Goal: Task Accomplishment & Management: Use online tool/utility

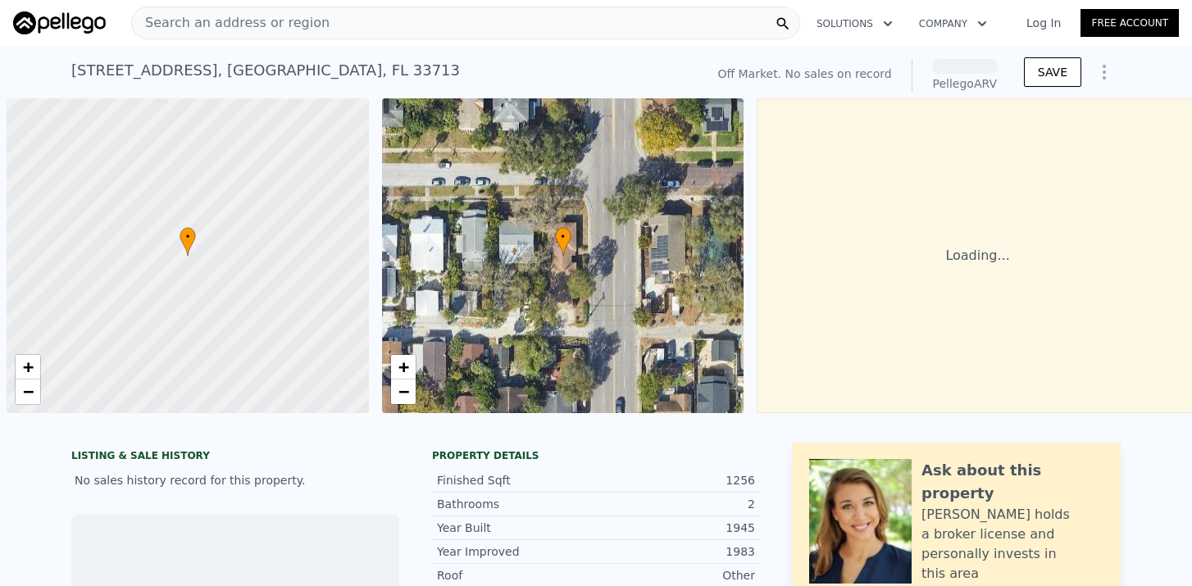
scroll to position [0, 7]
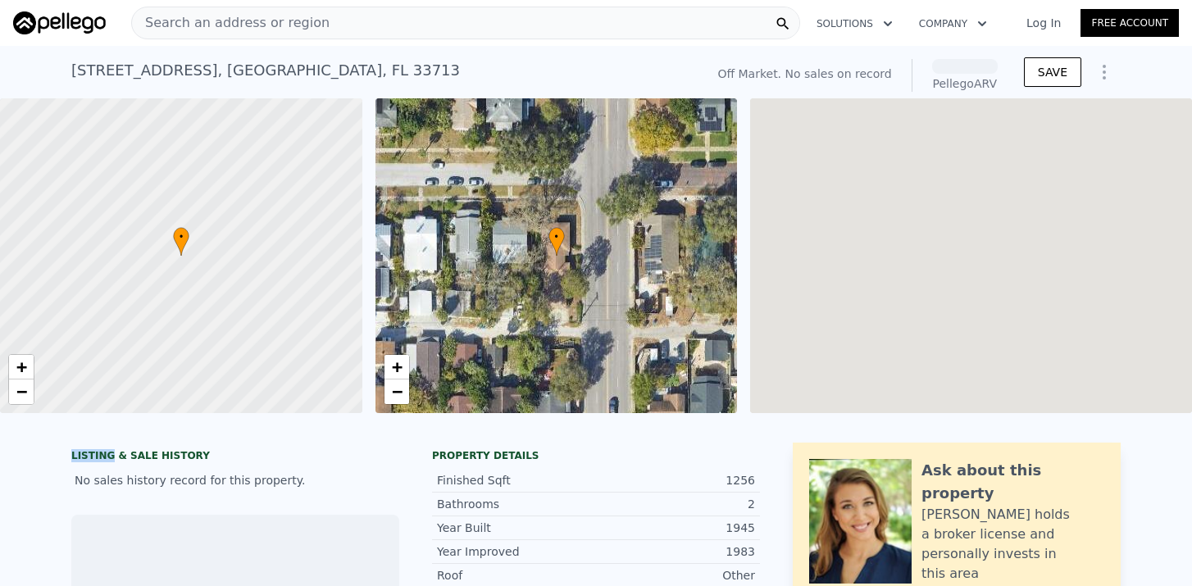
click at [198, 448] on div "LISTING & SALE HISTORY No sales history record for this property." at bounding box center [235, 469] width 328 height 52
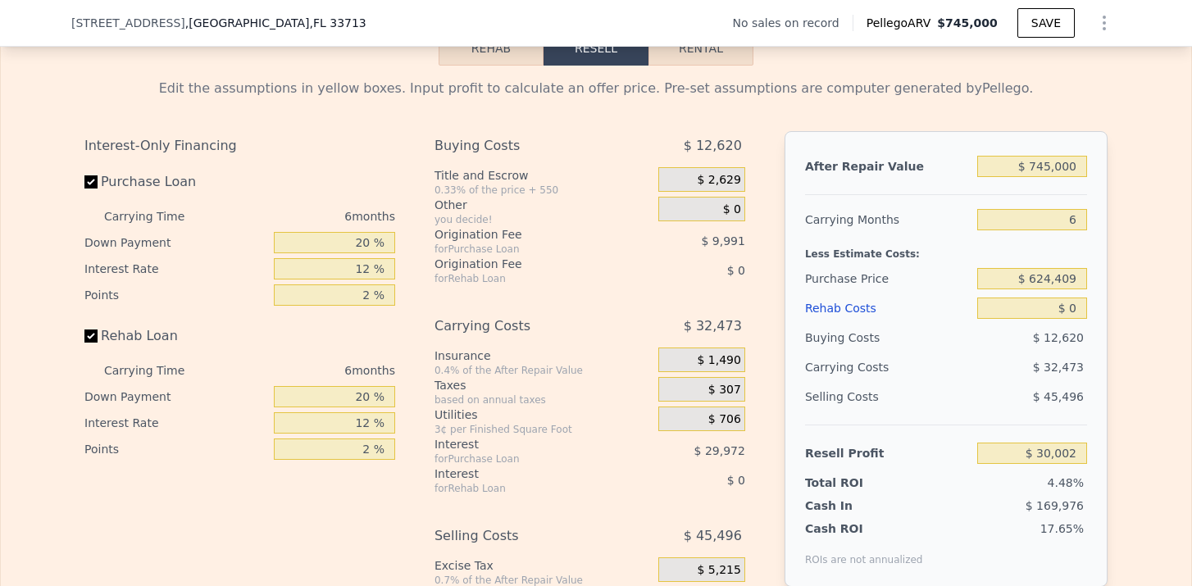
scroll to position [2328, 0]
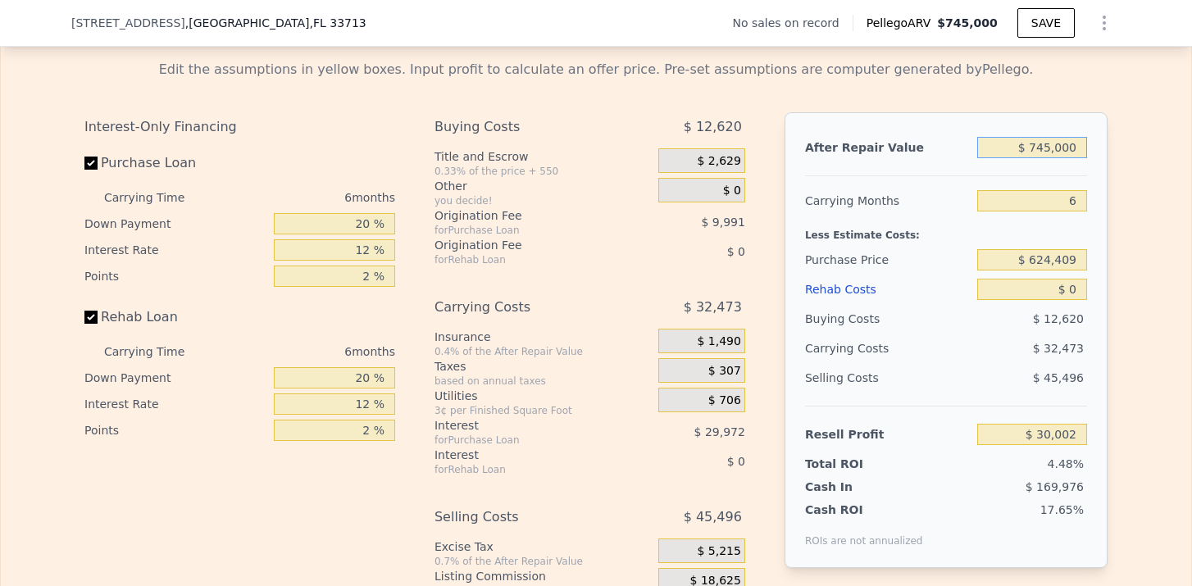
drag, startPoint x: 1043, startPoint y: 153, endPoint x: 1054, endPoint y: 153, distance: 10.7
click at [1054, 153] on input "$ 745,000" at bounding box center [1032, 147] width 110 height 21
click at [1039, 165] on div at bounding box center [946, 169] width 282 height 14
click at [1040, 152] on input "$ 745,000" at bounding box center [1032, 147] width 110 height 21
type input "$ 75,000"
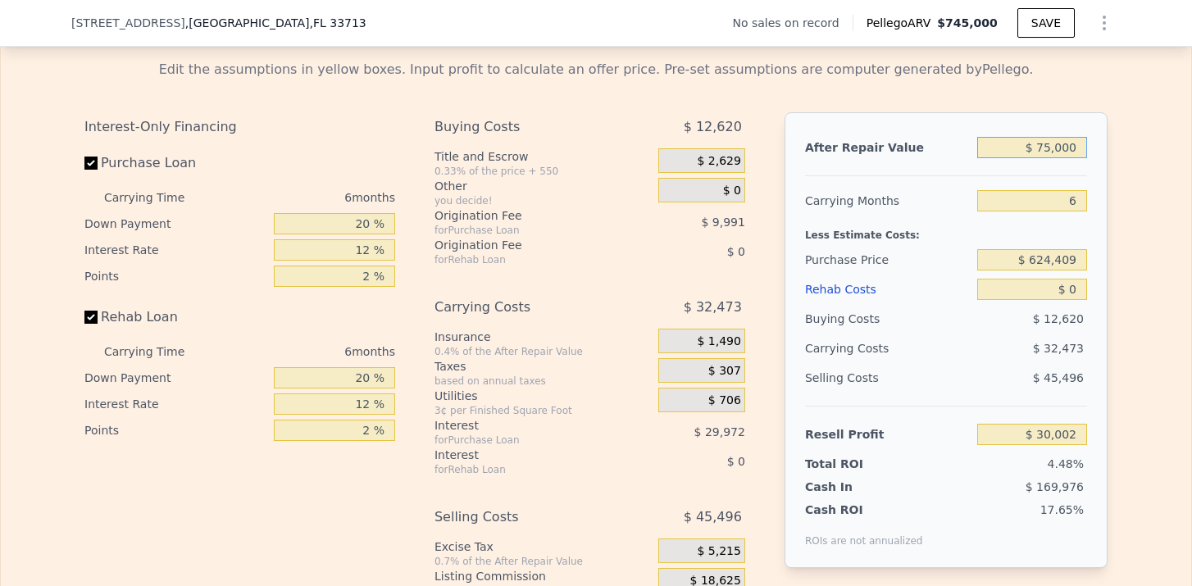
type input "-$ 598,237"
type input "$ 7,000"
type input "-$ 661,998"
type input "$ 70,000"
type input "-$ 602,925"
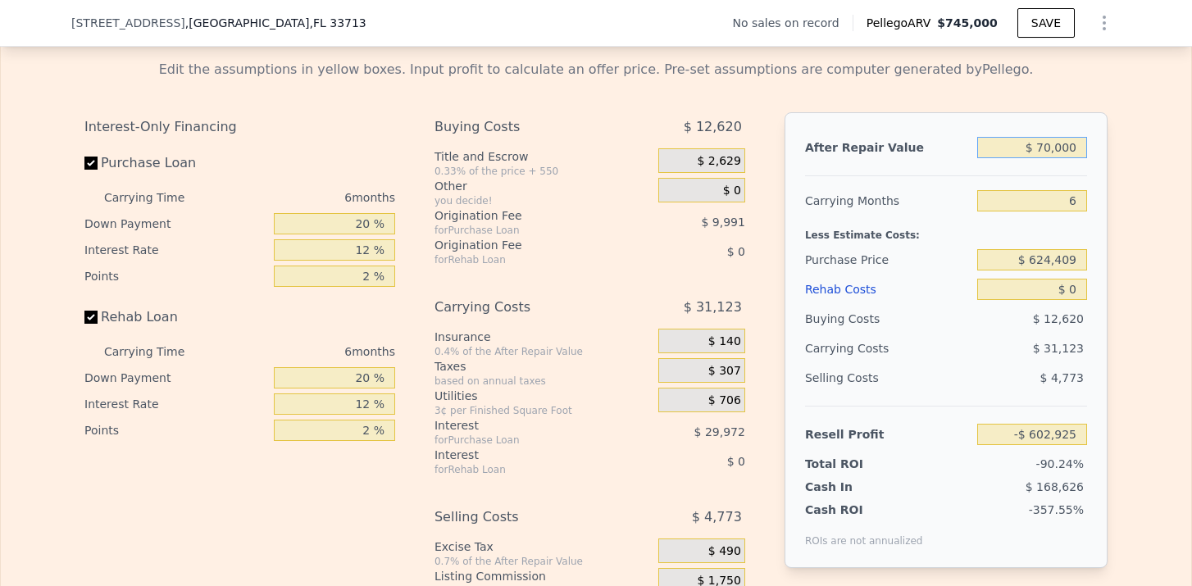
type input "$ 700,000"
type input "-$ 12,193"
type input "$ 700,000"
click at [1059, 264] on input "$ 624,409" at bounding box center [1032, 259] width 110 height 21
drag, startPoint x: 1033, startPoint y: 262, endPoint x: 1079, endPoint y: 262, distance: 45.9
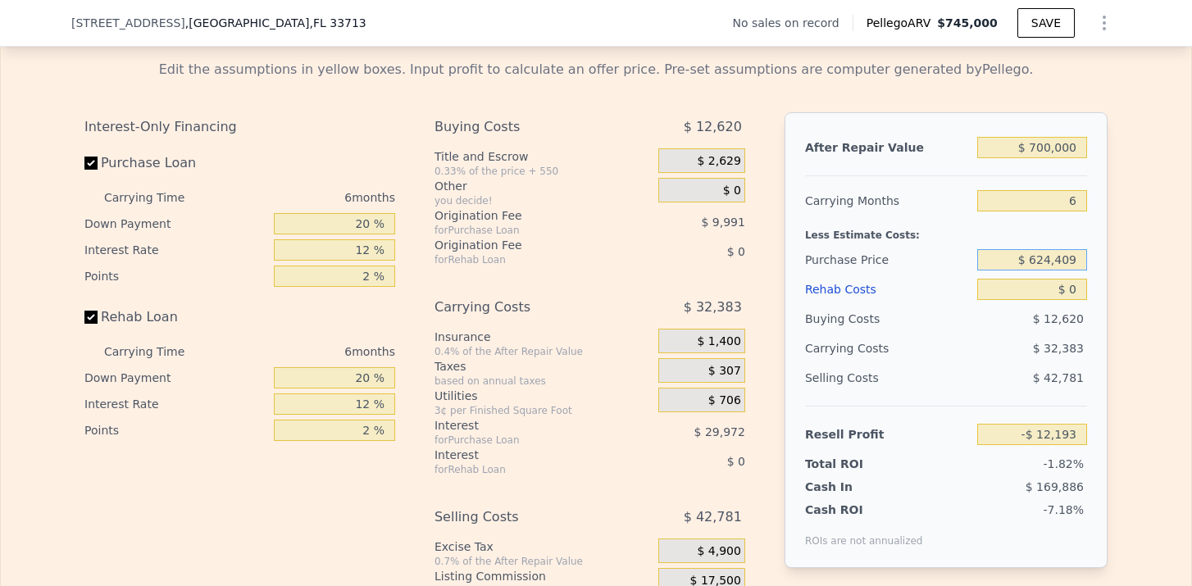
click at [1079, 262] on input "$ 624,409" at bounding box center [1032, 259] width 110 height 21
type input "$ 350,000"
type input "$ 280,690"
click at [1076, 300] on div "$ 0" at bounding box center [1032, 290] width 110 height 30
click at [1080, 292] on input "$ 0" at bounding box center [1032, 289] width 110 height 21
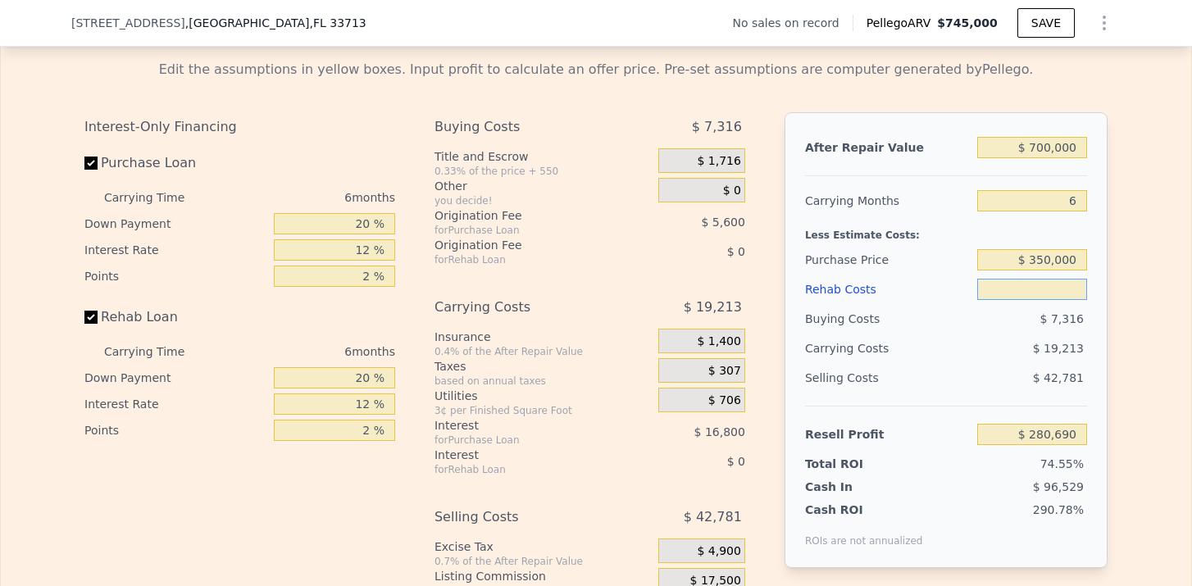
type input "$ 1"
type input "$ 280,689"
type input "$ 12"
type input "$ 280,678"
type input "$ 121"
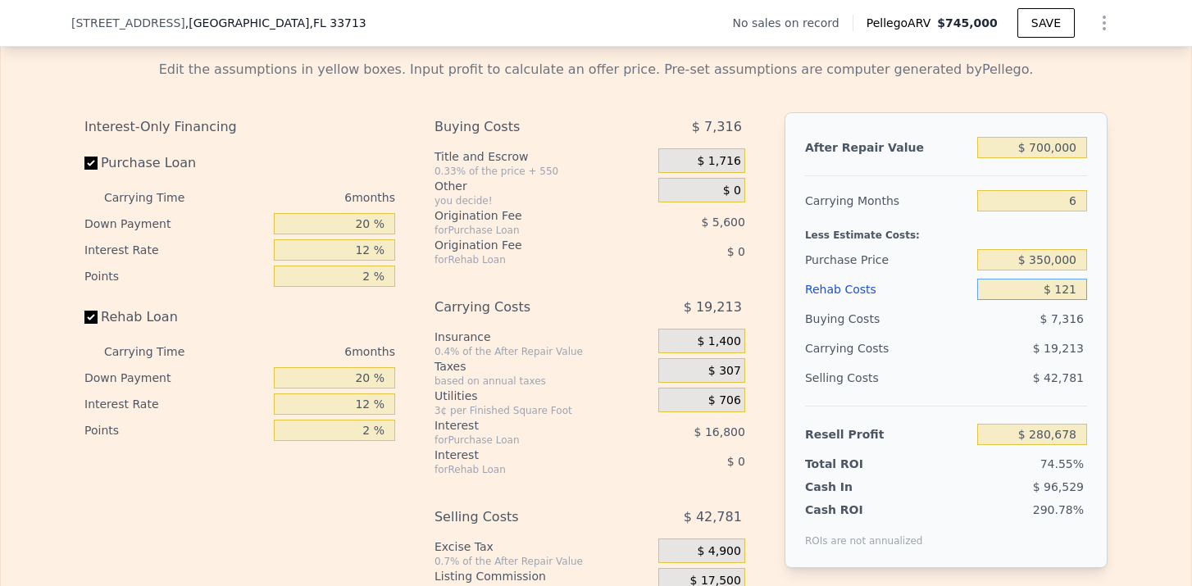
type input "$ 280,561"
type input "$ 1,210"
type input "$ 279,401"
type input "$ 12,100"
type input "$ 267,814"
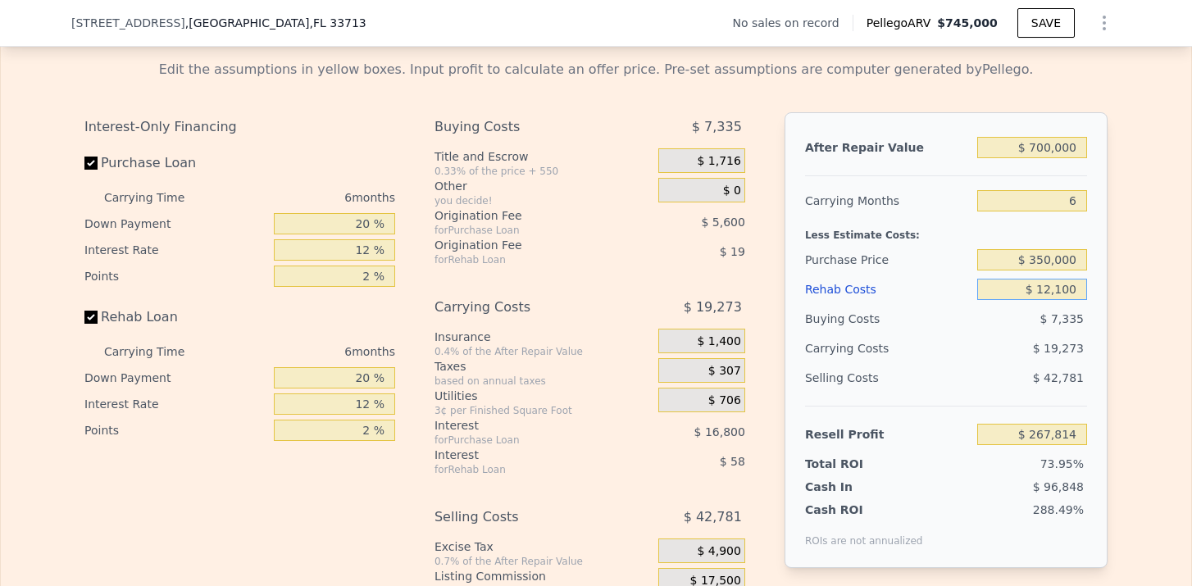
type input "$ 121,000"
type input "$ 151,946"
click at [1104, 327] on div "After Repair Value $ 700,000 Carrying Months 6 Less Estimate Costs: Purchase Pr…" at bounding box center [946, 340] width 323 height 456
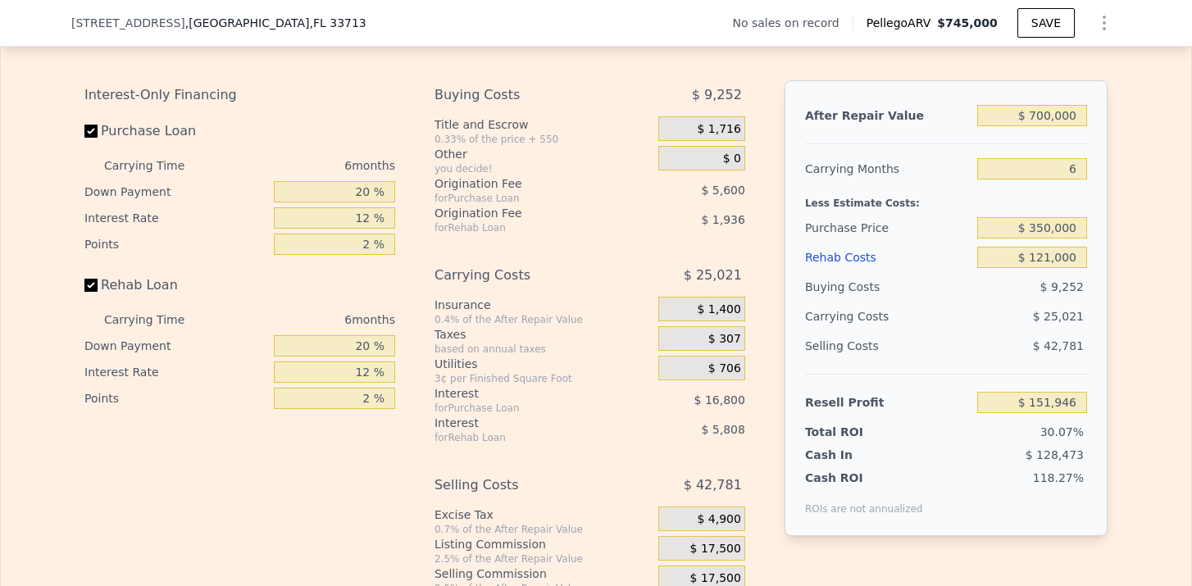
click at [1097, 315] on div "After Repair Value $ 700,000 Carrying Months 6 Less Estimate Costs: Purchase Pr…" at bounding box center [946, 308] width 323 height 456
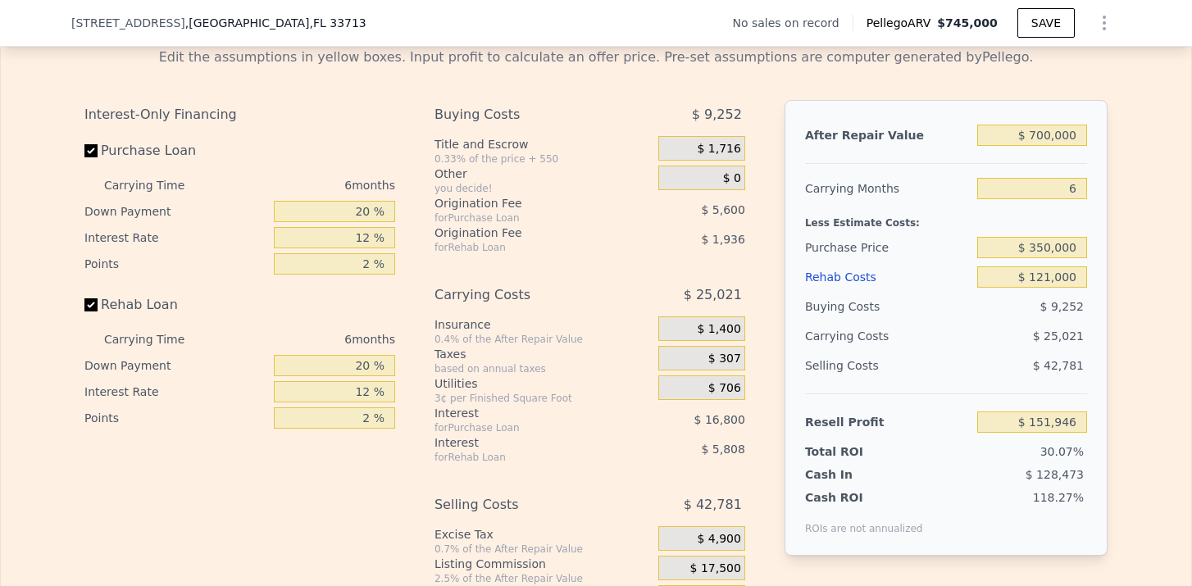
scroll to position [2341, 0]
drag, startPoint x: 1039, startPoint y: 280, endPoint x: 1057, endPoint y: 280, distance: 18.0
click at [1041, 280] on input "$ 121,000" at bounding box center [1032, 276] width 110 height 21
click at [1077, 297] on div "$ 9,252" at bounding box center [1032, 306] width 111 height 30
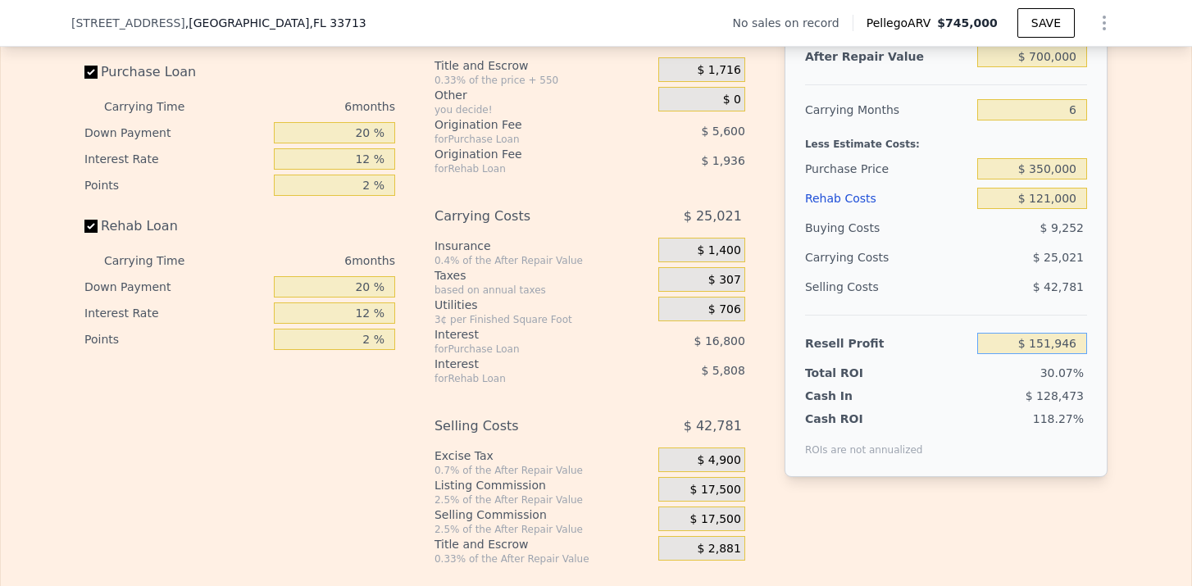
click at [1043, 343] on input "$ 151,946" at bounding box center [1032, 343] width 110 height 21
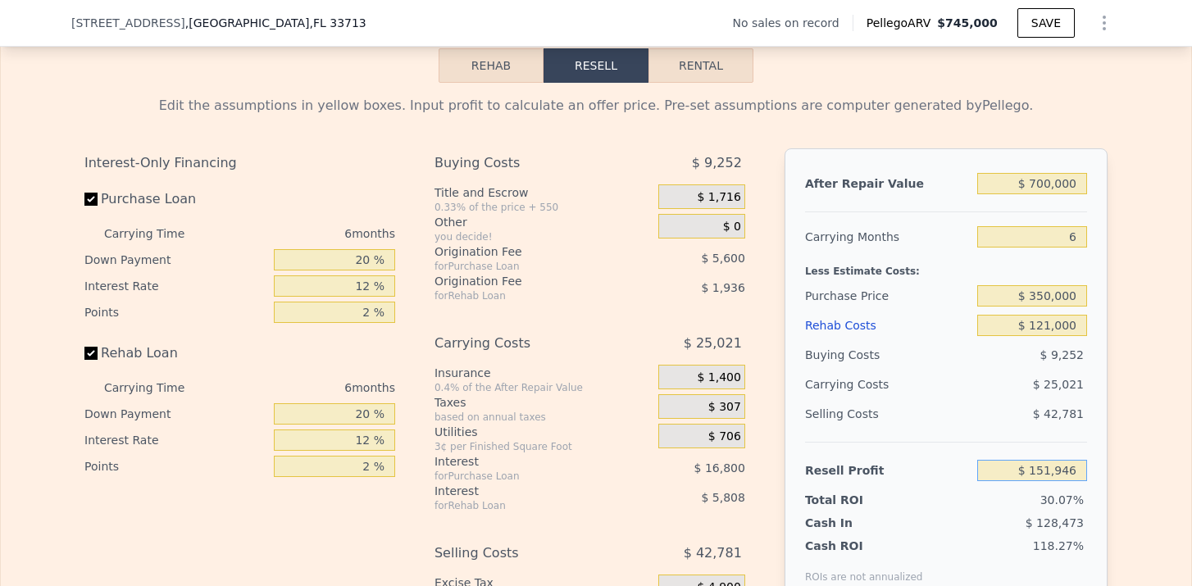
scroll to position [2277, 0]
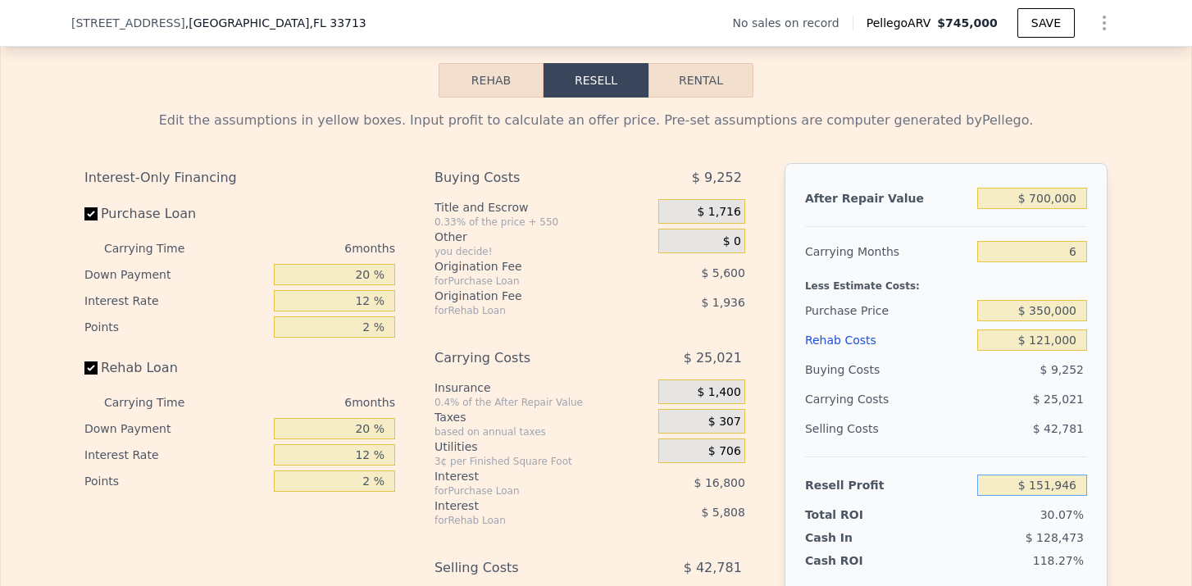
click at [714, 84] on button "Rental" at bounding box center [701, 80] width 105 height 34
select select "30"
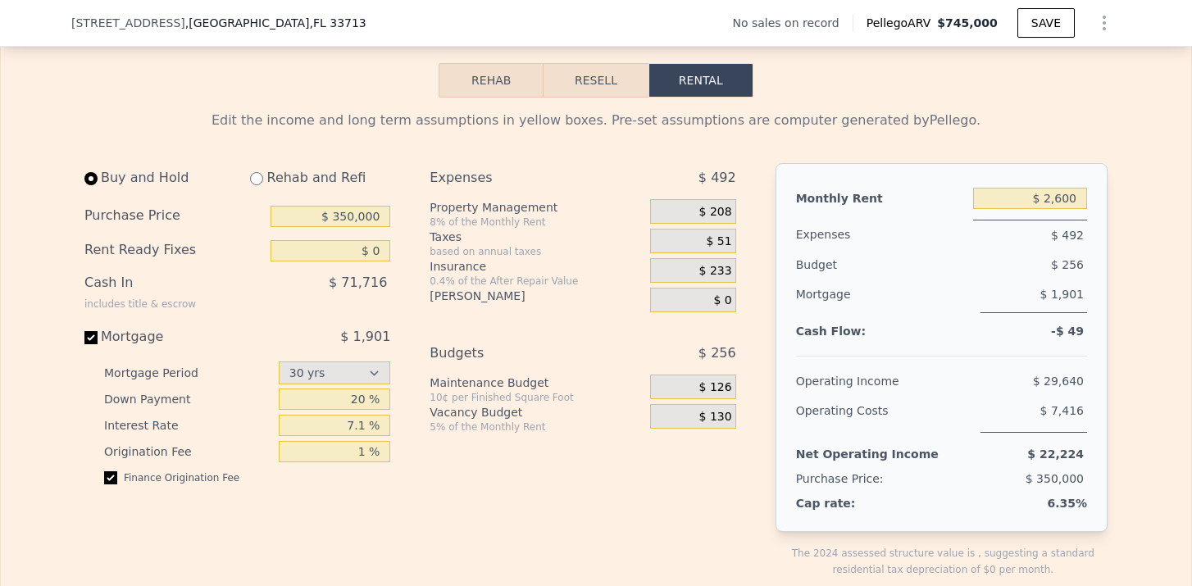
click at [255, 180] on input "radio" at bounding box center [256, 178] width 13 height 13
radio input "true"
type input "$ 121,000"
type input "$ 14,800"
select select "30"
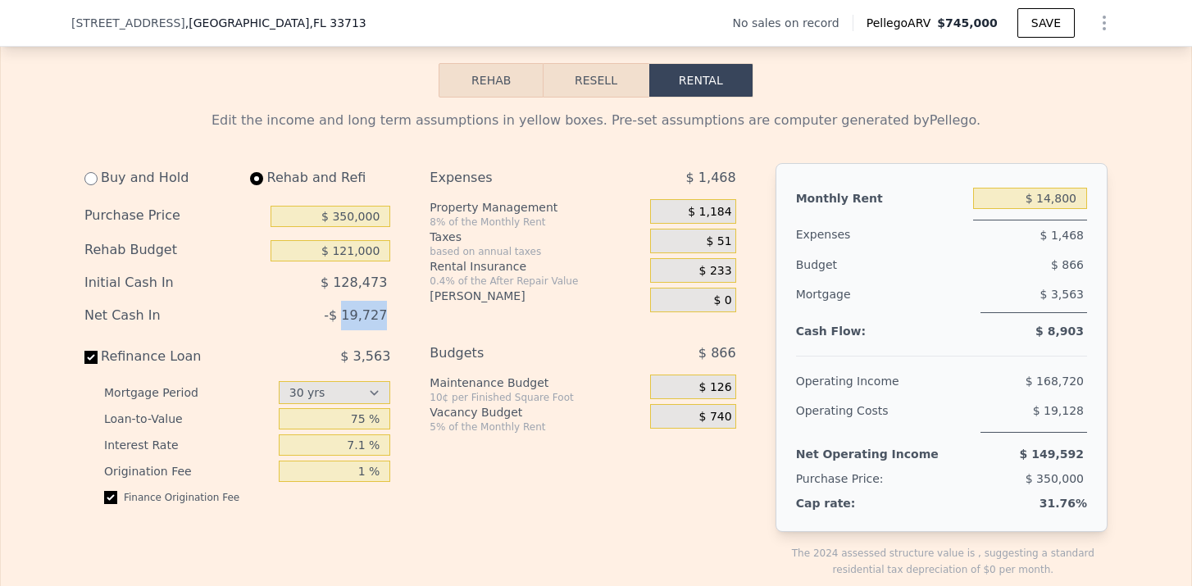
drag, startPoint x: 348, startPoint y: 316, endPoint x: 405, endPoint y: 321, distance: 57.5
click at [405, 321] on div "Buy and Hold Rehab and Refi Purchase Price $ 350,000 Rehab Budget $ 121,000 Ini…" at bounding box center [416, 383] width 665 height 441
click at [1050, 196] on input "$ 14,800" at bounding box center [1030, 198] width 114 height 21
click at [1072, 196] on input "$ 14,800" at bounding box center [1030, 198] width 114 height 21
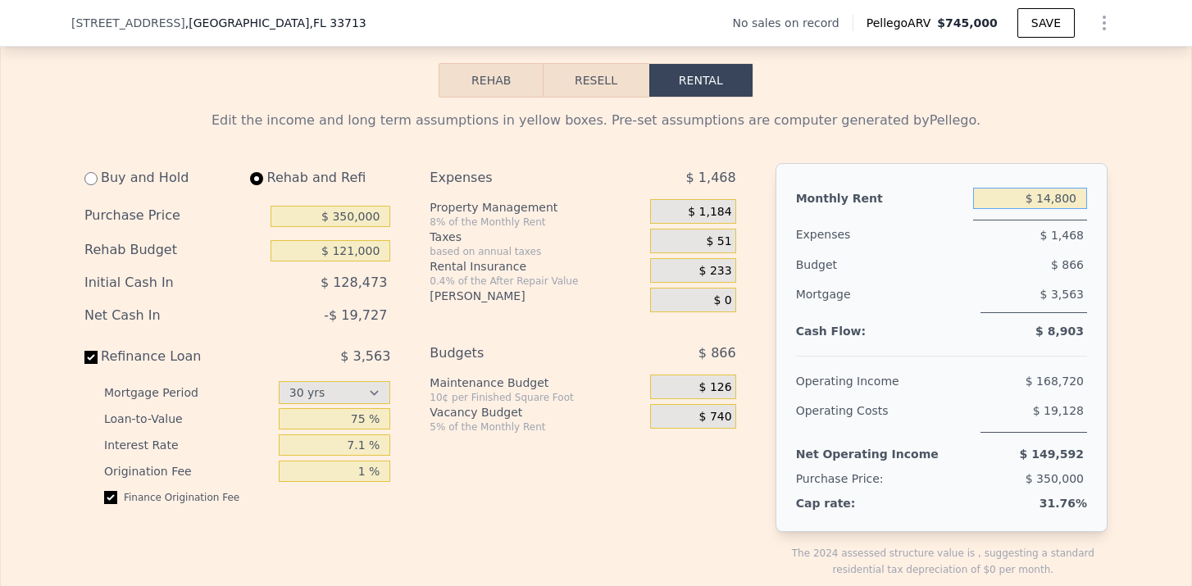
click at [1072, 196] on input "$ 14,800" at bounding box center [1030, 198] width 114 height 21
type input "$ 4,320"
click at [726, 210] on span "$ 346" at bounding box center [715, 212] width 33 height 15
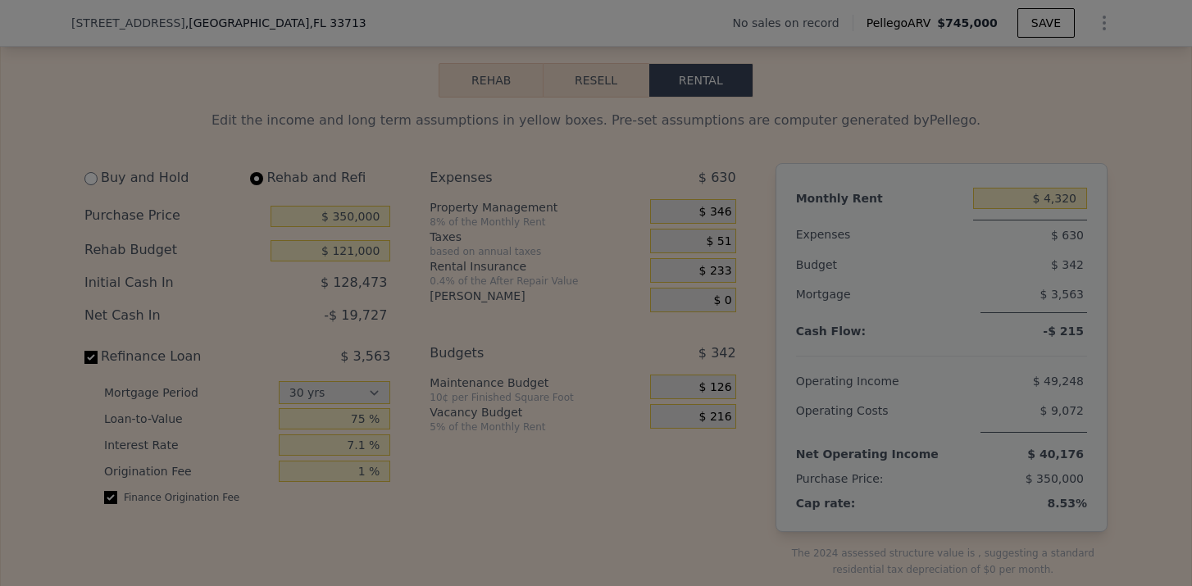
click at [726, 210] on icon at bounding box center [728, 217] width 16 height 16
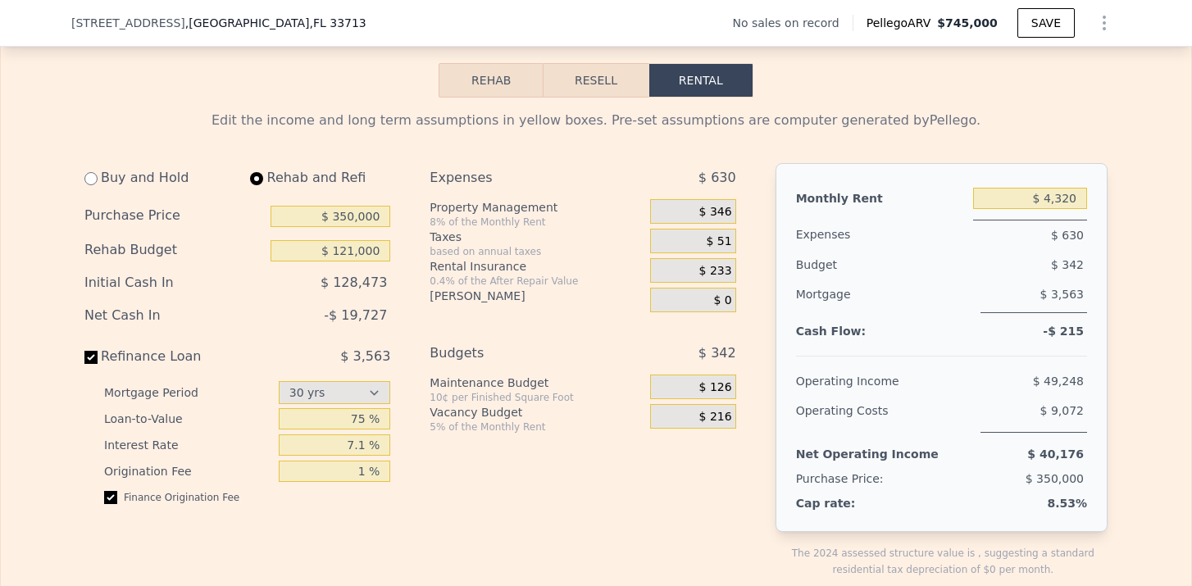
click at [717, 217] on span "$ 346" at bounding box center [715, 212] width 33 height 15
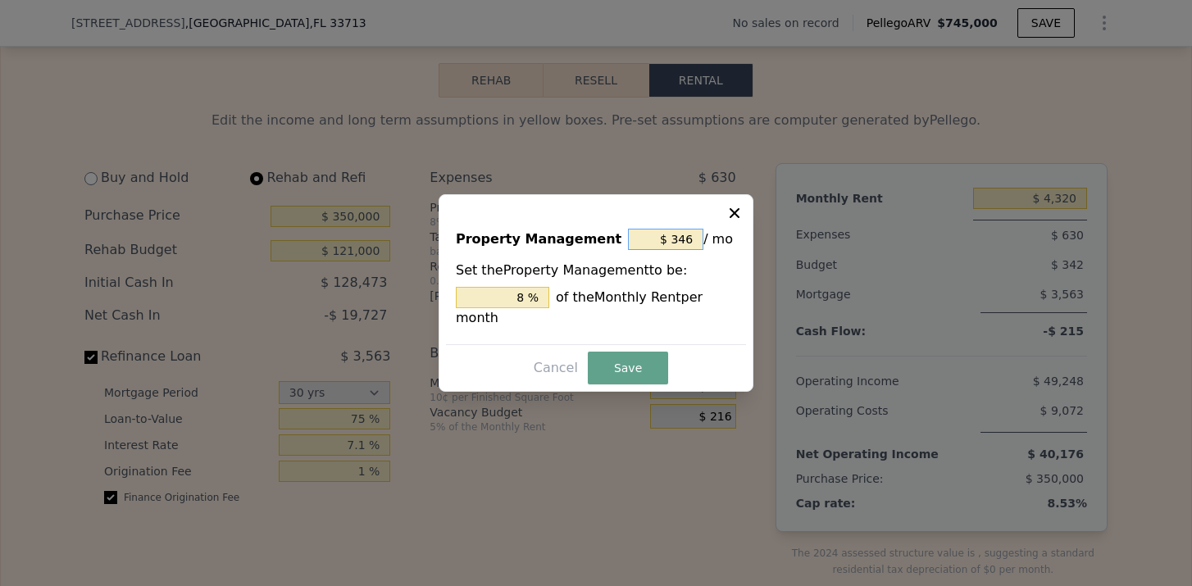
drag, startPoint x: 683, startPoint y: 243, endPoint x: 695, endPoint y: 243, distance: 12.3
click at [695, 243] on input "$ 346" at bounding box center [665, 239] width 75 height 21
type input "$ 34"
type input "0.787 %"
type input "$ 3"
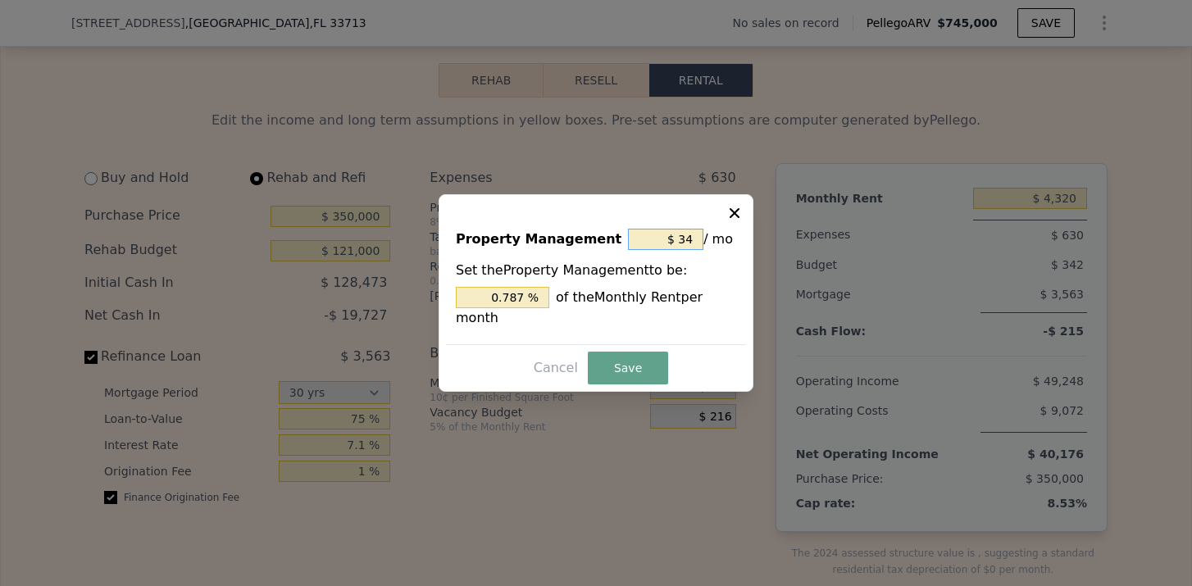
type input "0.069 %"
type input "$ 0"
type input "0 %"
click at [617, 364] on button "Save" at bounding box center [628, 368] width 80 height 33
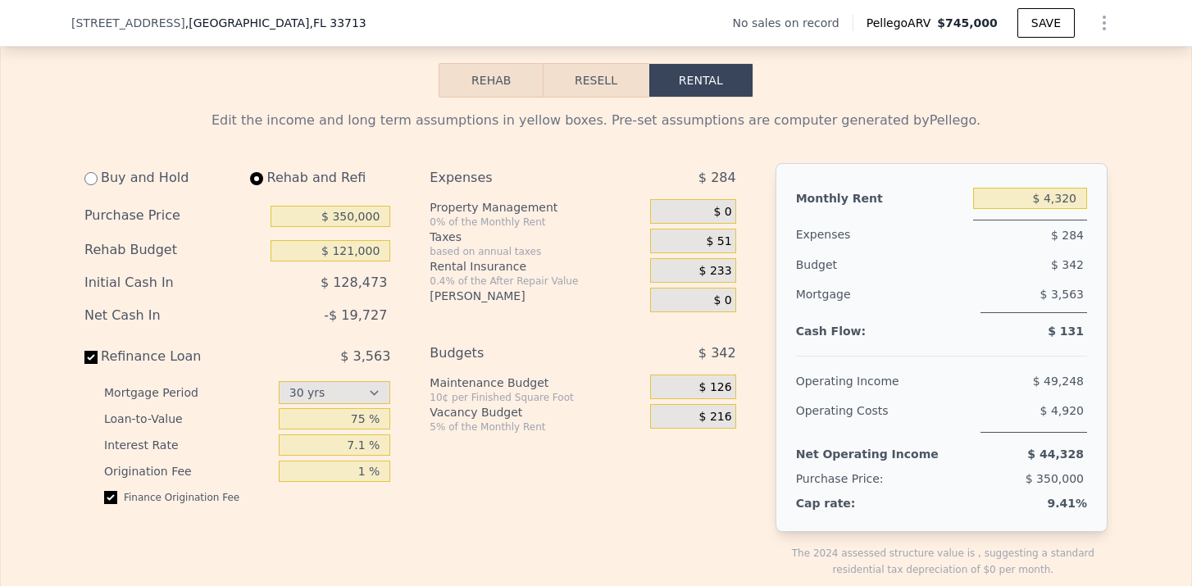
click at [723, 276] on span "$ 233" at bounding box center [715, 271] width 33 height 15
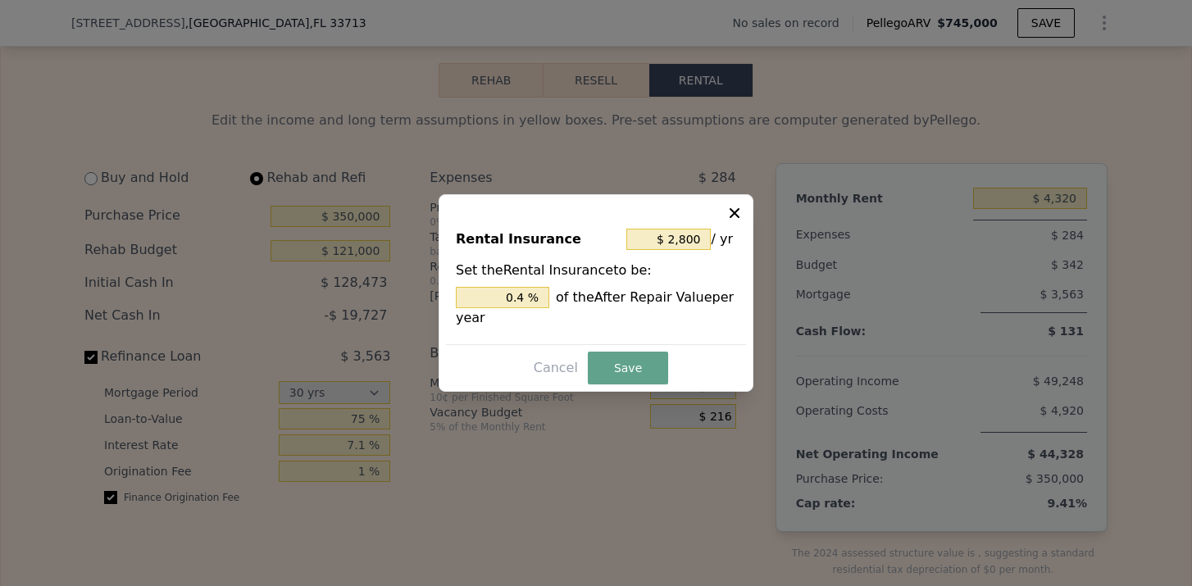
click at [734, 215] on icon at bounding box center [734, 213] width 16 height 16
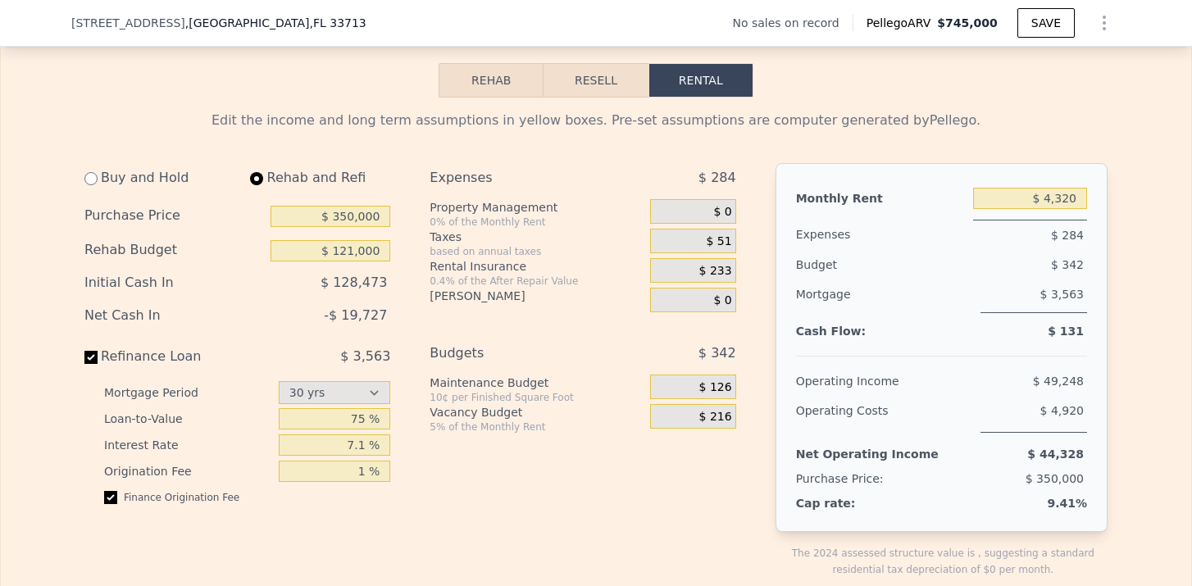
click at [723, 241] on span "$ 51" at bounding box center [719, 242] width 25 height 15
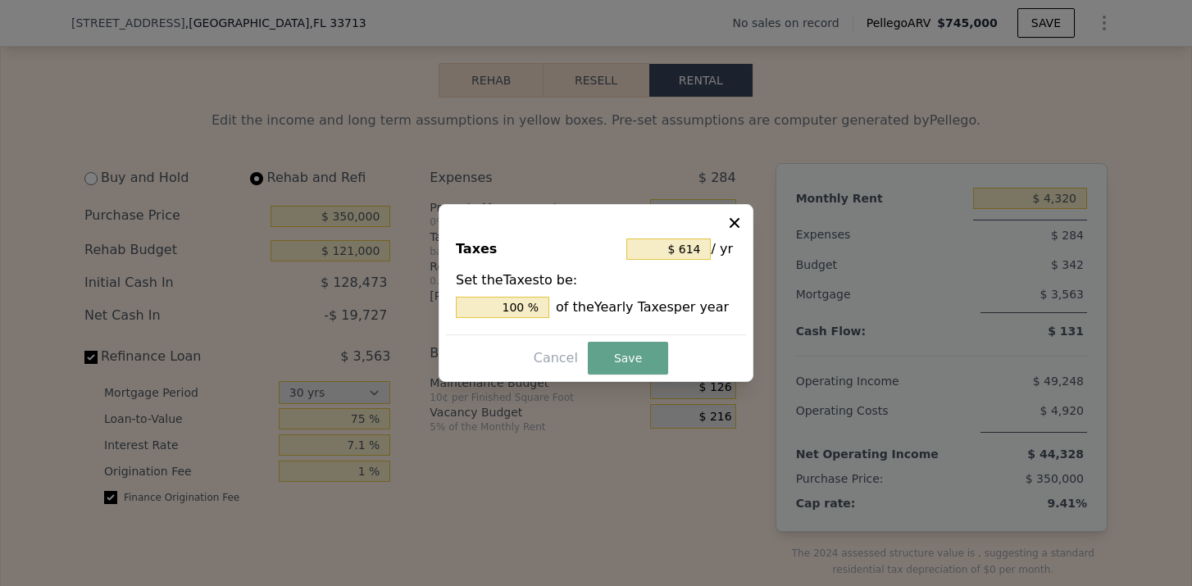
click at [723, 241] on span "/ yr" at bounding box center [722, 250] width 22 height 30
drag, startPoint x: 704, startPoint y: 248, endPoint x: 683, endPoint y: 249, distance: 21.3
click at [683, 249] on input "$ 614" at bounding box center [668, 249] width 84 height 21
type input "$ 1"
type input "0.163 %"
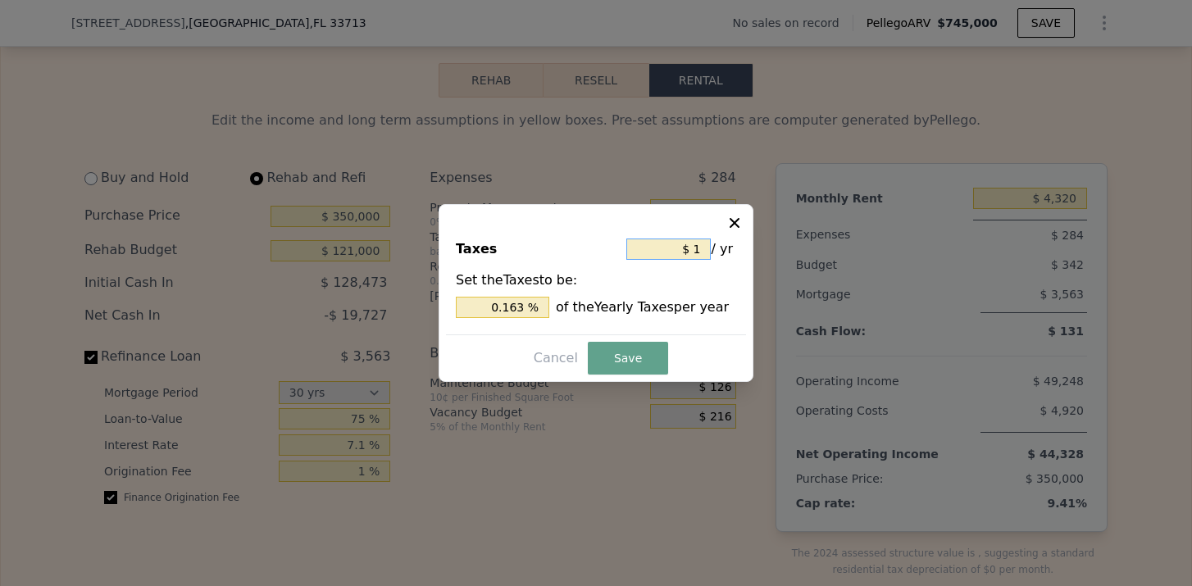
type input "$ 15"
type input "2.443 %"
type input "$ 150"
type input "24.430 %"
type input "$ 1,500"
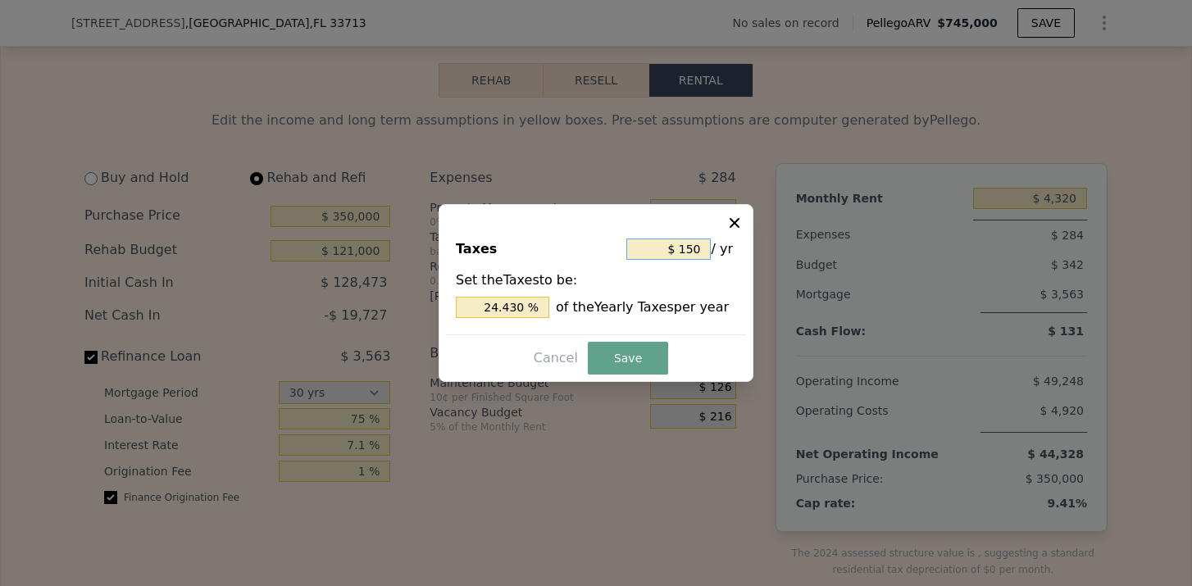
type input "244.300 %"
click at [640, 351] on button "Save" at bounding box center [628, 358] width 80 height 33
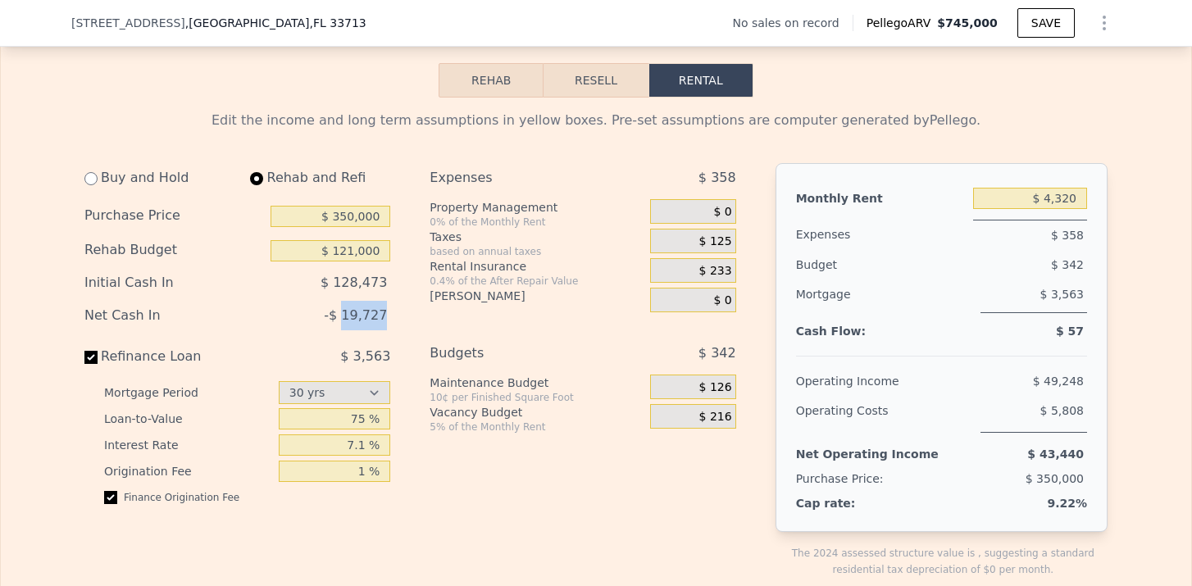
drag, startPoint x: 349, startPoint y: 316, endPoint x: 402, endPoint y: 316, distance: 52.5
click at [402, 316] on div "Buy and Hold Rehab and Refi Purchase Price $ 350,000 Rehab Budget $ 121,000 Ini…" at bounding box center [243, 383] width 319 height 441
click at [672, 312] on div "$ 0" at bounding box center [692, 300] width 85 height 25
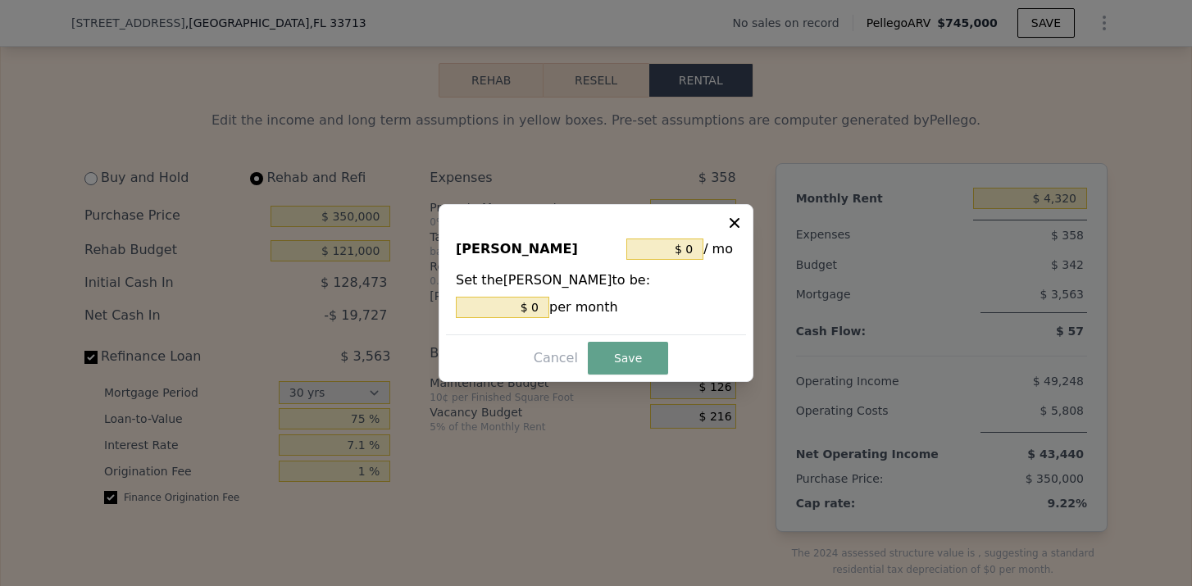
click at [731, 226] on icon at bounding box center [735, 223] width 10 height 10
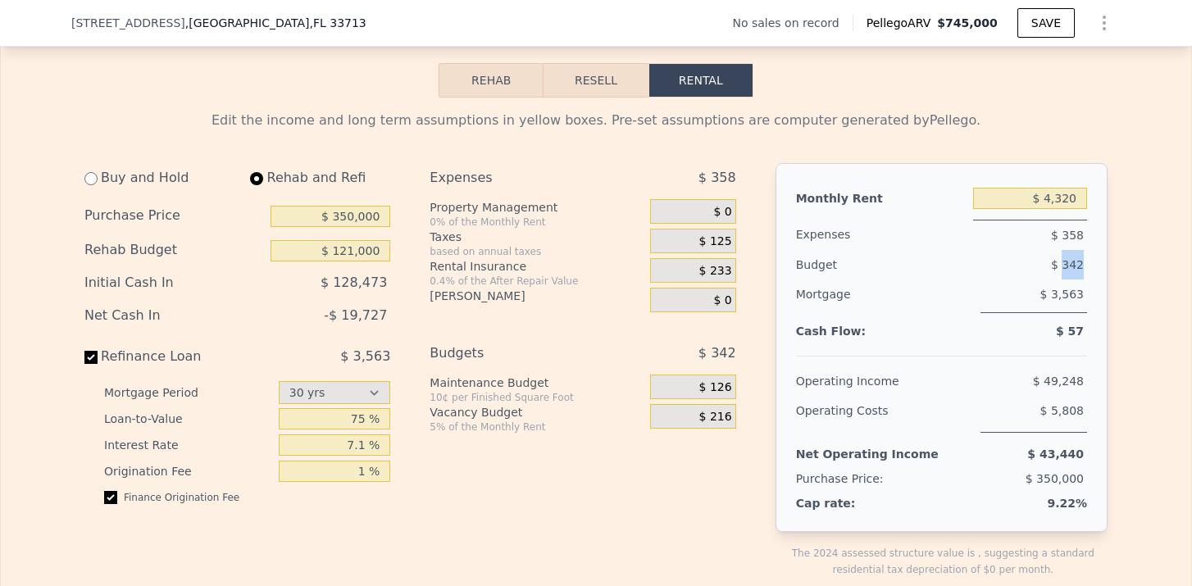
drag, startPoint x: 1062, startPoint y: 265, endPoint x: 1083, endPoint y: 265, distance: 21.3
click at [1083, 265] on span "$ 342" at bounding box center [1067, 264] width 33 height 13
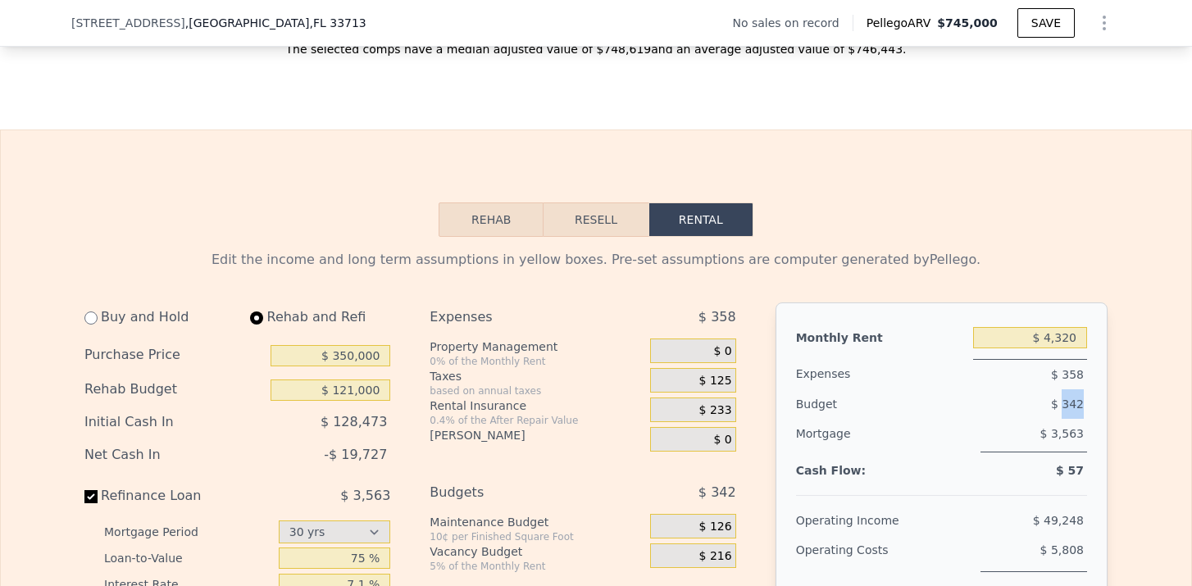
scroll to position [2137, 0]
click at [600, 221] on button "Resell" at bounding box center [596, 220] width 104 height 34
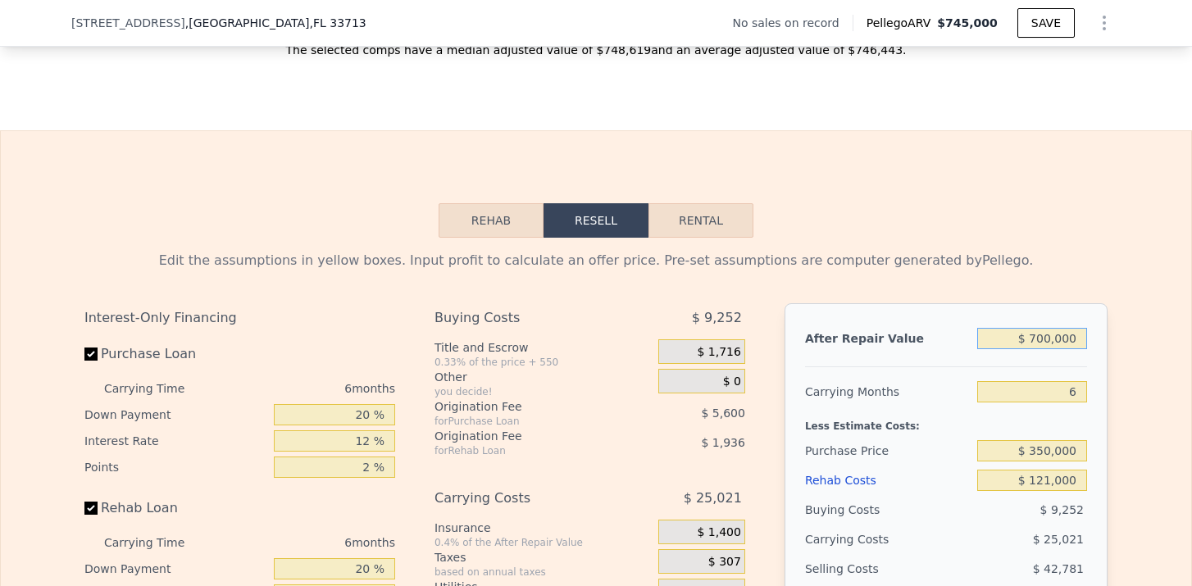
drag, startPoint x: 1034, startPoint y: 334, endPoint x: 1098, endPoint y: 334, distance: 64.0
click at [1098, 334] on div "After Repair Value $ 700,000 Carrying Months 6 Less Estimate Costs: Purchase Pr…" at bounding box center [946, 531] width 323 height 456
type input "$ 1"
type input "-$ 504,422"
type input "$ 12"
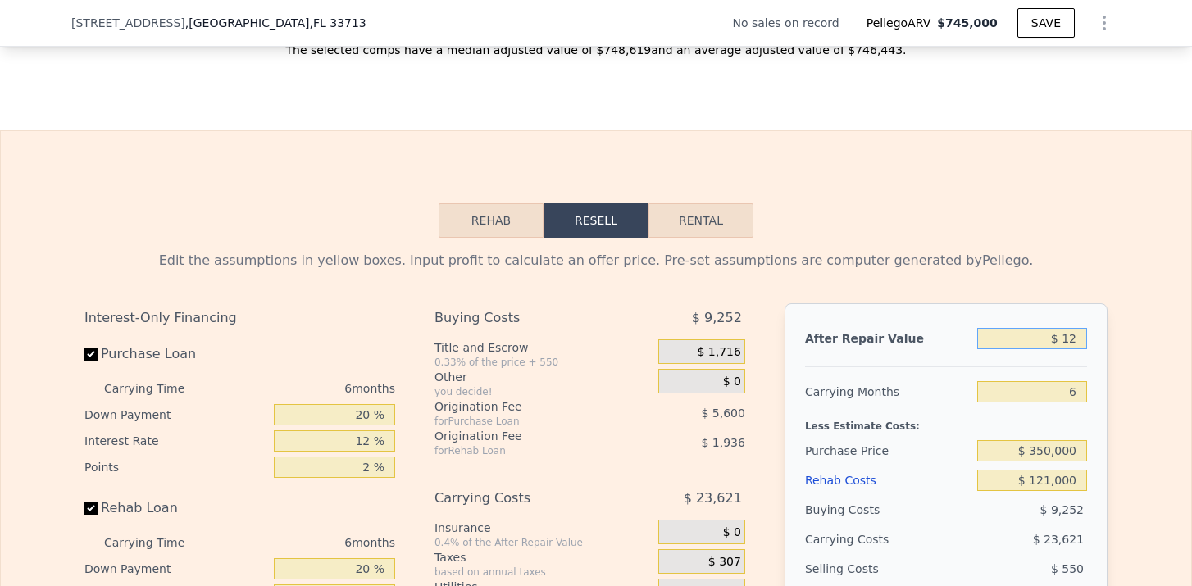
type input "-$ 504,411"
type input "$ 123"
type input "-$ 504,307"
type input "$ 1,230"
type input "-$ 503,270"
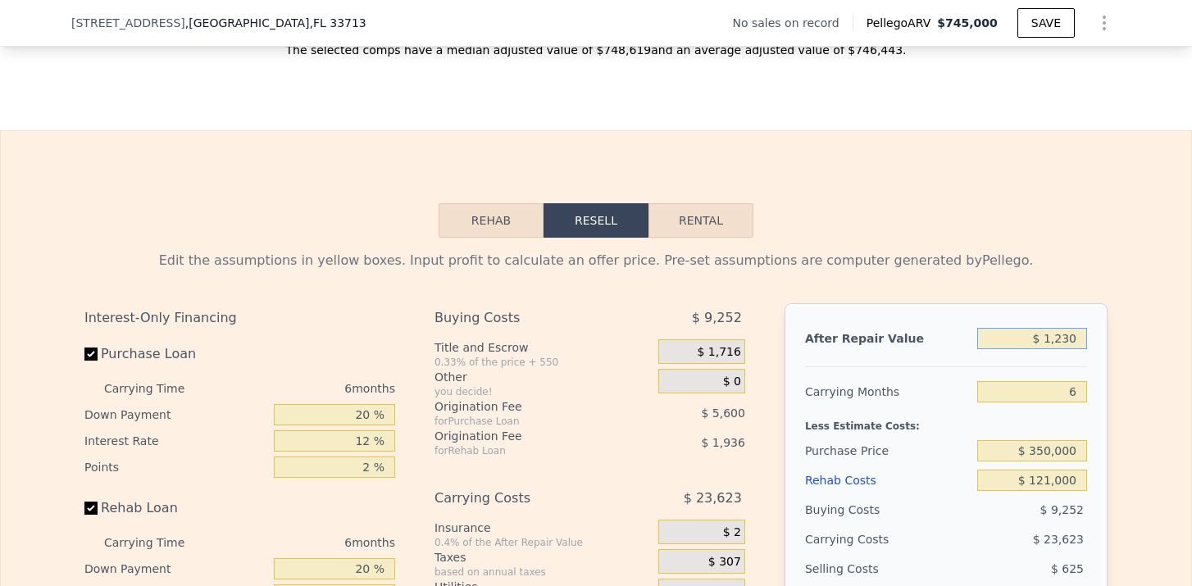
type input "$ 12,300"
type input "-$ 492,891"
type input "$ 123,000"
type input "-$ 389,090"
type input "$ 1,230,000"
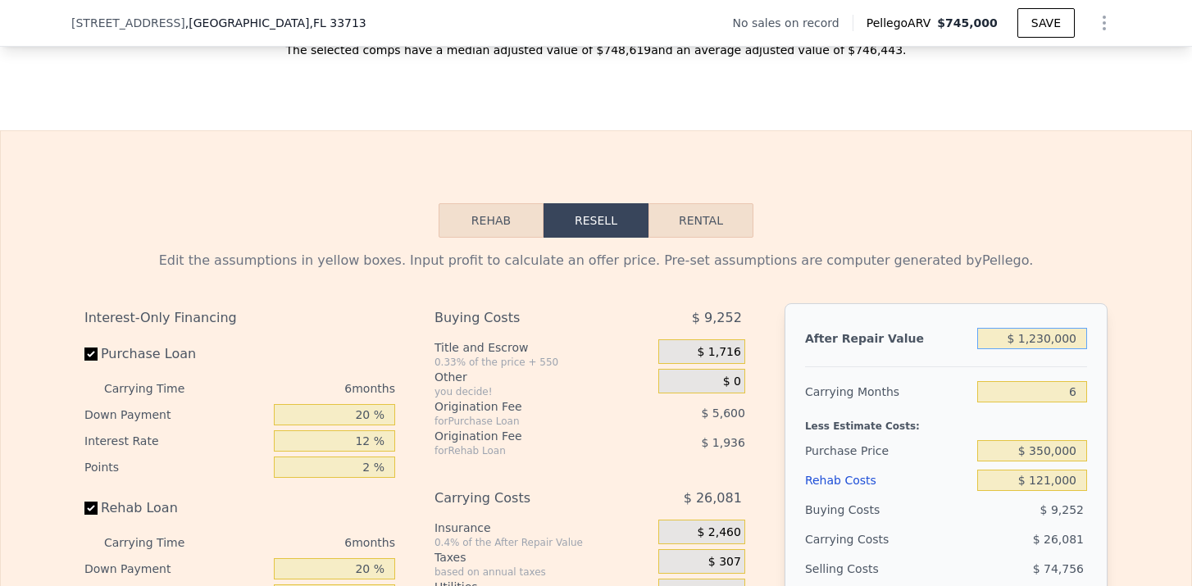
type input "$ 648,911"
drag, startPoint x: 1055, startPoint y: 398, endPoint x: 1086, endPoint y: 397, distance: 31.2
click at [1086, 397] on input "6" at bounding box center [1032, 391] width 110 height 21
type input "1"
type input "$ 670,645"
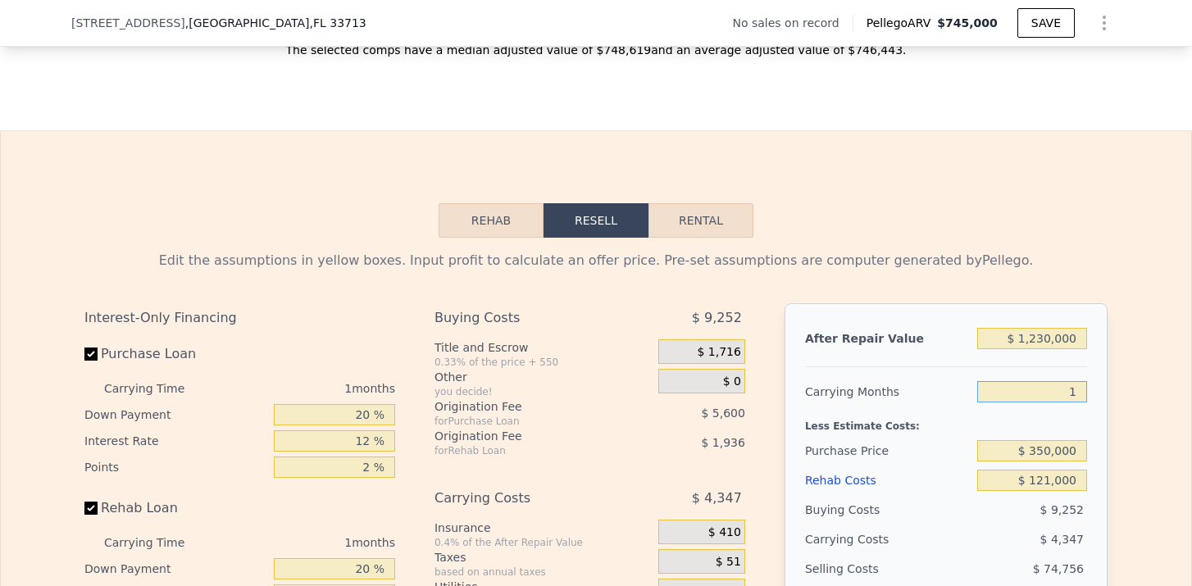
type input "12"
type input "$ 622,830"
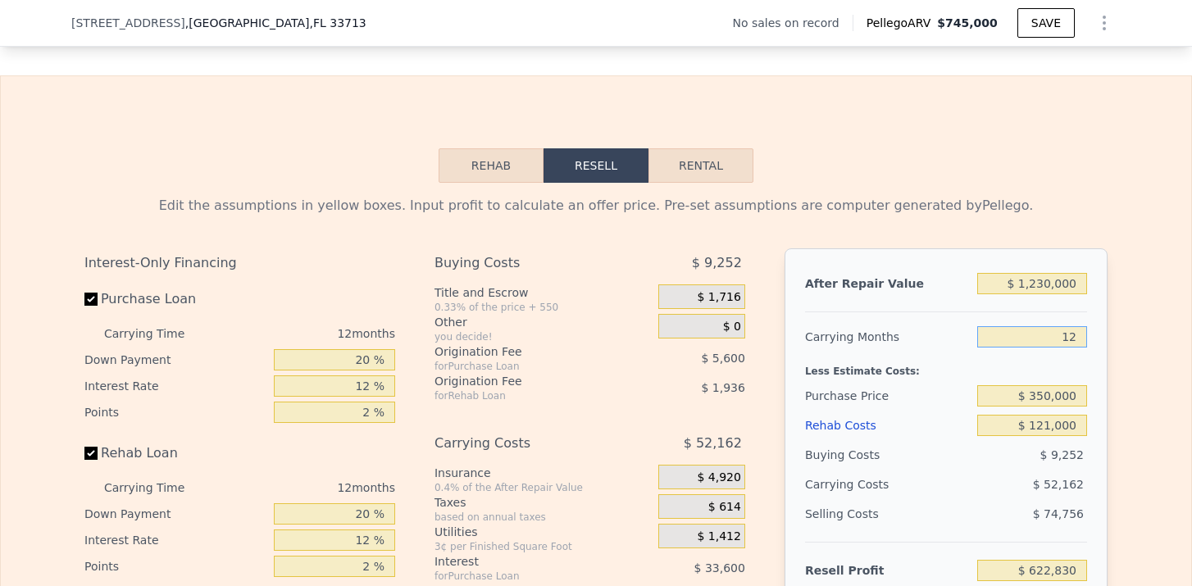
scroll to position [2205, 0]
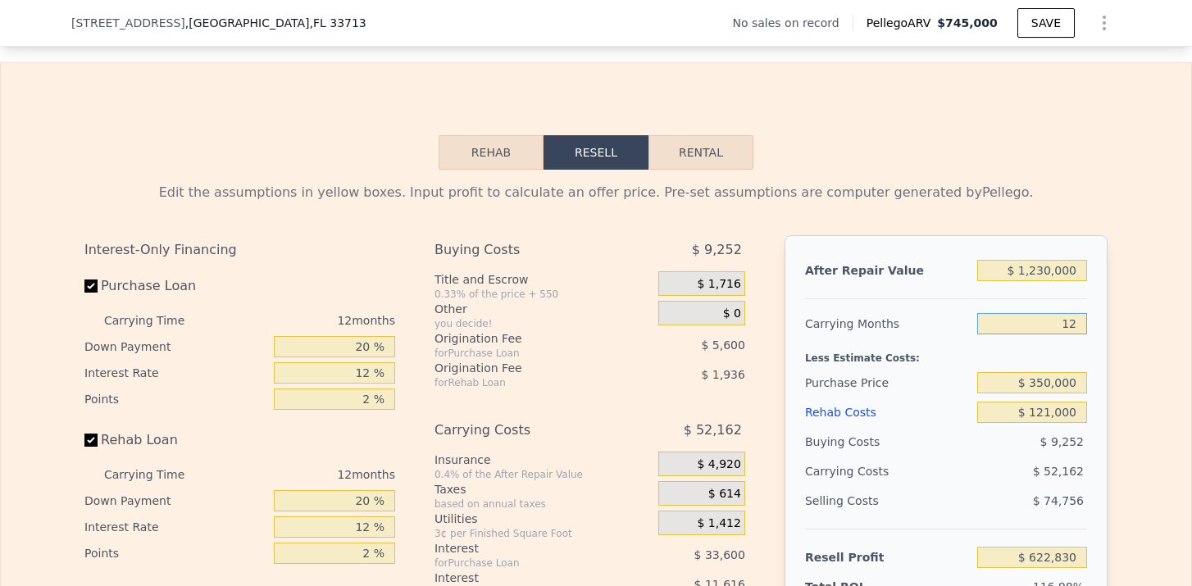
type input "12"
drag, startPoint x: 1033, startPoint y: 414, endPoint x: 1084, endPoint y: 416, distance: 50.9
click at [1084, 416] on input "$ 121,000" at bounding box center [1032, 412] width 110 height 21
type input "$ 5,121,000"
type input "-$ 4,937,170"
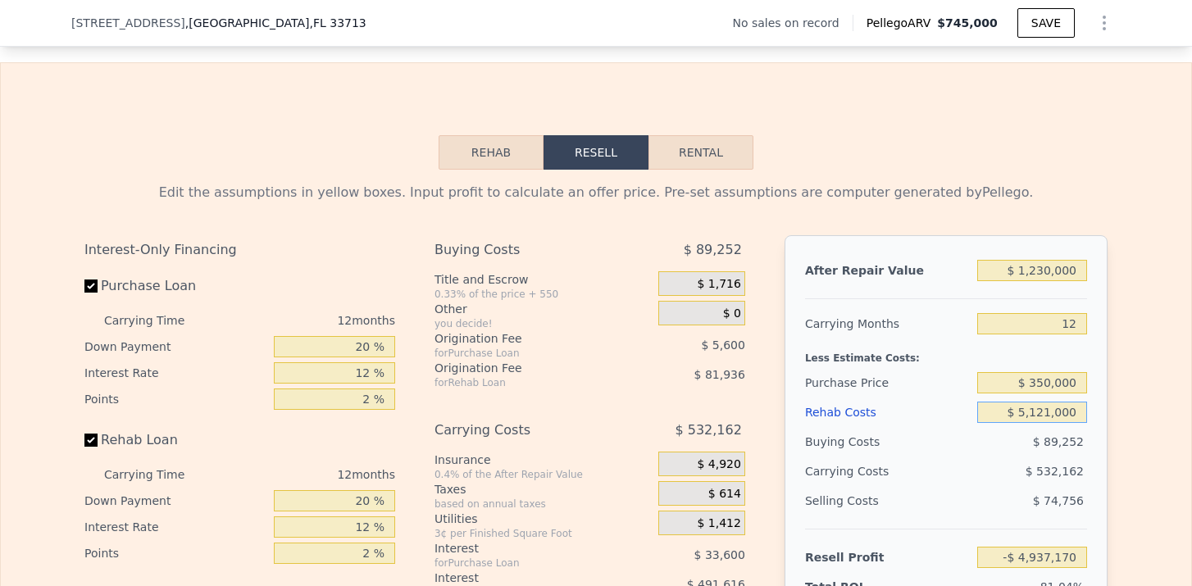
type input "$ 121,000"
type input "$ 622,830"
type input "$ 12,100"
type input "$ 743,924"
type input "$ 1,210"
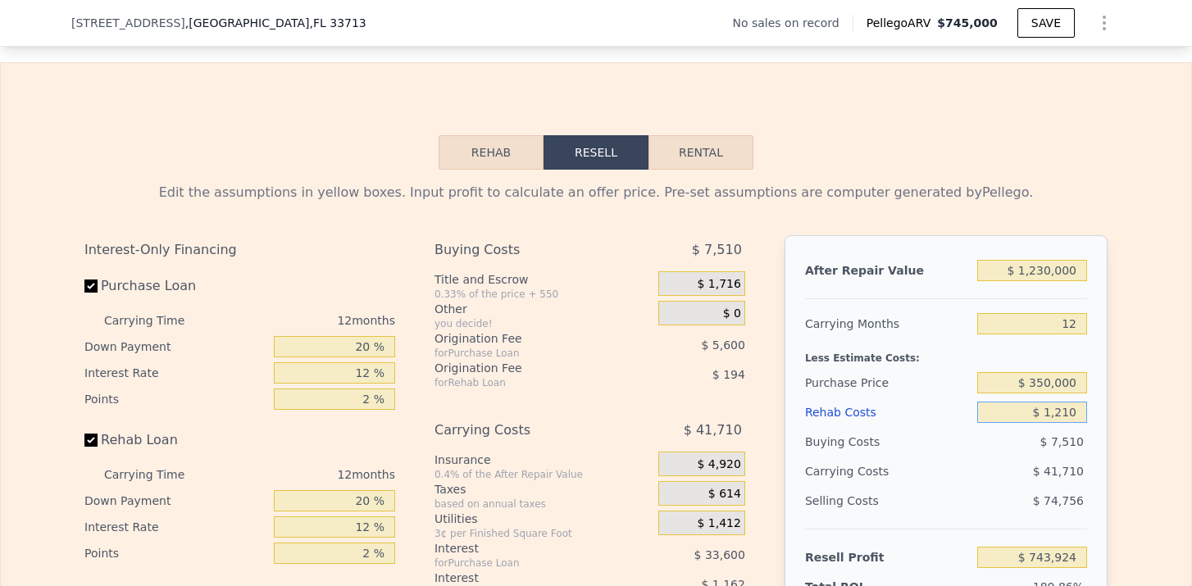
type input "$ 756,033"
type input "$ 121"
type input "$ 757,247"
type input "$ 12"
type input "$ 757,370"
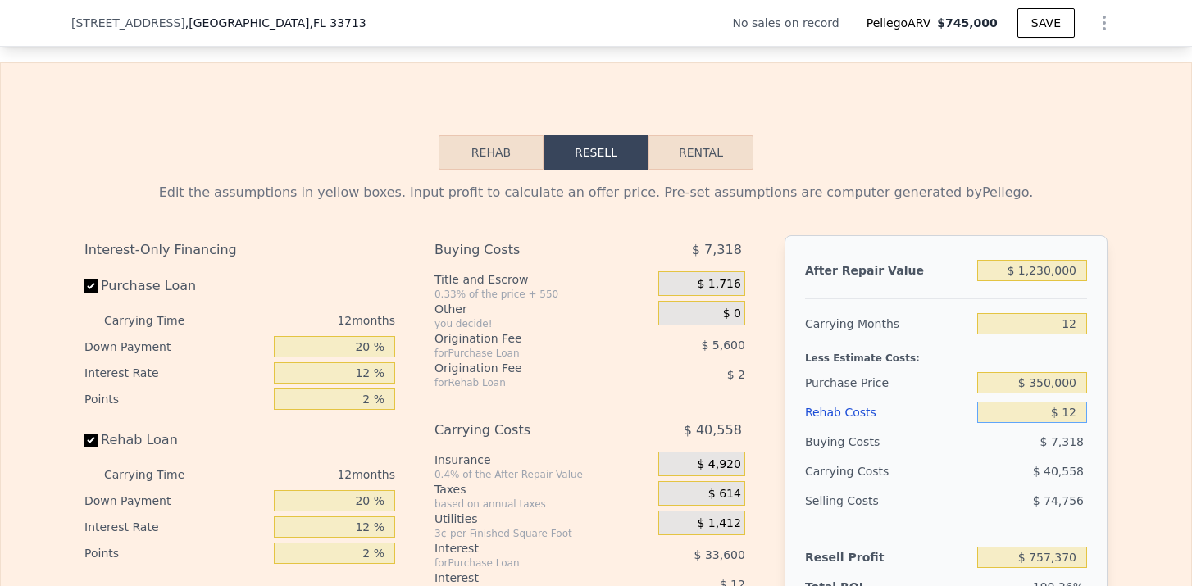
type input "$ 1"
type input "$ 757,381"
type input "$ 5"
type input "$ 757,377"
type input "$ 55"
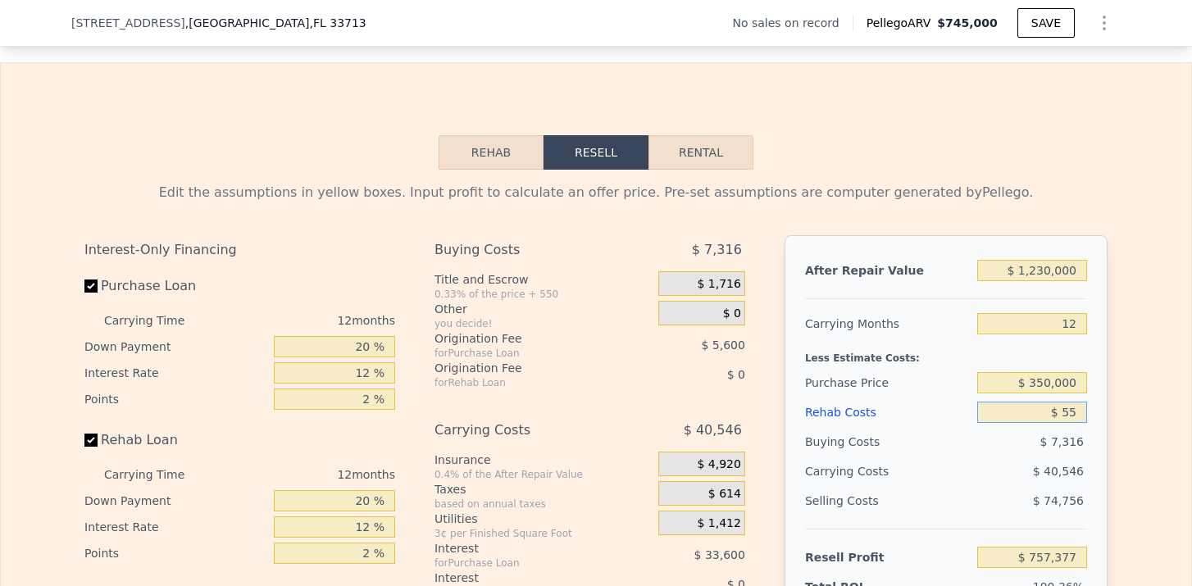
type input "$ 757,326"
type input "$ 550"
type input "$ 756,775"
type input "$ 5,500"
type input "$ 751,266"
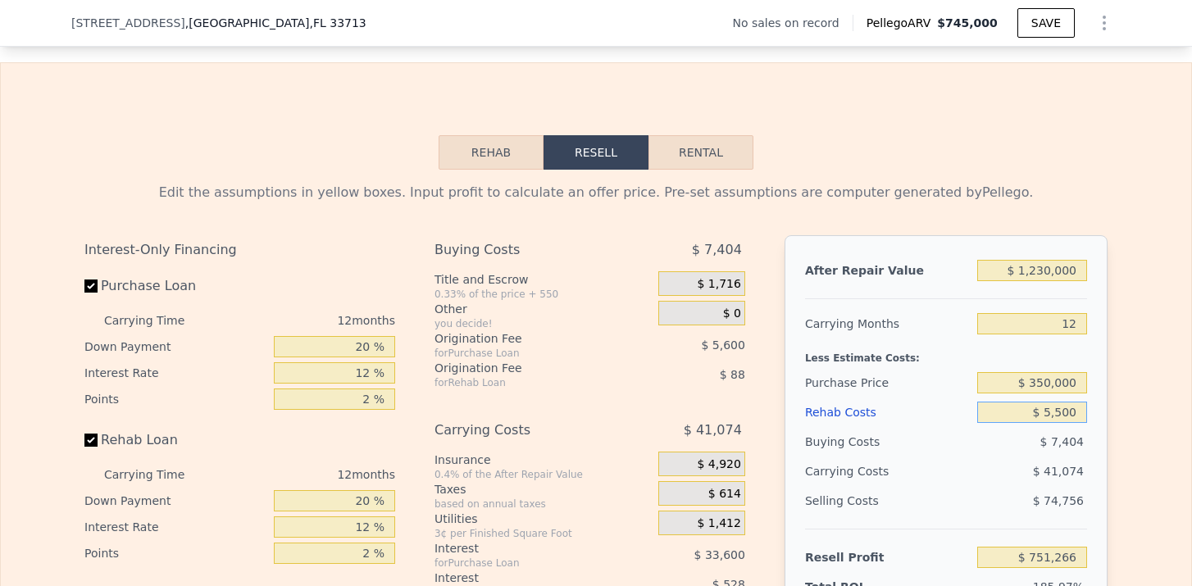
type input "$ 55,000"
type input "$ 696,222"
type input "$ 550,000"
type input "$ 145,782"
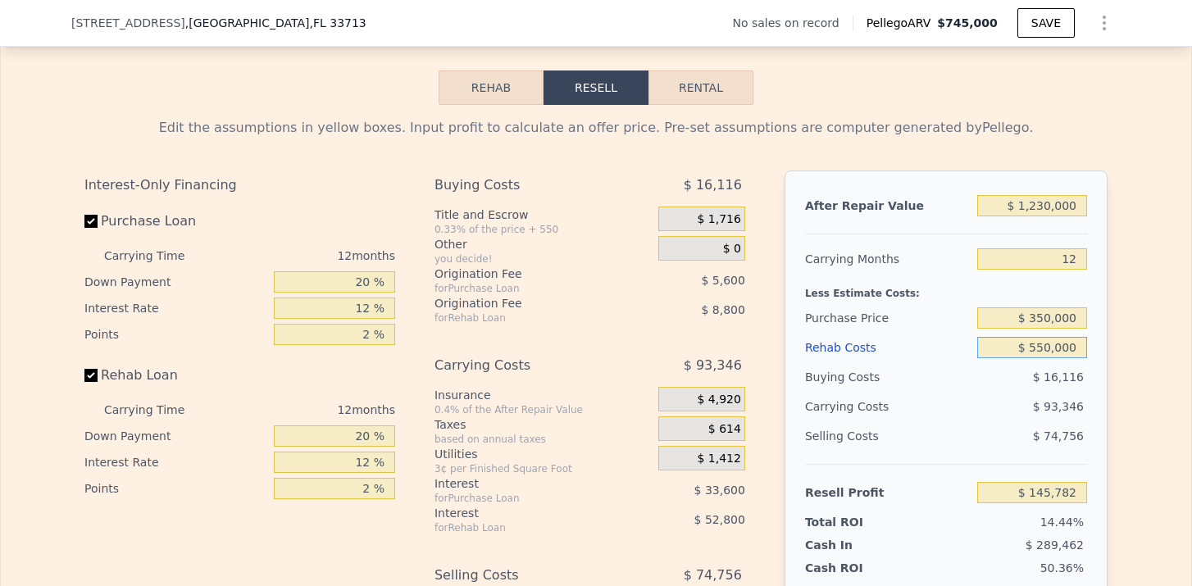
scroll to position [2273, 0]
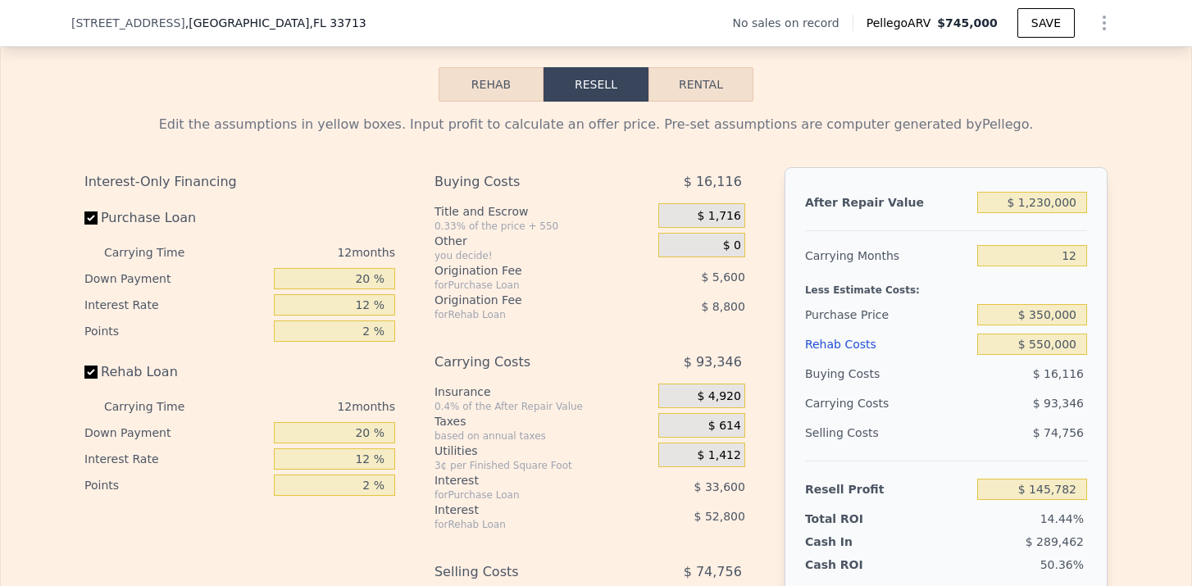
click at [1002, 427] on div "$ 74,756" at bounding box center [1032, 433] width 111 height 30
click at [1038, 348] on input "$ 550,000" at bounding box center [1032, 344] width 110 height 21
type input "$ 50,000"
type input "$ 701,782"
type input "$ 450,000"
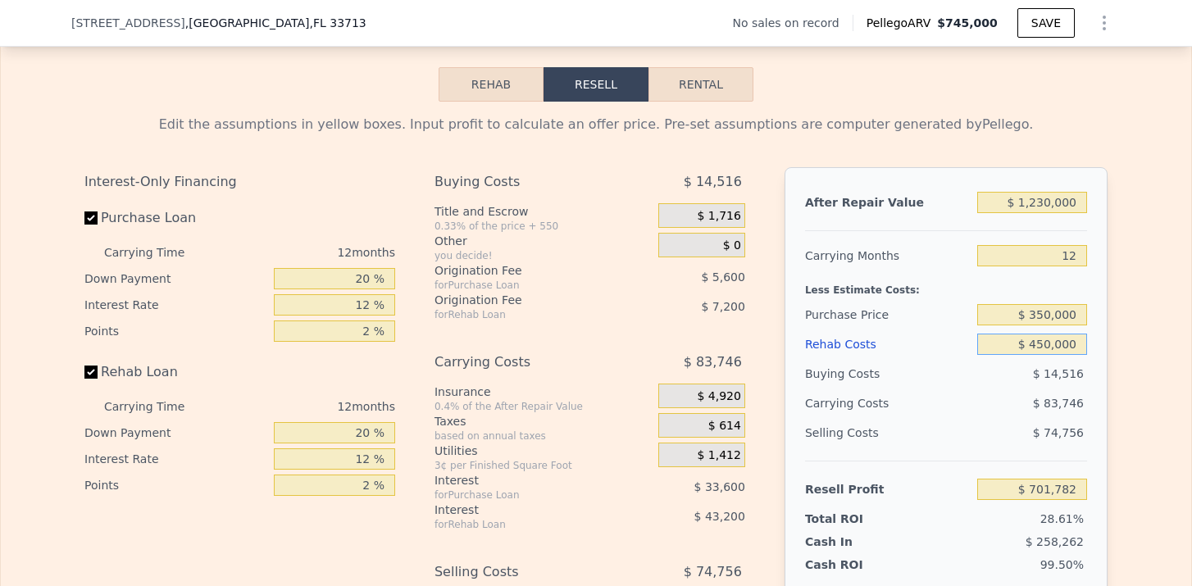
type input "$ 256,982"
type input "$ 450,000"
click at [1036, 412] on div "$ 83,746" at bounding box center [1000, 404] width 173 height 30
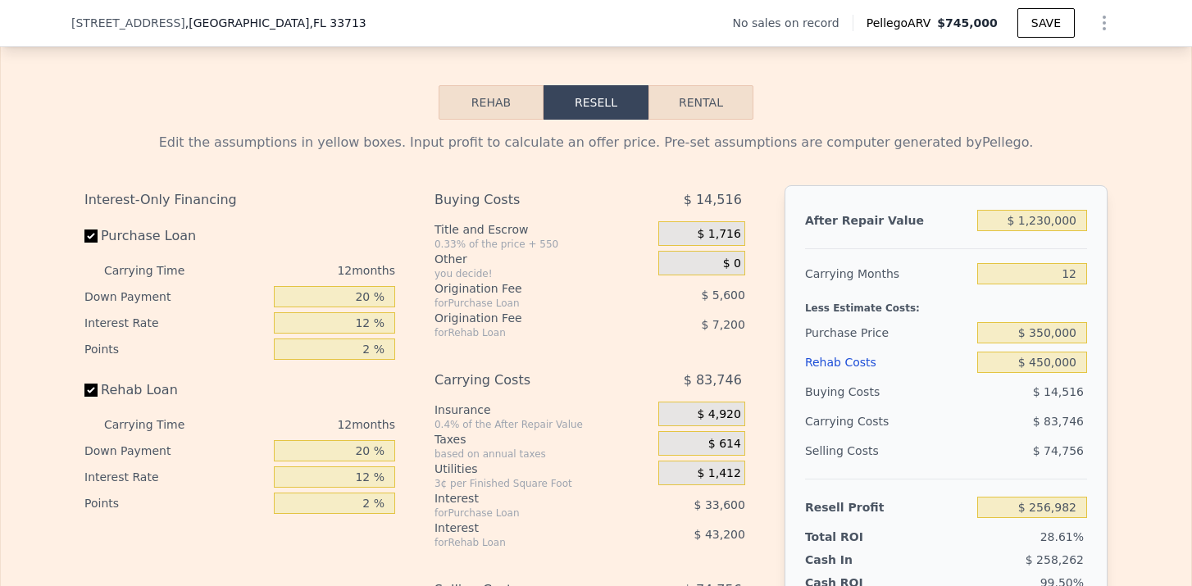
scroll to position [2254, 0]
click at [710, 105] on button "Rental" at bounding box center [701, 103] width 105 height 34
select select "30"
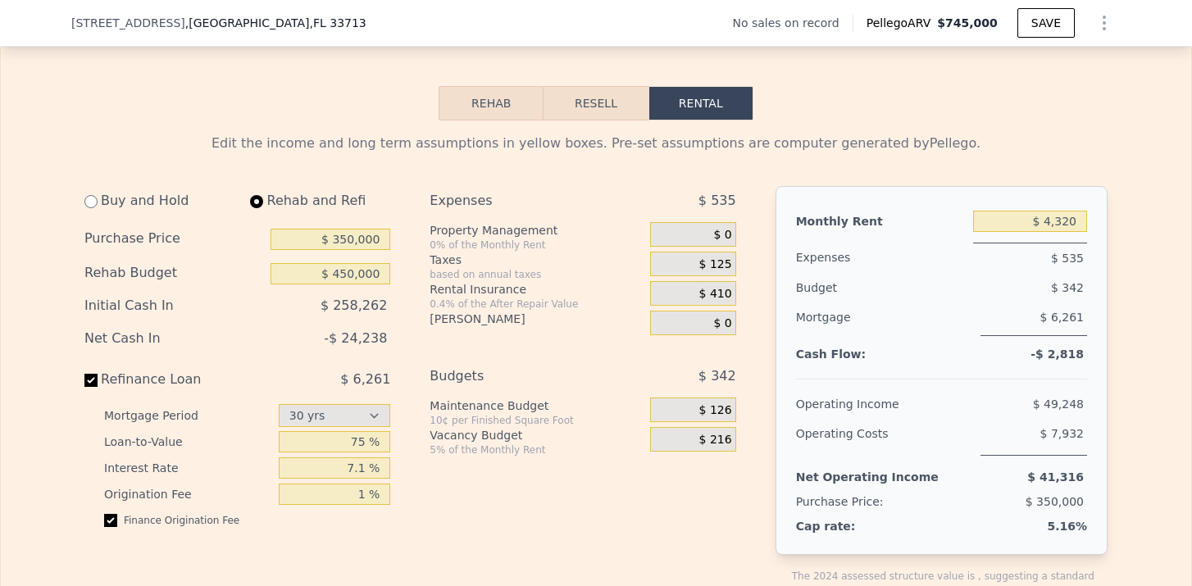
click at [567, 100] on button "Resell" at bounding box center [596, 103] width 104 height 34
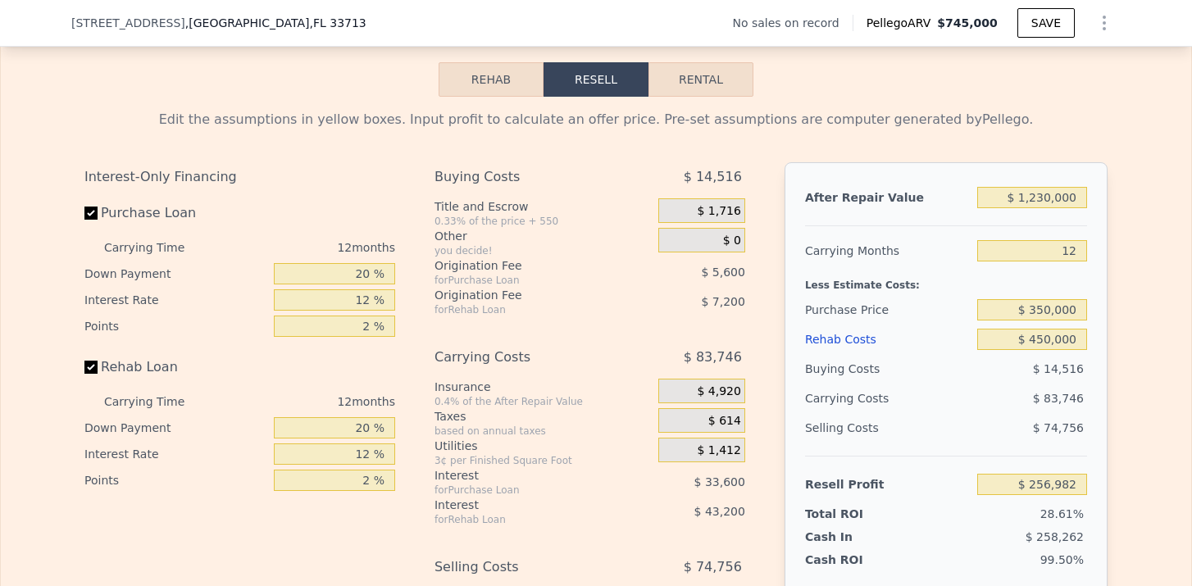
scroll to position [2277, 0]
click at [690, 77] on button "Rental" at bounding box center [701, 80] width 105 height 34
select select "30"
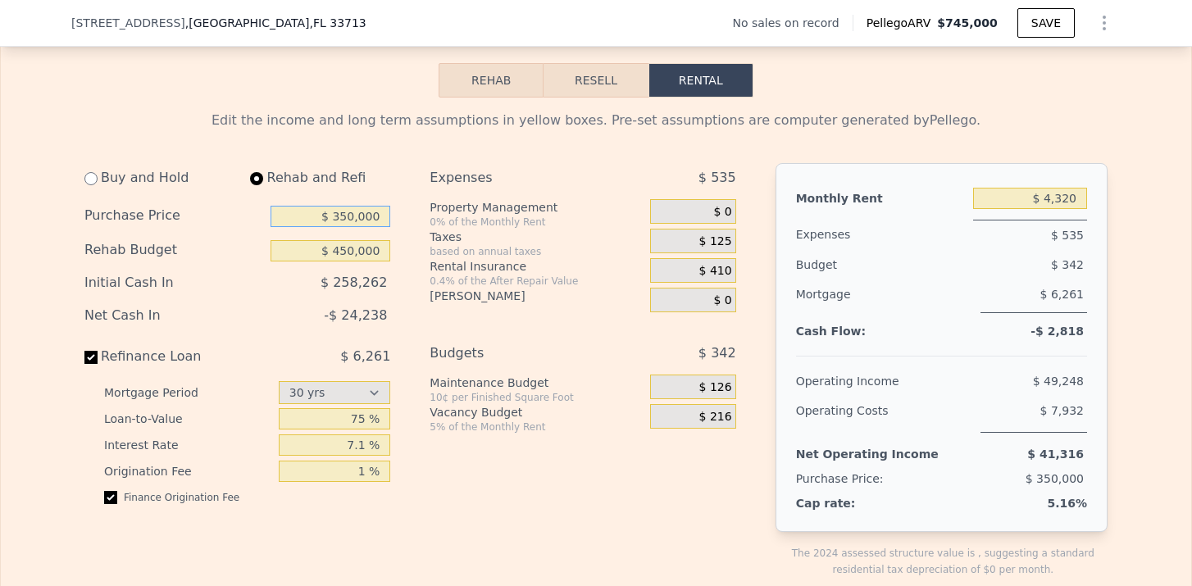
click at [347, 219] on input "$ 350,000" at bounding box center [331, 216] width 120 height 21
click at [345, 321] on span "-$ 24,238" at bounding box center [355, 315] width 63 height 16
click at [740, 306] on div "Expenses $ 535 Property Management 0% of the Monthly Rent $ 0 Taxes based on an…" at bounding box center [589, 383] width 319 height 441
click at [624, 81] on button "Resell" at bounding box center [596, 80] width 104 height 34
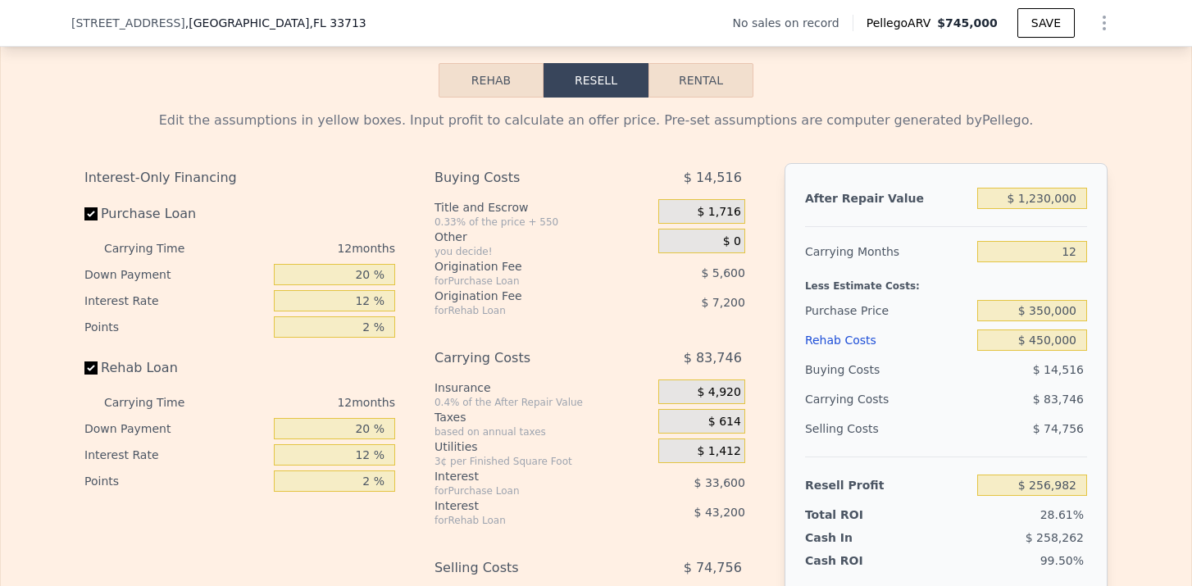
click at [674, 88] on button "Rental" at bounding box center [701, 80] width 105 height 34
select select "30"
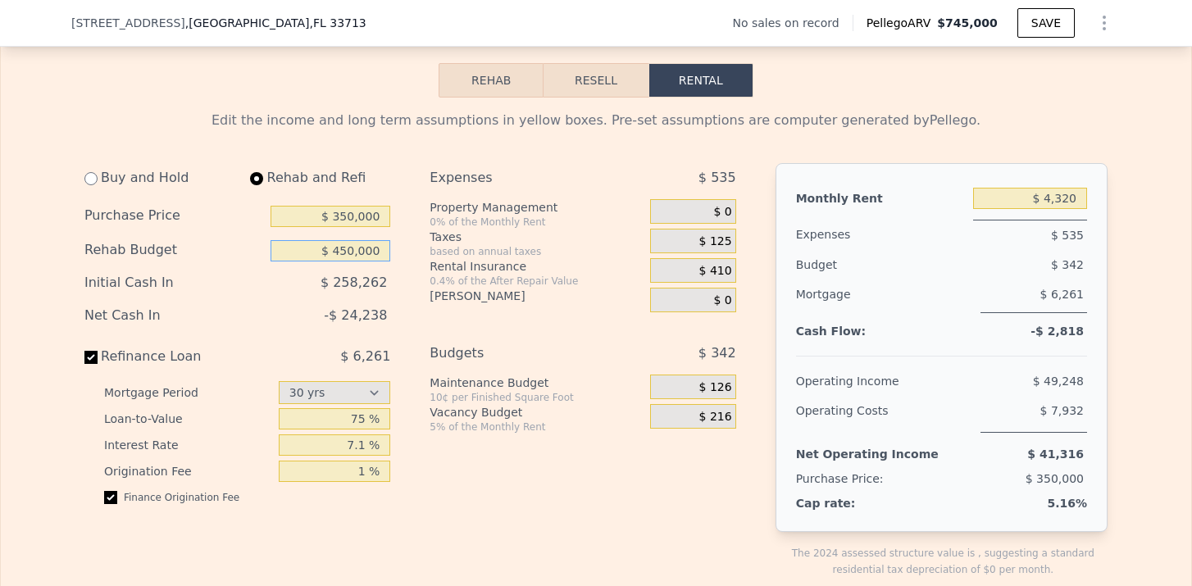
click at [339, 254] on input "$ 450,000" at bounding box center [331, 250] width 120 height 21
type input "$ 350,000"
click at [516, 341] on div "Budgets" at bounding box center [520, 354] width 180 height 30
click at [369, 419] on input "75 %" at bounding box center [335, 418] width 112 height 21
type input "7 %"
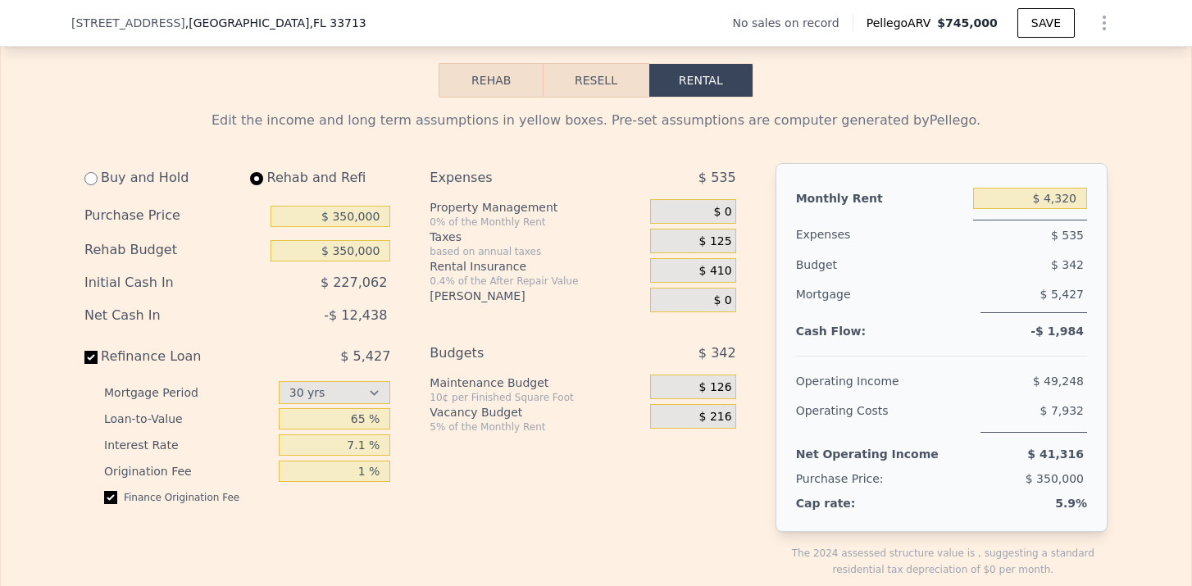
click at [494, 481] on div "Expenses $ 535 Property Management 0% of the Monthly Rent $ 0 Taxes based on an…" at bounding box center [589, 383] width 319 height 441
click at [367, 415] on input "65 %" at bounding box center [335, 418] width 112 height 21
type input "63 %"
click at [759, 478] on div "Buy and Hold Rehab and Refi Purchase Price $ 350,000 Rehab Budget $ 350,000 Ini…" at bounding box center [595, 383] width 1023 height 441
click at [1080, 203] on input "$ 4,320" at bounding box center [1030, 198] width 114 height 21
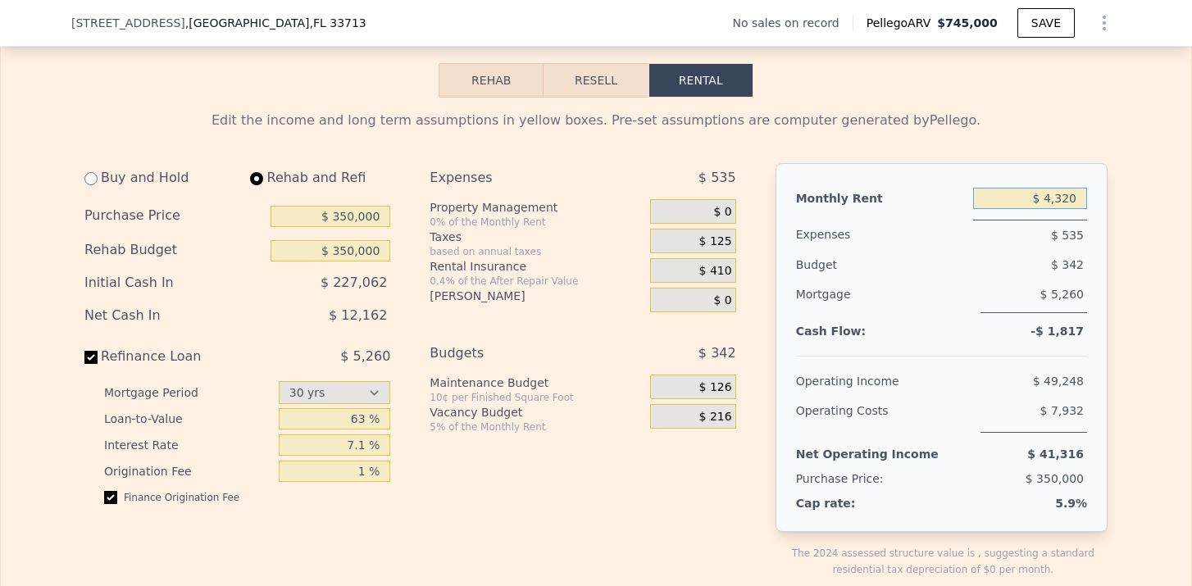
drag, startPoint x: 1080, startPoint y: 203, endPoint x: 1049, endPoint y: 201, distance: 31.3
click at [1049, 201] on input "$ 4,320" at bounding box center [1030, 198] width 114 height 21
type input "$ 5,000"
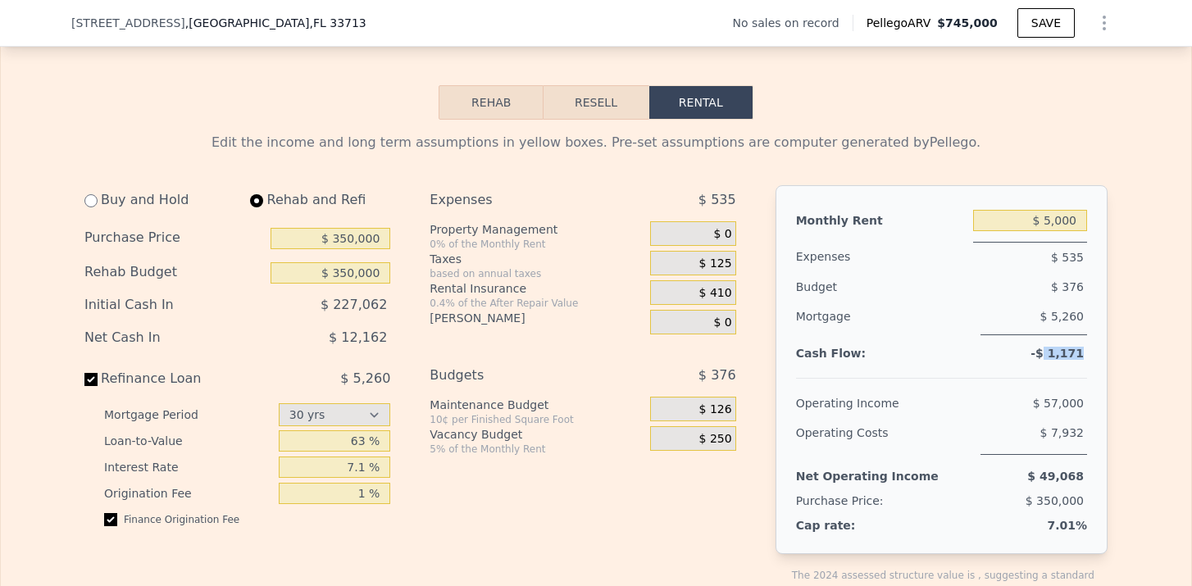
drag, startPoint x: 1054, startPoint y: 354, endPoint x: 1083, endPoint y: 355, distance: 29.5
click at [1083, 355] on span "-$ 1,171" at bounding box center [1057, 353] width 53 height 13
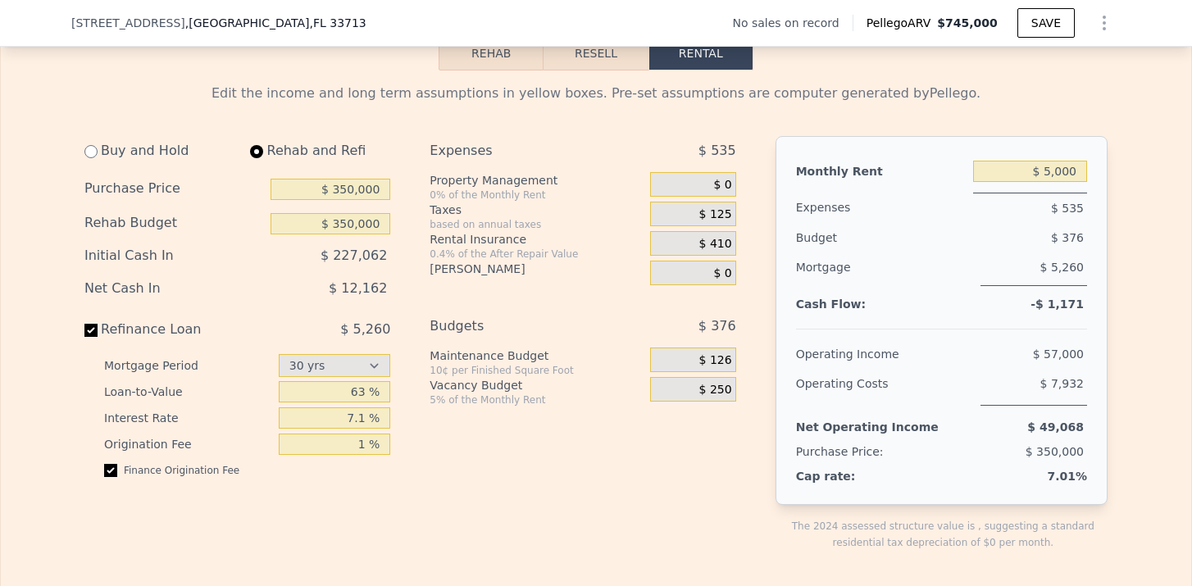
click at [589, 486] on div "Expenses $ 535 Property Management 0% of the Monthly Rent $ 0 Taxes based on an…" at bounding box center [589, 356] width 319 height 441
click at [364, 393] on input "63 %" at bounding box center [335, 391] width 112 height 21
type input "6 %"
click at [494, 485] on div "Expenses $ 535 Property Management 0% of the Monthly Rent $ 0 Taxes based on an…" at bounding box center [589, 356] width 319 height 441
click at [363, 393] on input "70 %" at bounding box center [335, 391] width 112 height 21
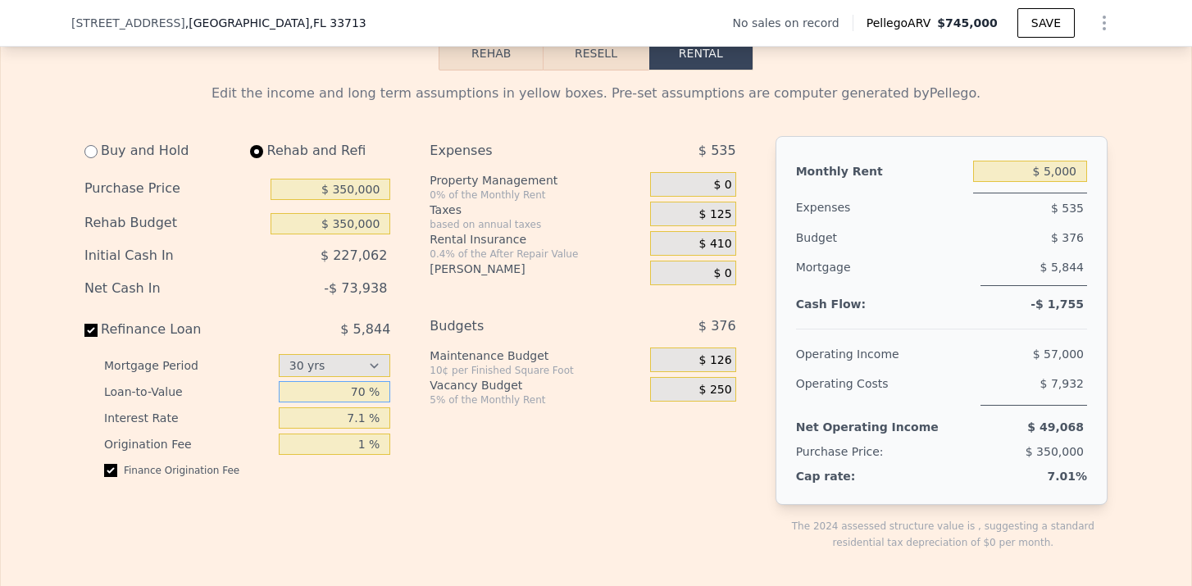
type input "7 %"
type input "75 %"
click at [498, 462] on div "Expenses $ 535 Property Management 0% of the Monthly Rent $ 0 Taxes based on an…" at bounding box center [589, 356] width 319 height 441
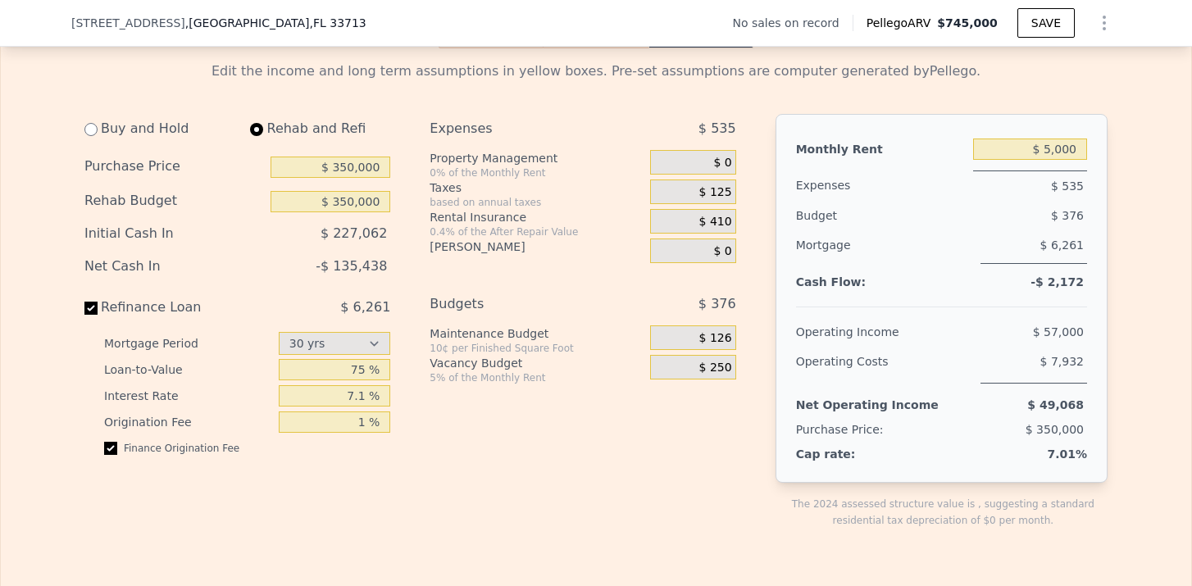
scroll to position [2327, 0]
select select "30"
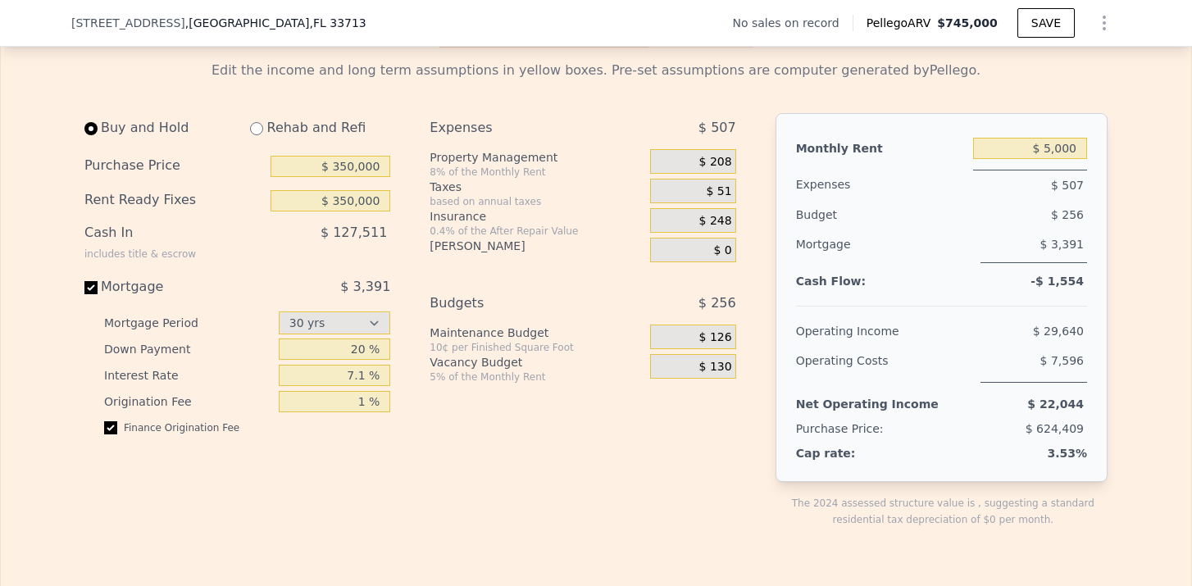
type input "$ 0"
type input "$ 2,600"
click at [1054, 153] on input "$ 2,600" at bounding box center [1030, 148] width 114 height 21
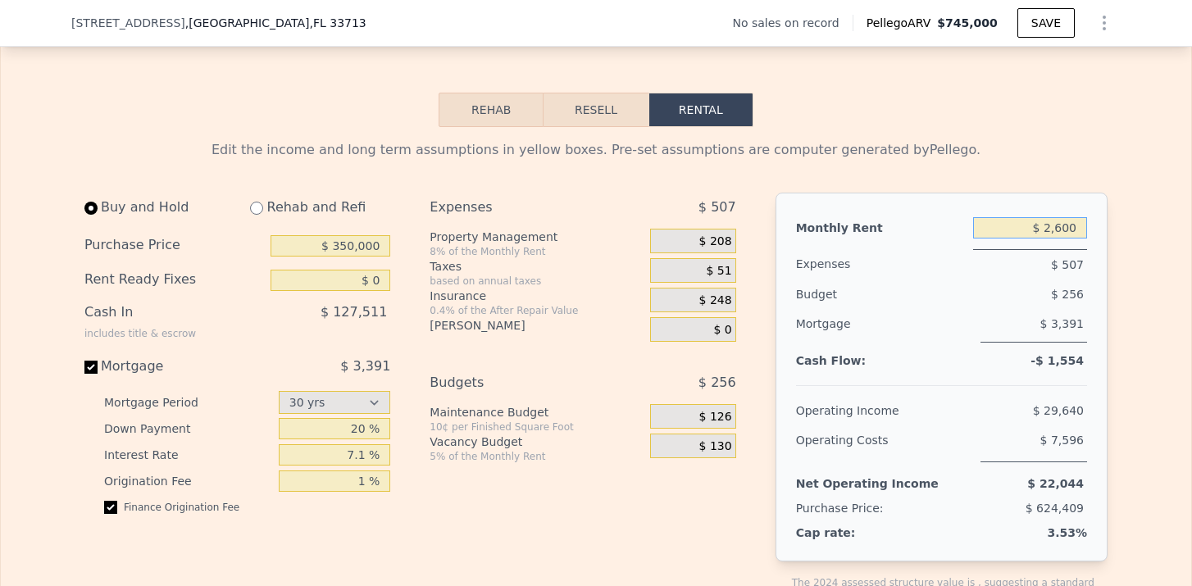
click at [611, 114] on button "Resell" at bounding box center [596, 110] width 104 height 34
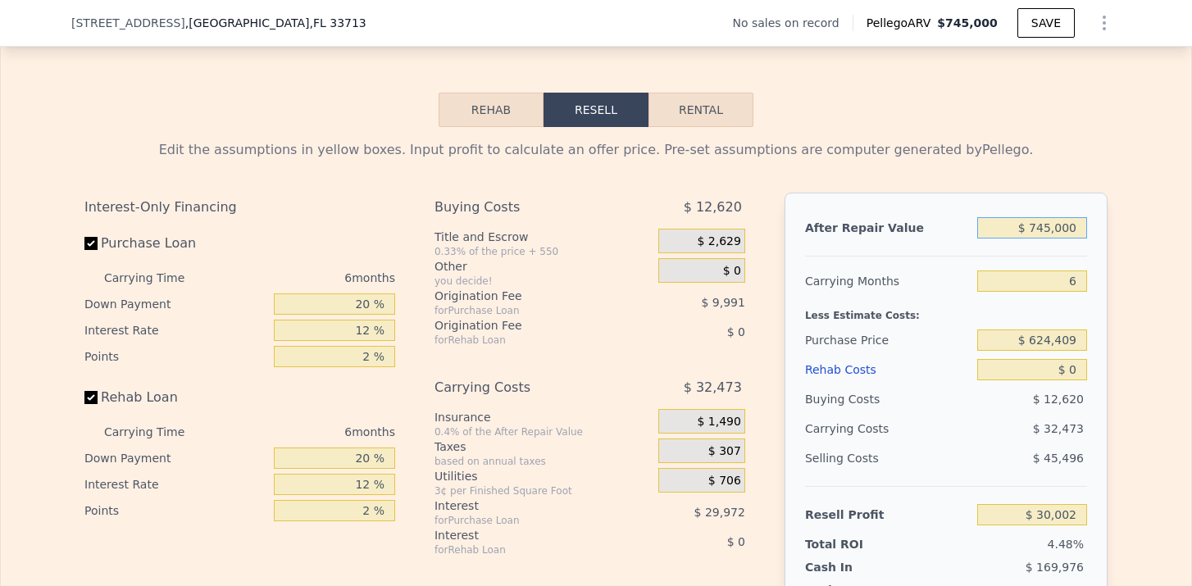
drag, startPoint x: 1037, startPoint y: 227, endPoint x: 1076, endPoint y: 228, distance: 38.5
click at [1076, 228] on input "$ 745,000" at bounding box center [1032, 227] width 110 height 21
type input "$ 7"
type input "-$ 668,555"
type input "$ 1"
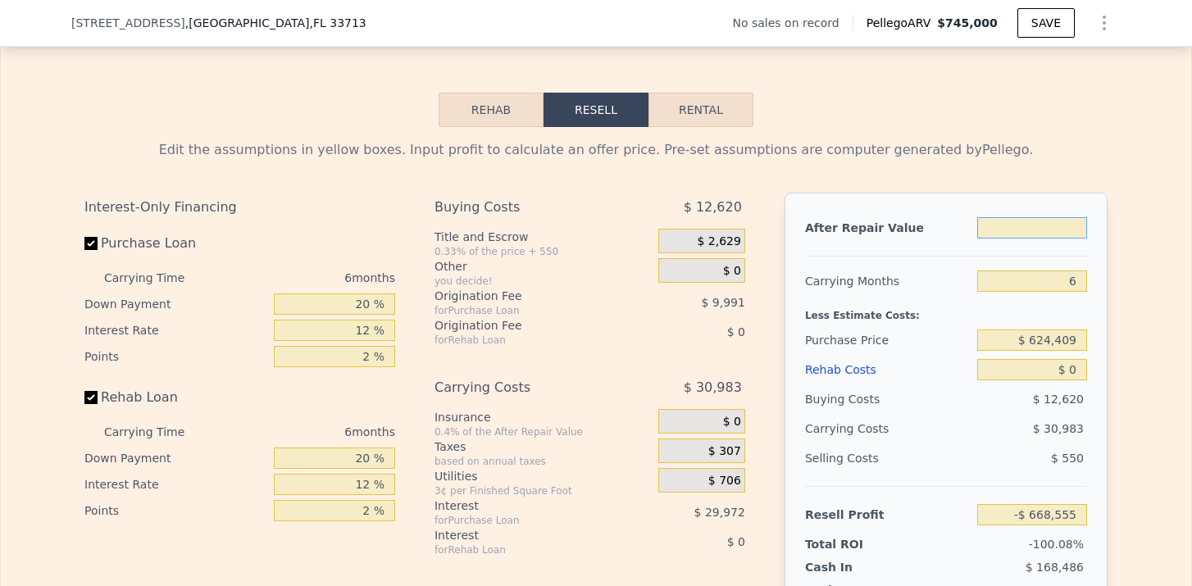
type input "-$ 668,561"
type input "$ 12"
type input "-$ 668,550"
type input "$ 123"
type input "-$ 668,446"
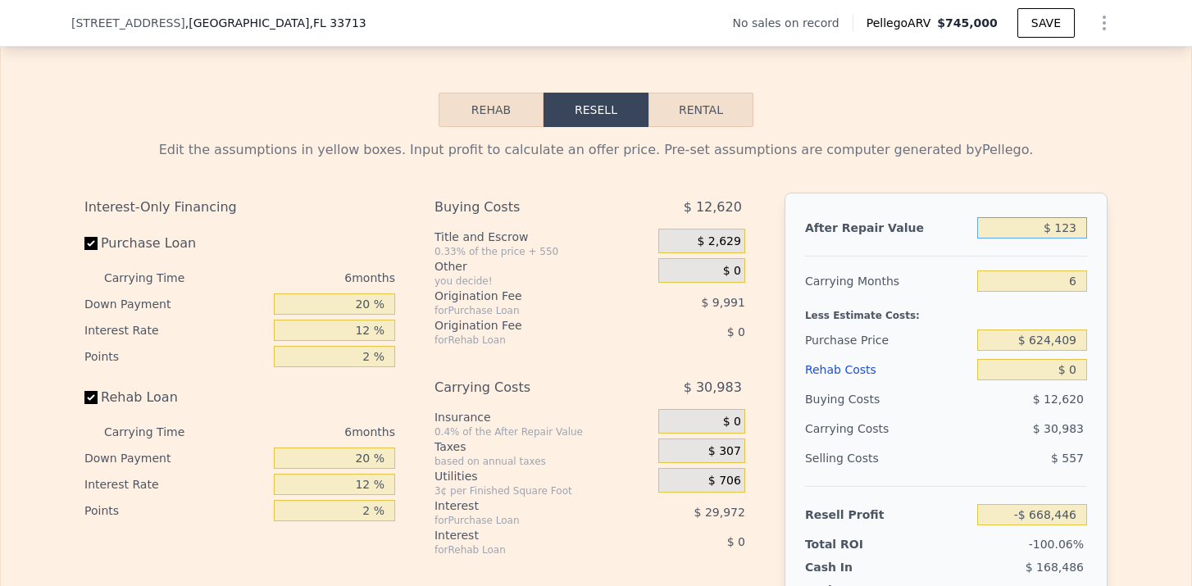
type input "$ 1,230"
type input "-$ 667,409"
type input "$ 12,300"
type input "-$ 657,030"
type input "$ 123,000"
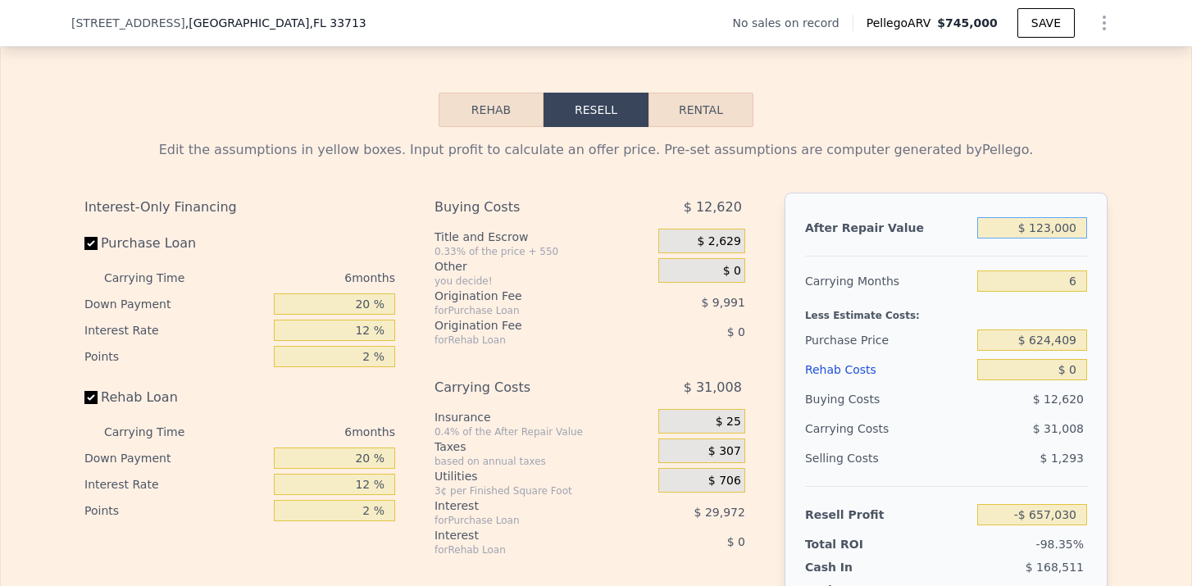
type input "-$ 553,229"
type input "$ 1,230,000"
type input "$ 484,772"
click at [1073, 270] on div "6" at bounding box center [1032, 281] width 110 height 30
click at [1077, 279] on input "6" at bounding box center [1032, 281] width 110 height 21
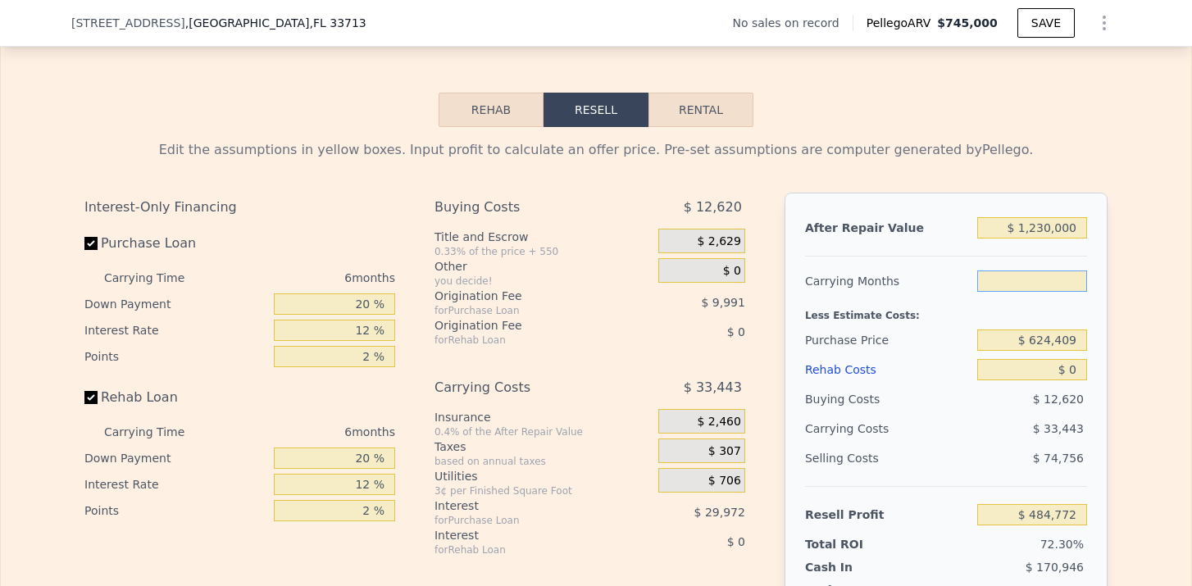
type input "1"
type input "$ 512,641"
type input "12"
type input "$ 451,329"
type input "12"
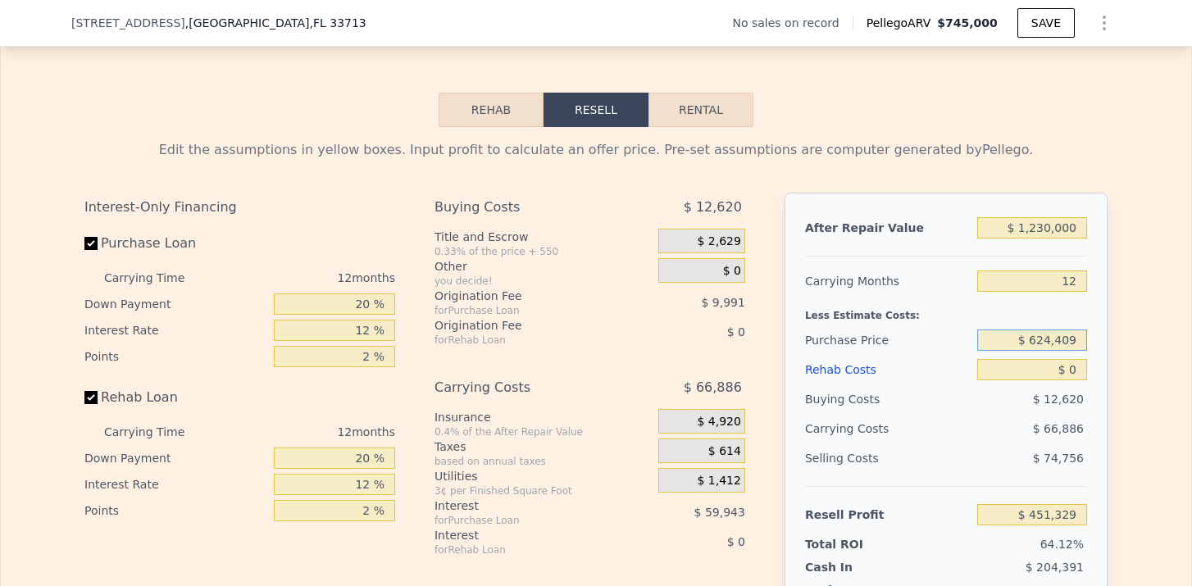
click at [1071, 340] on input "$ 624,409" at bounding box center [1032, 340] width 110 height 21
type input "$ 350,000"
type input "$ 757,382"
click at [1075, 370] on input "$ 0" at bounding box center [1032, 369] width 110 height 21
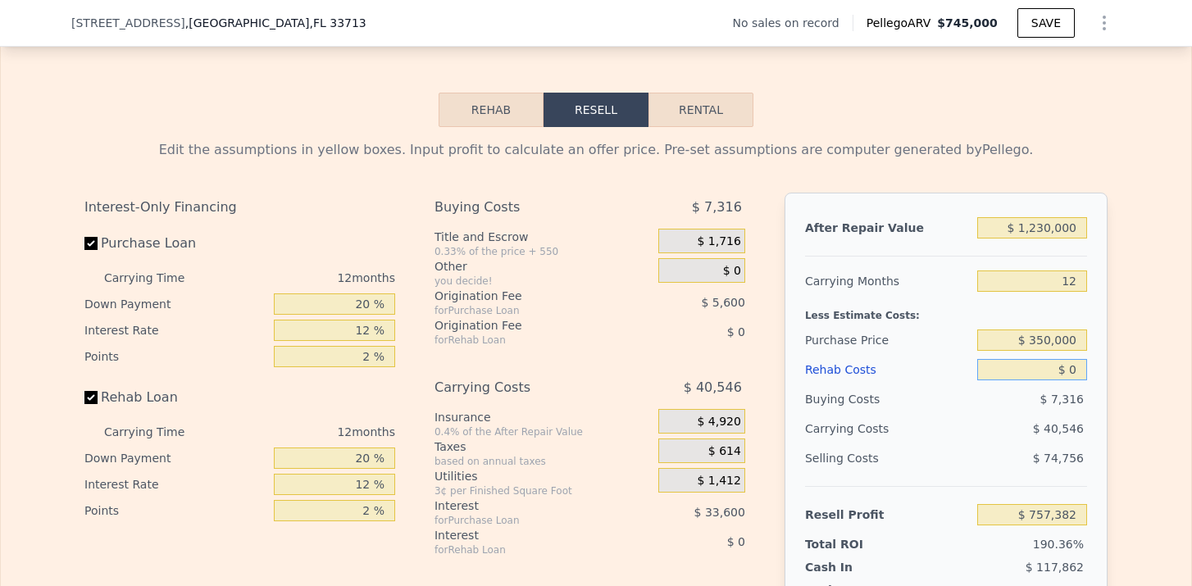
click at [1075, 370] on input "$ 0" at bounding box center [1032, 369] width 110 height 21
type input "$ 40"
type input "$ 757,341"
type input "$ 400"
type input "$ 756,940"
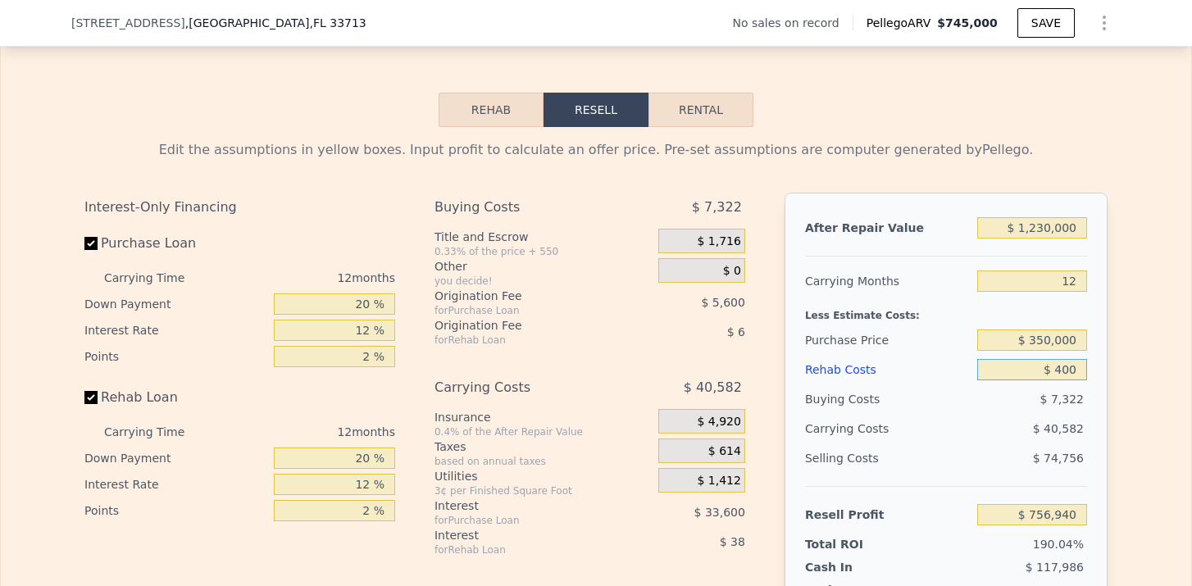
type input "$ 4,000"
type input "$ 752,934"
type input "$ 40,000"
type input "$ 712,902"
type input "$ 400,000"
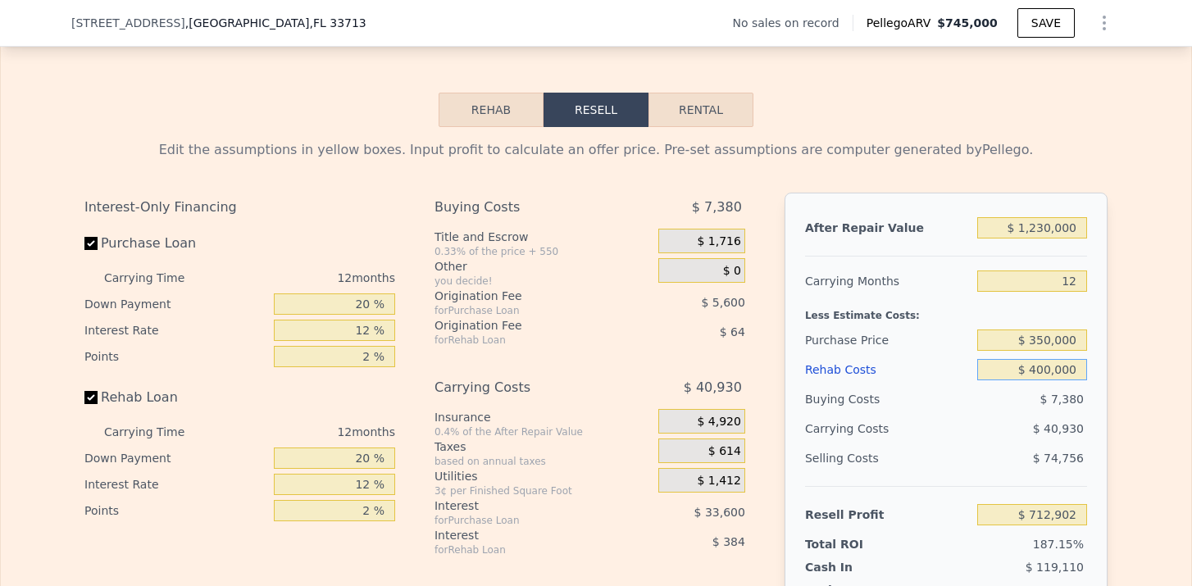
type input "$ 312,582"
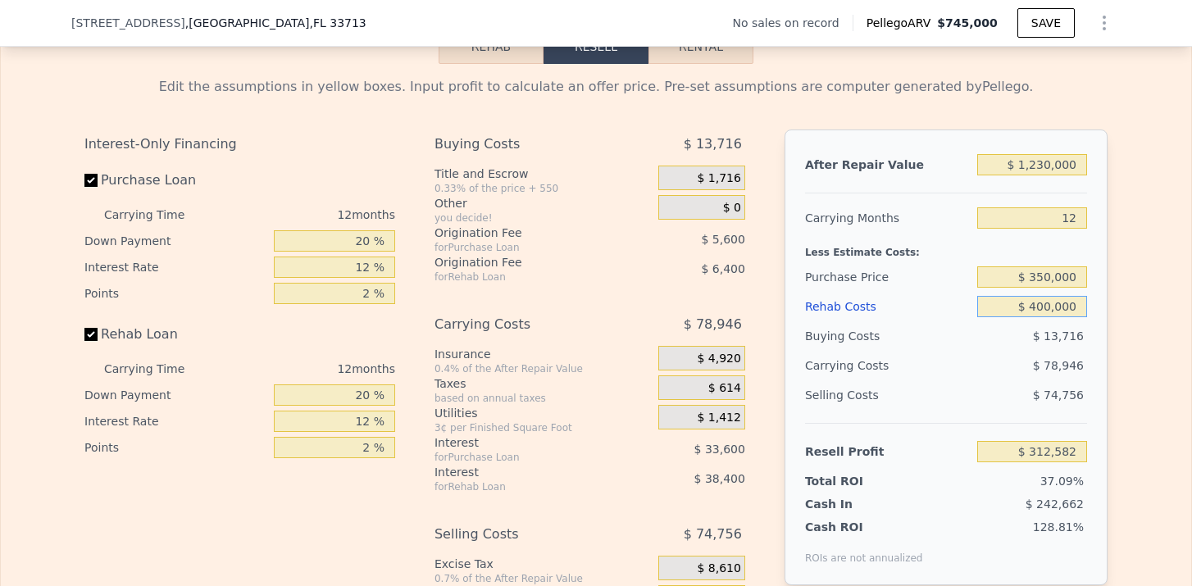
scroll to position [2310, 0]
click at [1060, 414] on div "Selling Costs $ 74,756" at bounding box center [946, 402] width 282 height 43
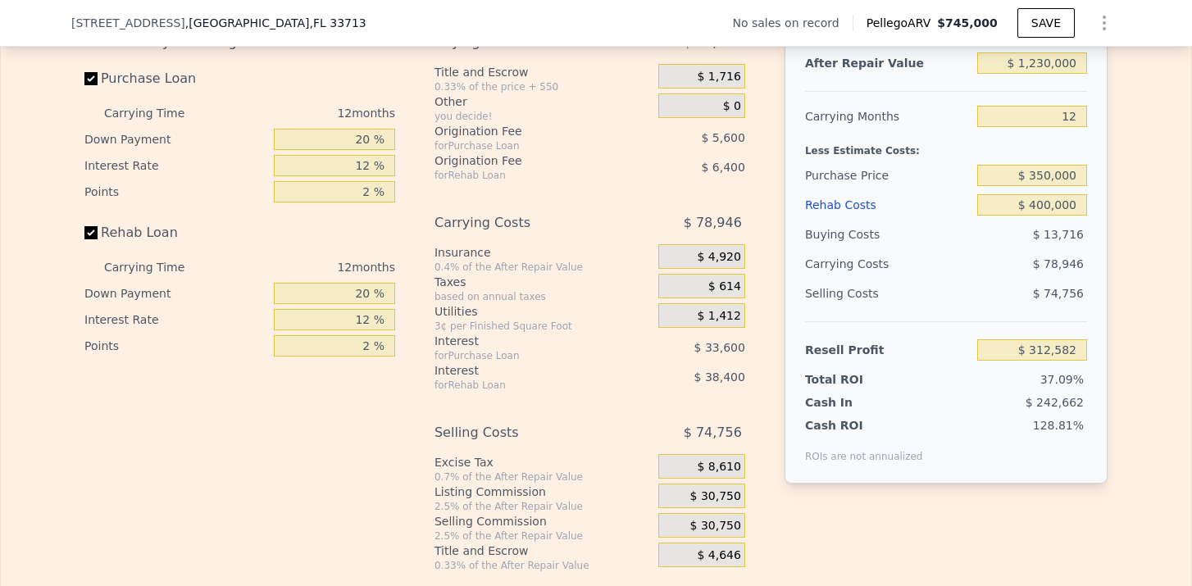
scroll to position [2286, 0]
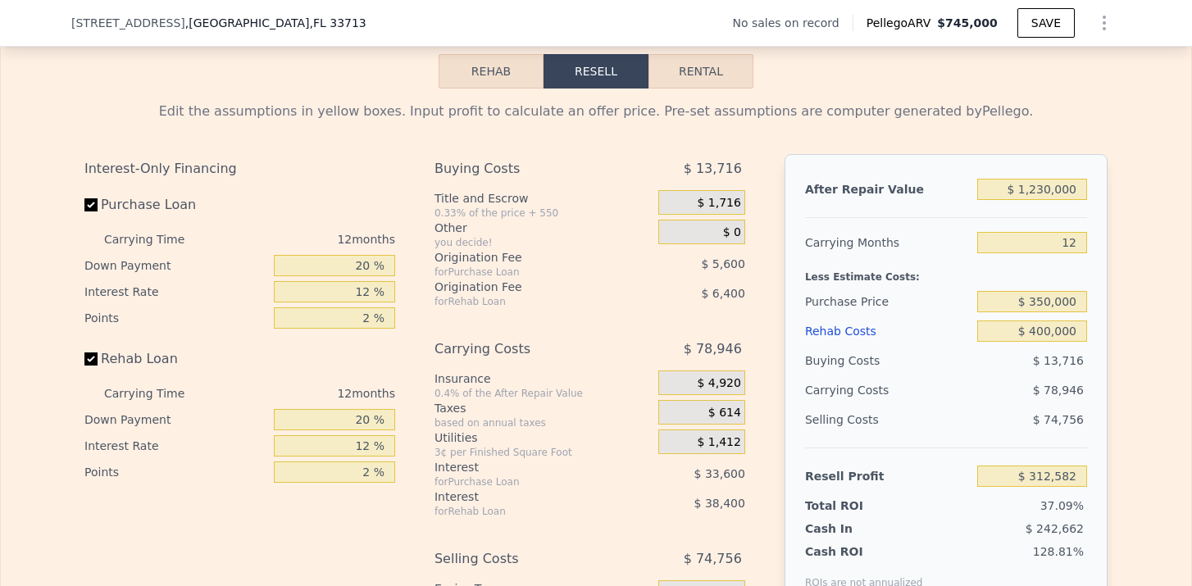
click at [720, 71] on button "Rental" at bounding box center [701, 71] width 105 height 34
select select "30"
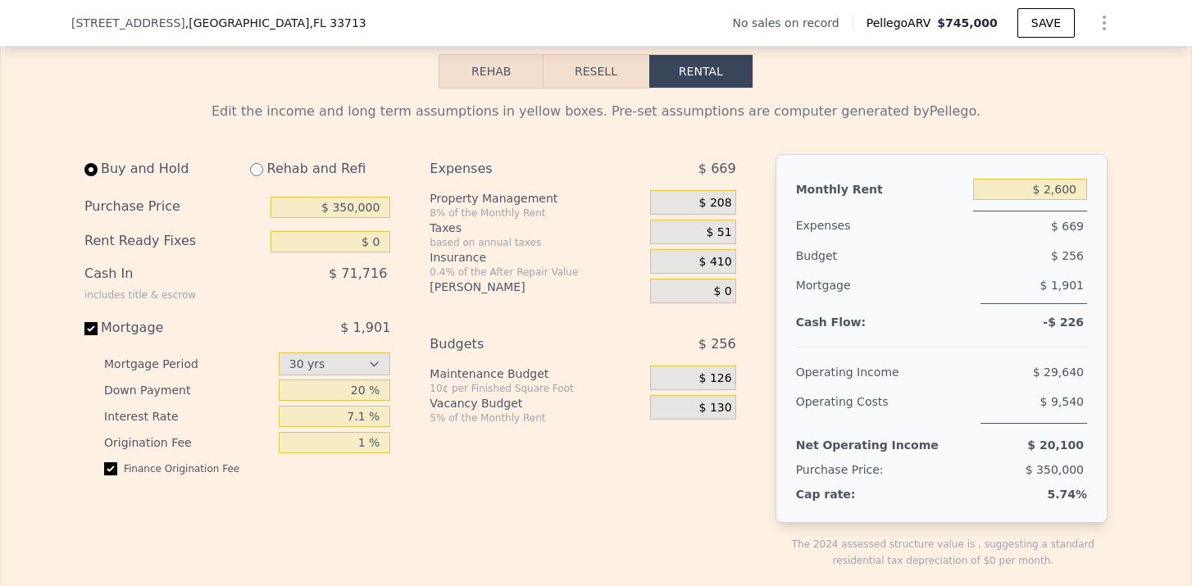
click at [261, 171] on input "radio" at bounding box center [256, 169] width 13 height 13
radio input "true"
type input "$ 400,000"
type input "$ 14,800"
select select "30"
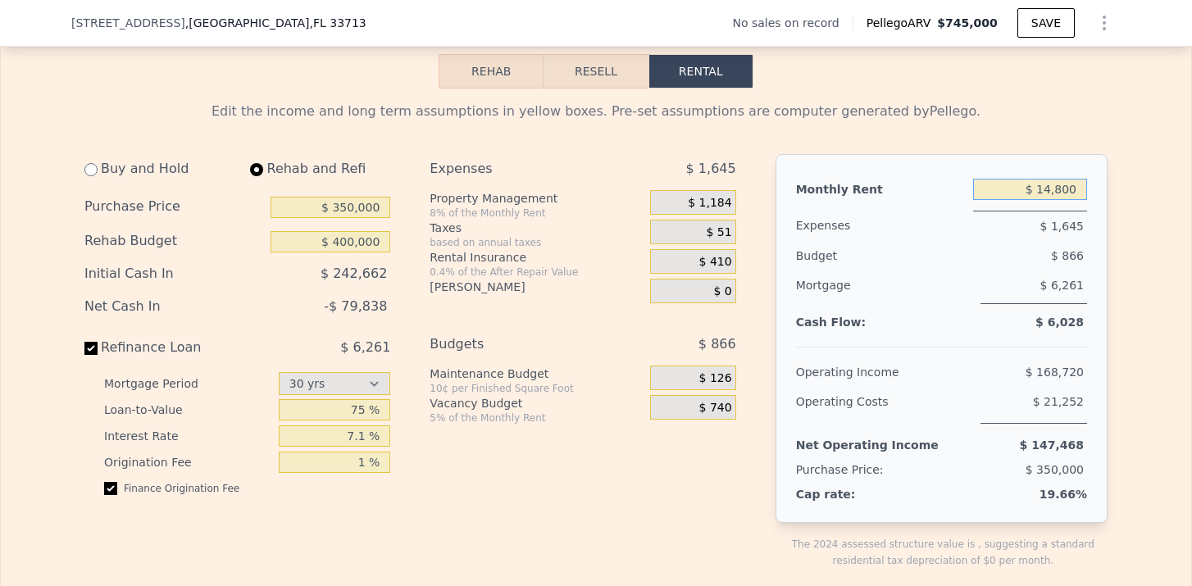
click at [1077, 194] on input "$ 14,800" at bounding box center [1030, 189] width 114 height 21
type input "$ 7,000"
click at [1089, 235] on div "Monthly Rent $ 7,000 Expenses $ 1,645 Budget $ 866 Mortgage $ 6,261 Cash Flow: …" at bounding box center [942, 338] width 332 height 369
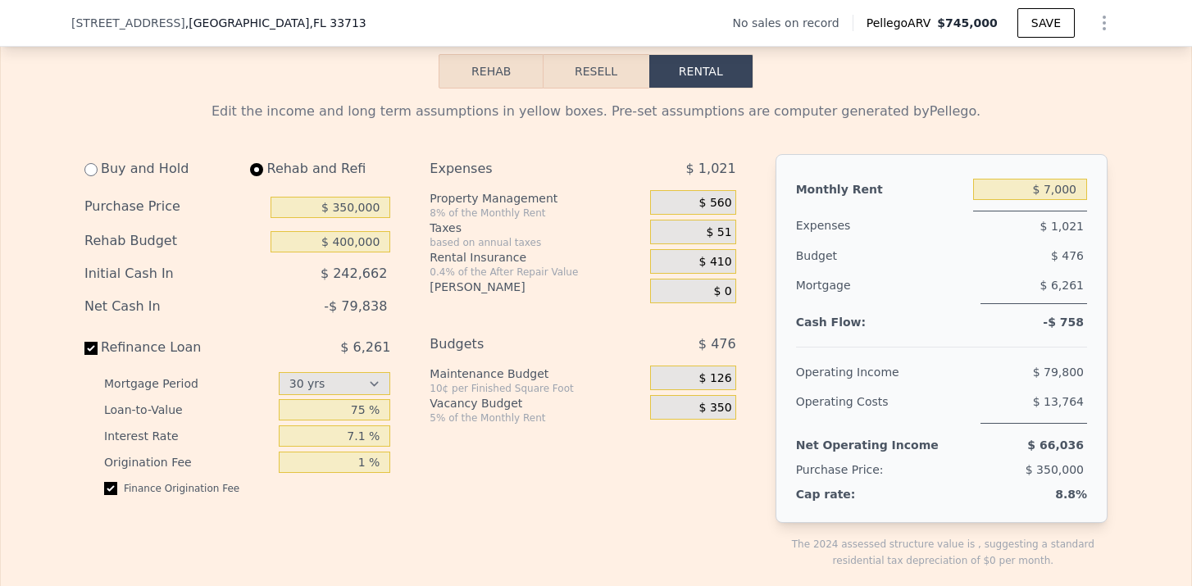
click at [722, 215] on div "$ 560" at bounding box center [692, 205] width 85 height 30
click at [722, 210] on span "$ 560" at bounding box center [715, 203] width 33 height 15
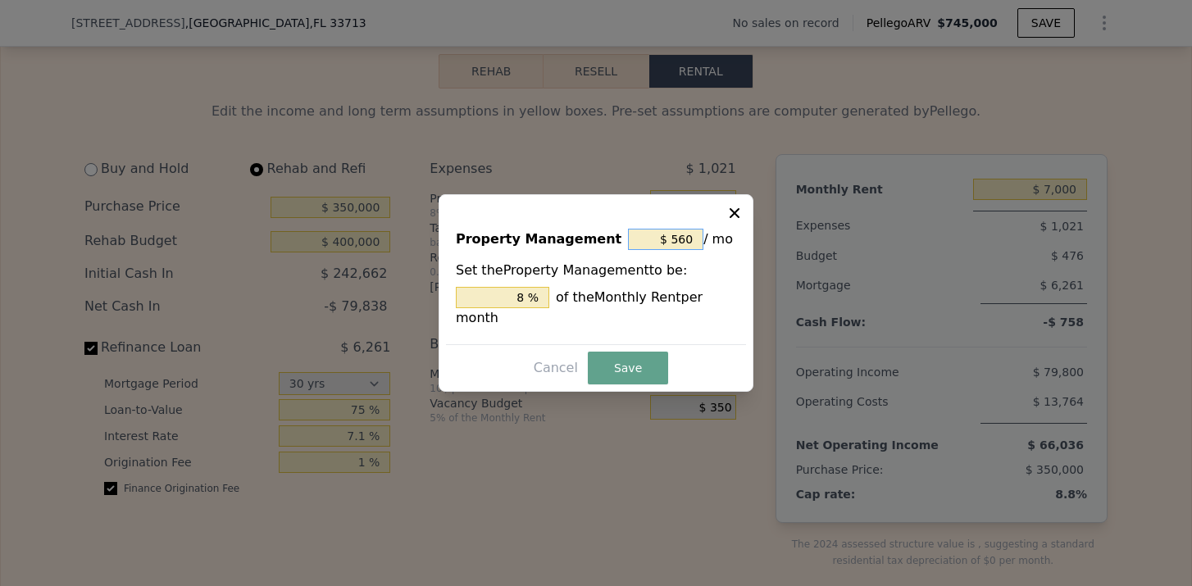
click at [686, 244] on input "$ 560" at bounding box center [665, 239] width 75 height 21
type input "$ 56"
type input "0.8 %"
type input "$ 5"
type input "0.071 %"
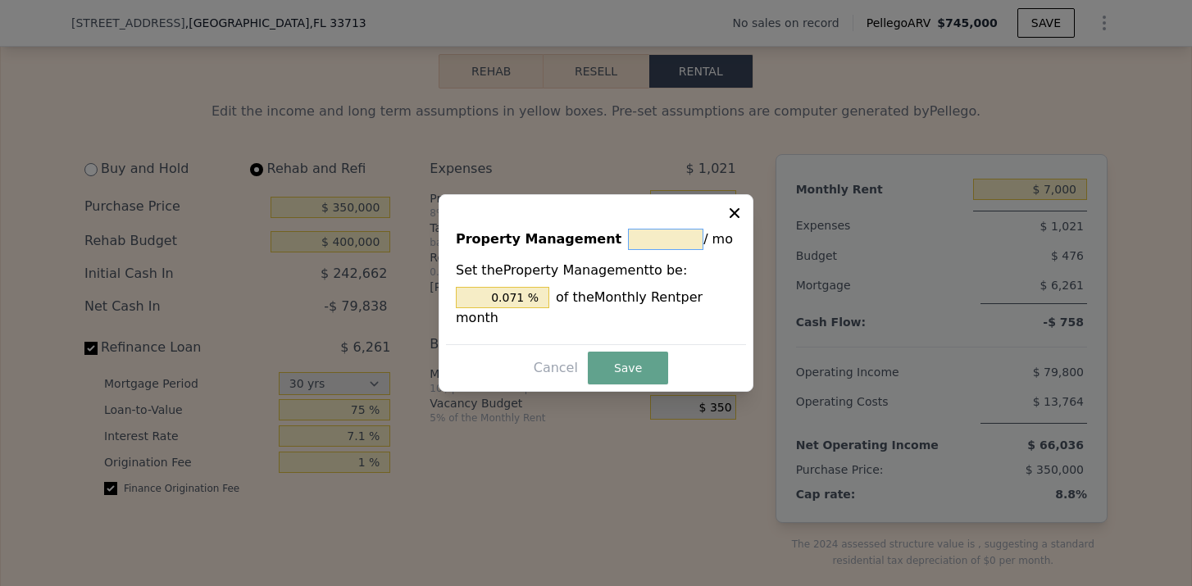
type input "$ 0"
type input "0 %"
click at [649, 356] on button "Save" at bounding box center [628, 368] width 80 height 33
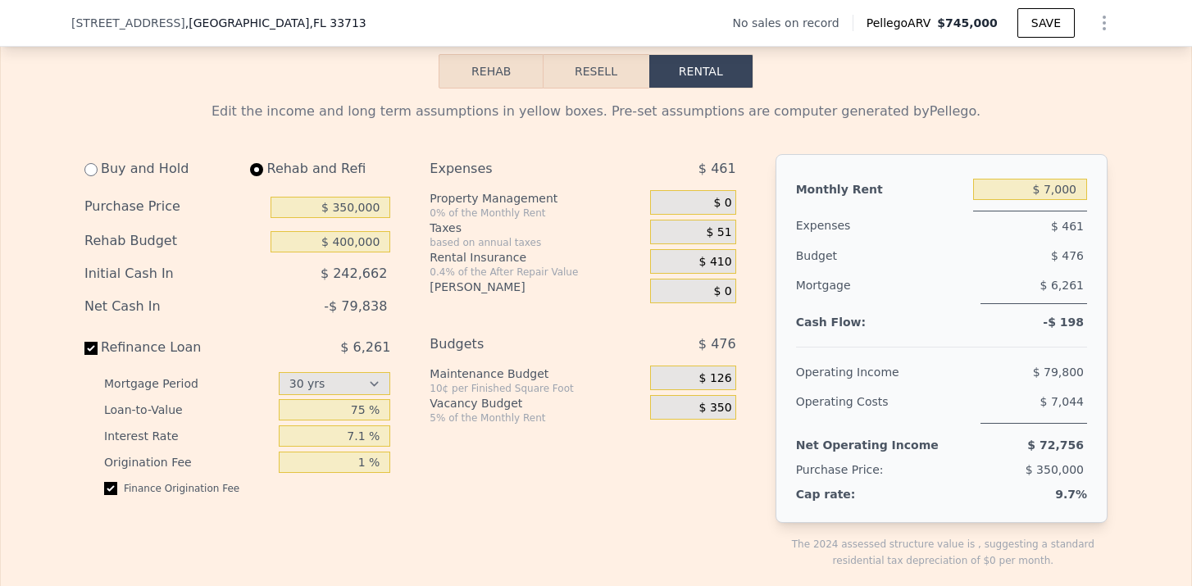
click at [722, 240] on div "$ 51" at bounding box center [692, 232] width 85 height 25
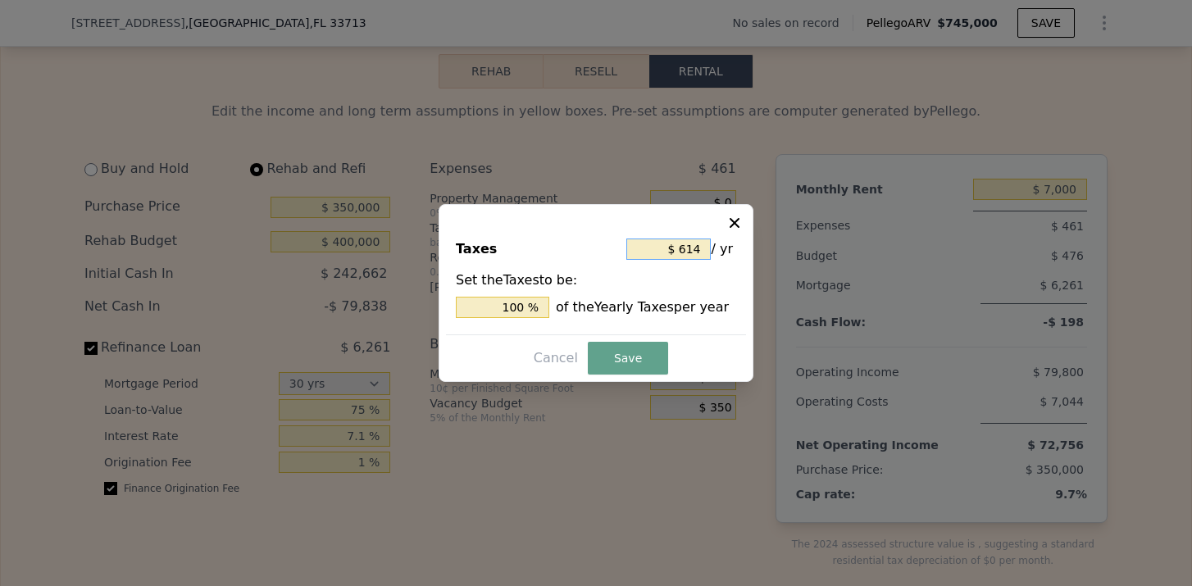
click at [697, 253] on input "$ 614" at bounding box center [668, 249] width 84 height 21
type input "$ 61"
type input "9.935 %"
type input "$ 6"
type input "0.977 %"
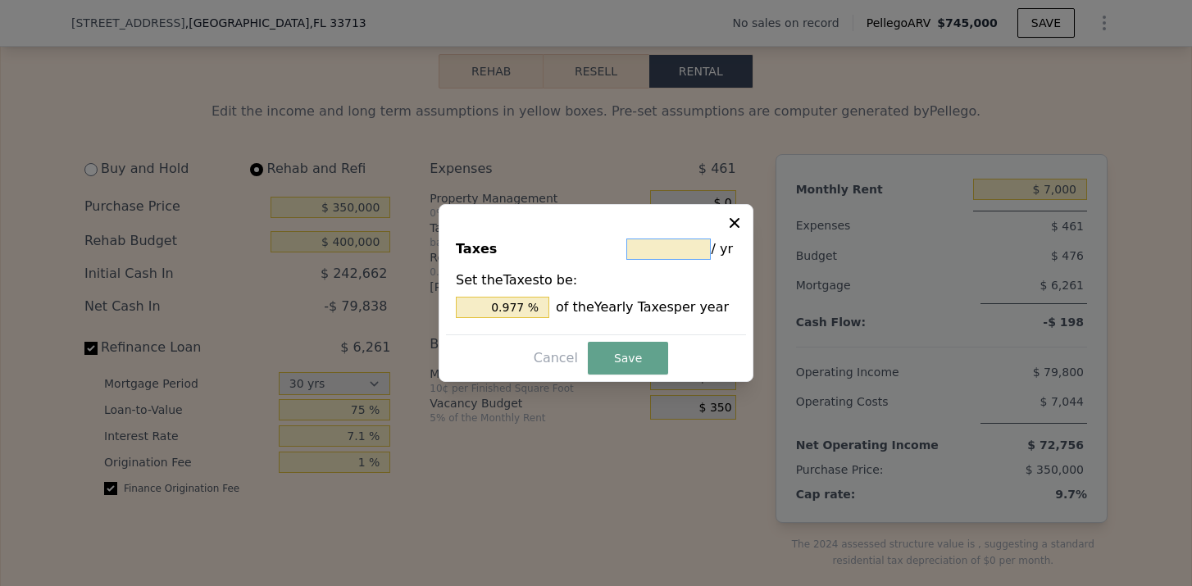
type input "$ 1"
type input "0.163 %"
type input "$ 15"
type input "2.443 %"
type input "$ 150"
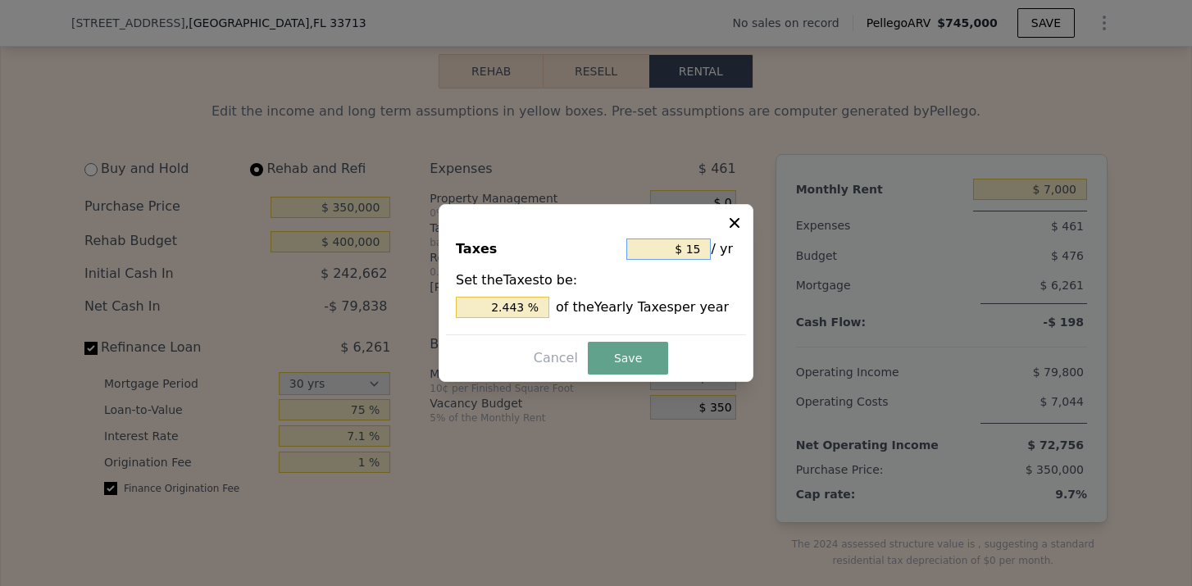
type input "24.430 %"
type input "$ 1,500"
type input "244.300 %"
click at [641, 353] on button "Save" at bounding box center [628, 358] width 80 height 33
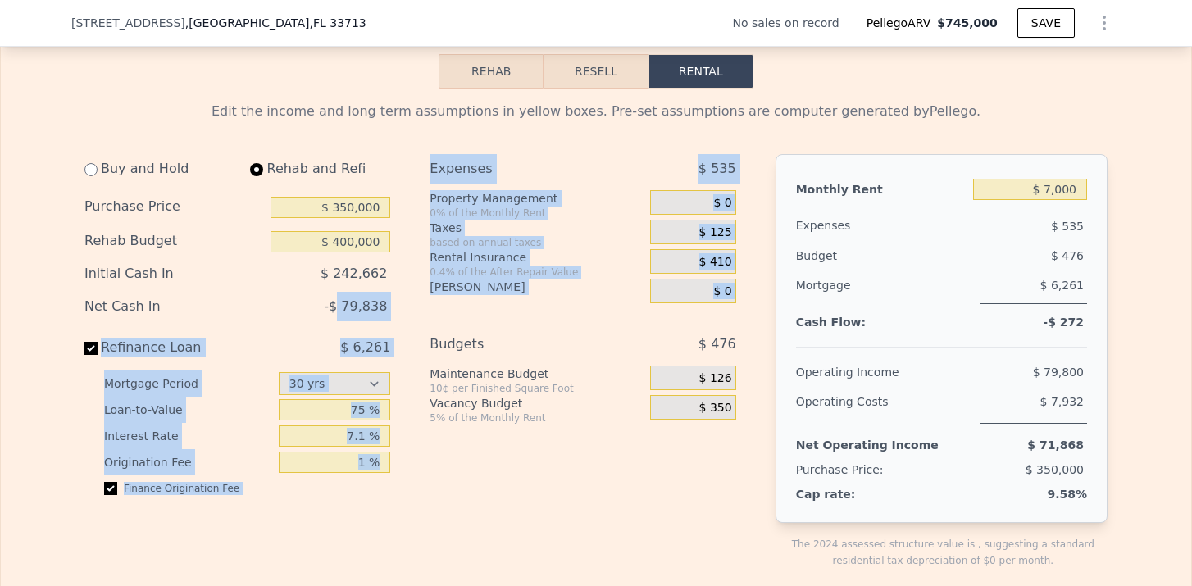
drag, startPoint x: 342, startPoint y: 307, endPoint x: 420, endPoint y: 307, distance: 77.9
click at [420, 307] on div "Buy and Hold Rehab and Refi Purchase Price $ 350,000 Rehab Budget $ 400,000 Ini…" at bounding box center [416, 374] width 665 height 441
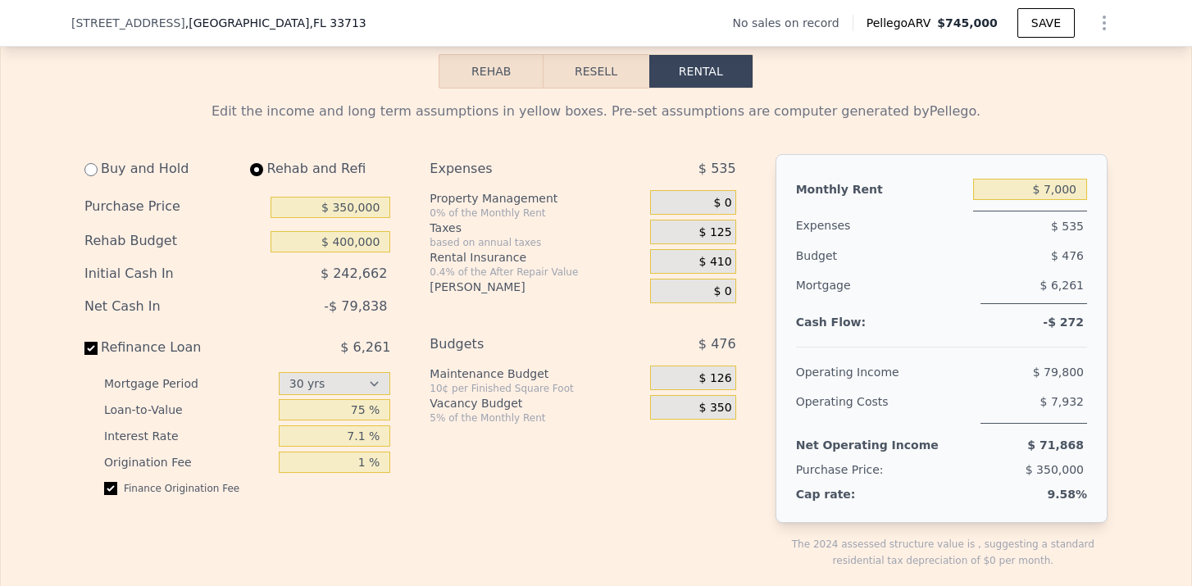
click at [420, 307] on div "Buy and Hold Rehab and Refi Purchase Price $ 350,000 Rehab Budget $ 400,000 Ini…" at bounding box center [416, 374] width 665 height 441
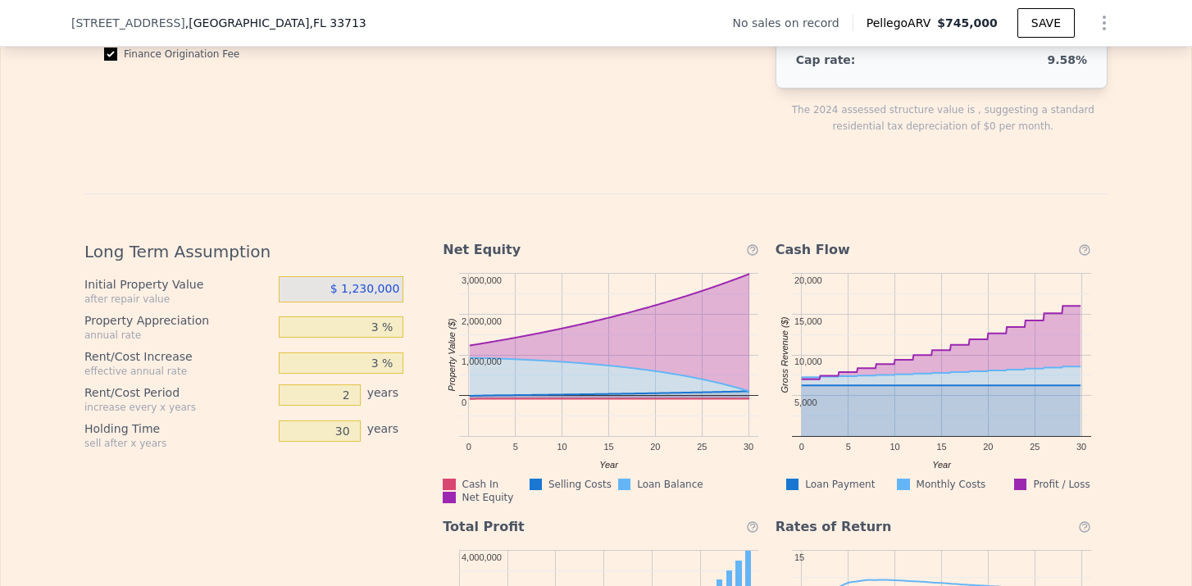
scroll to position [2720, 0]
click at [377, 331] on input "3 %" at bounding box center [341, 327] width 125 height 21
type input "5 %"
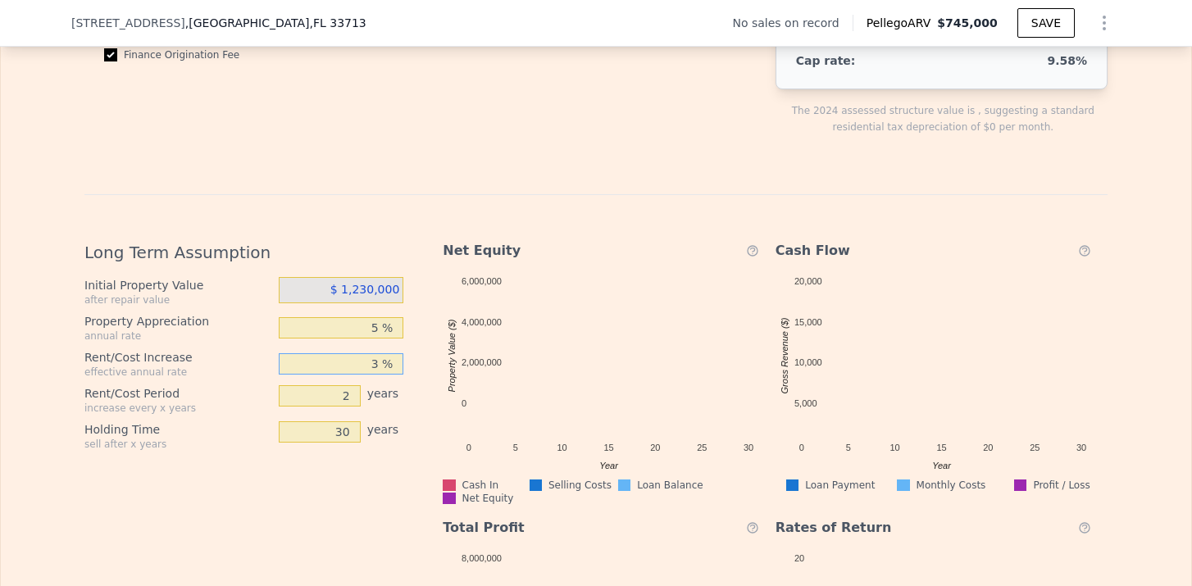
click at [386, 362] on input "3 %" at bounding box center [341, 363] width 125 height 21
type input "5 %"
click at [345, 435] on input "30" at bounding box center [320, 431] width 82 height 21
drag, startPoint x: 348, startPoint y: 433, endPoint x: 336, endPoint y: 436, distance: 12.7
click at [336, 436] on input "30" at bounding box center [320, 431] width 82 height 21
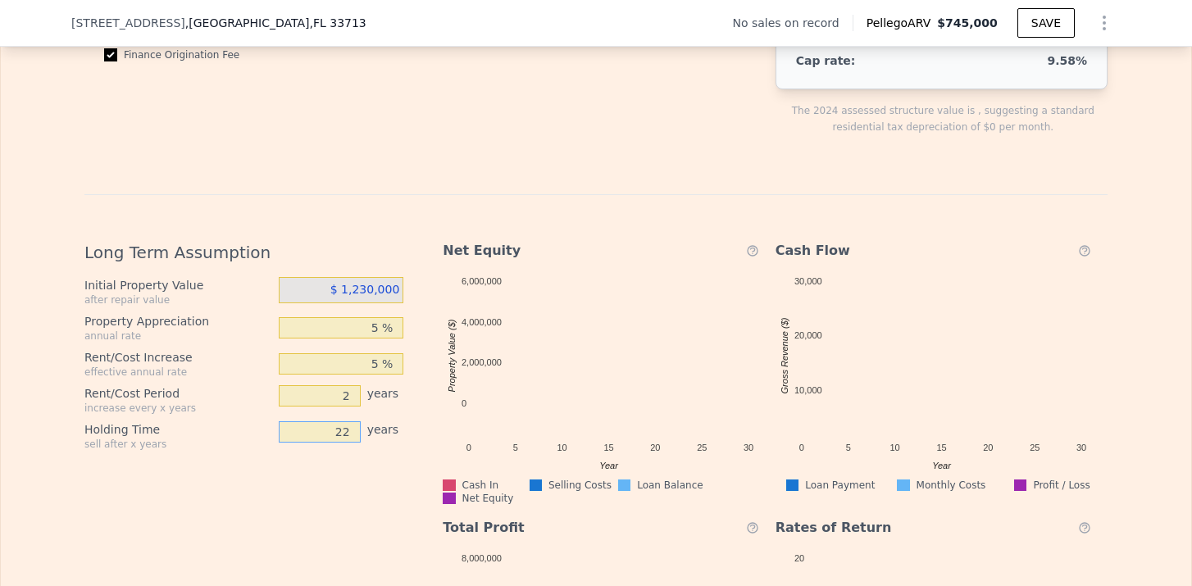
type input "22"
click at [312, 506] on div "Long Term Assumption Initial Property Value after repair value $ 1,230,000 Prop…" at bounding box center [250, 498] width 332 height 541
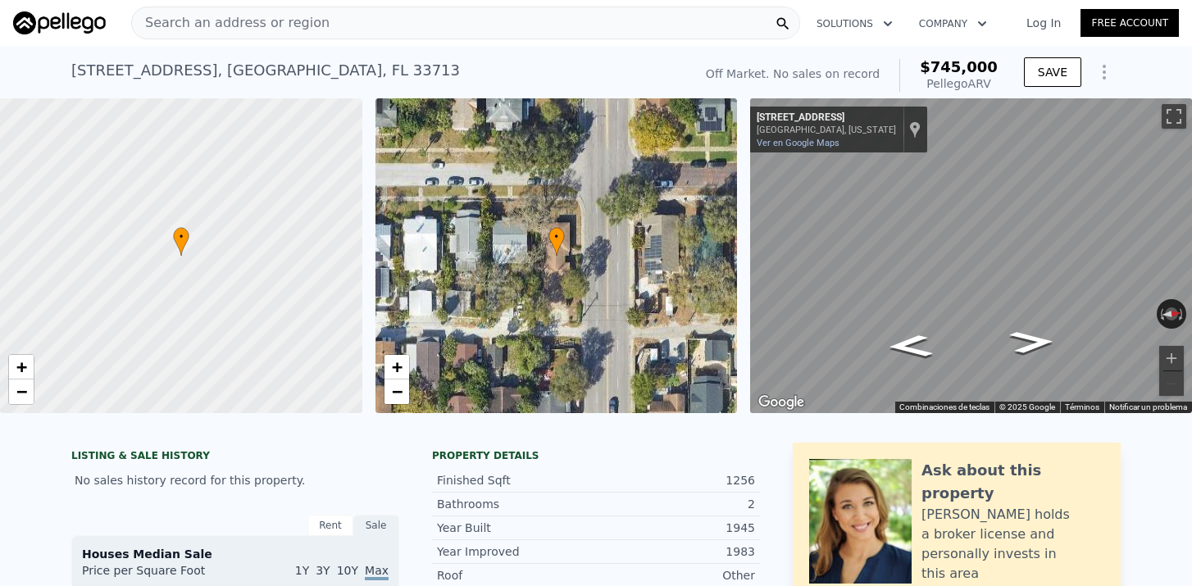
scroll to position [0, 0]
click at [284, 24] on span "Search an address or region" at bounding box center [231, 23] width 198 height 20
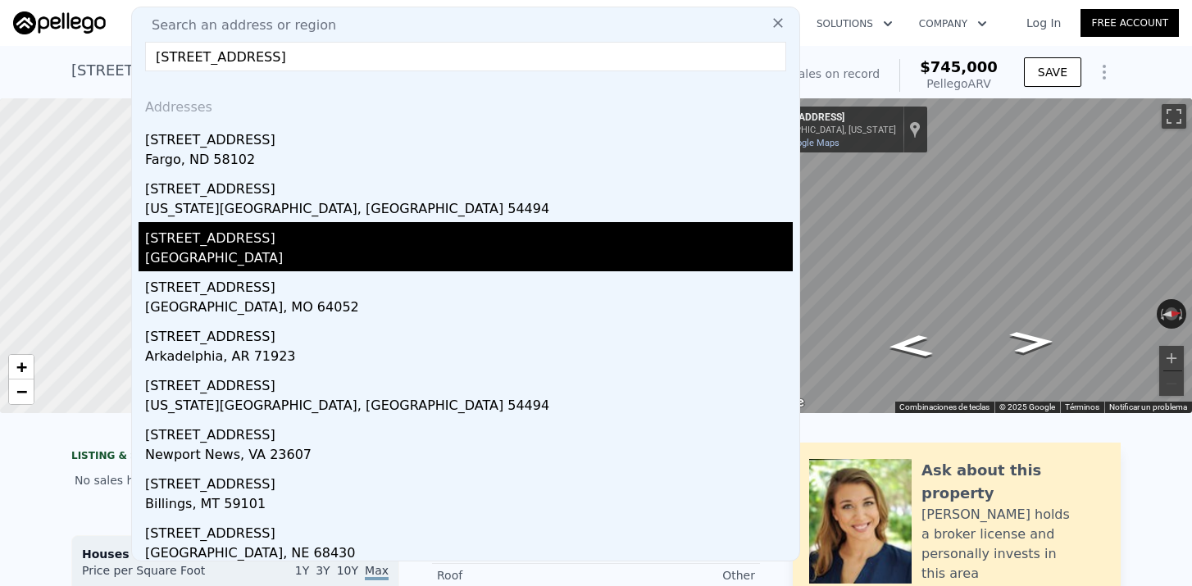
type input "[STREET_ADDRESS]"
click at [266, 256] on div "[GEOGRAPHIC_DATA]" at bounding box center [469, 259] width 648 height 23
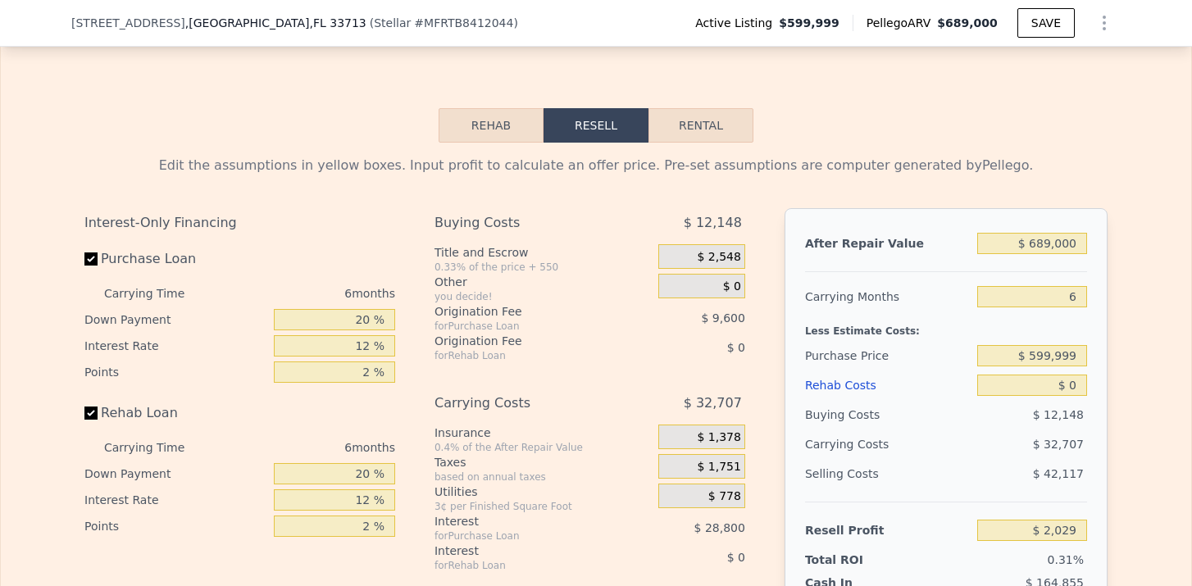
scroll to position [2540, 0]
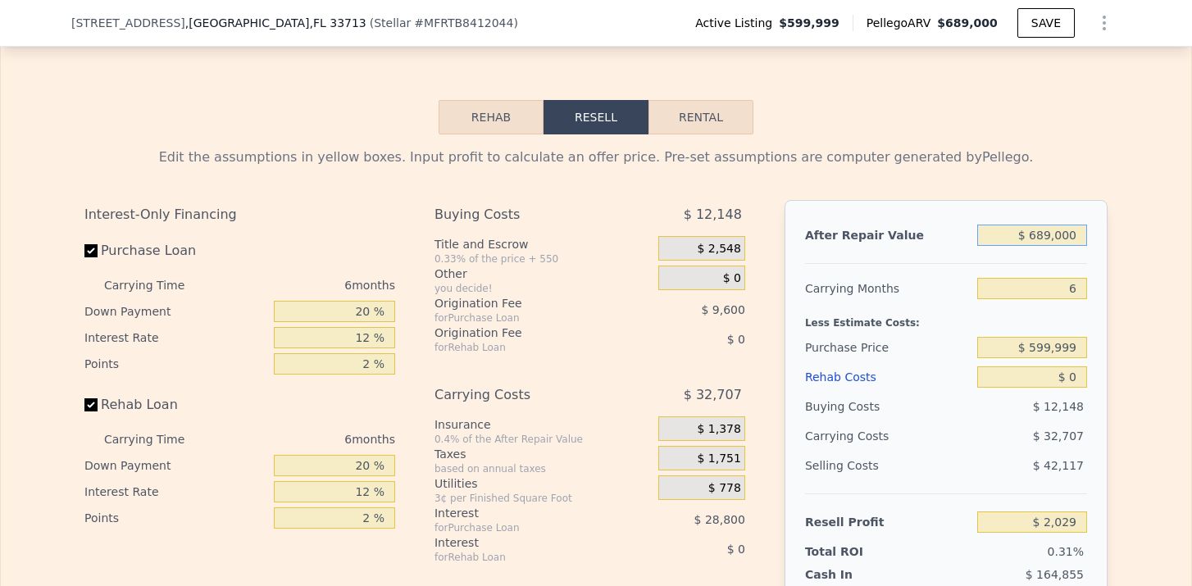
click at [1055, 246] on input "$ 689,000" at bounding box center [1032, 235] width 110 height 21
type input "$ 68,000"
type input "-$ 580,264"
type input "$ 680,000"
type input "-$ 6,410"
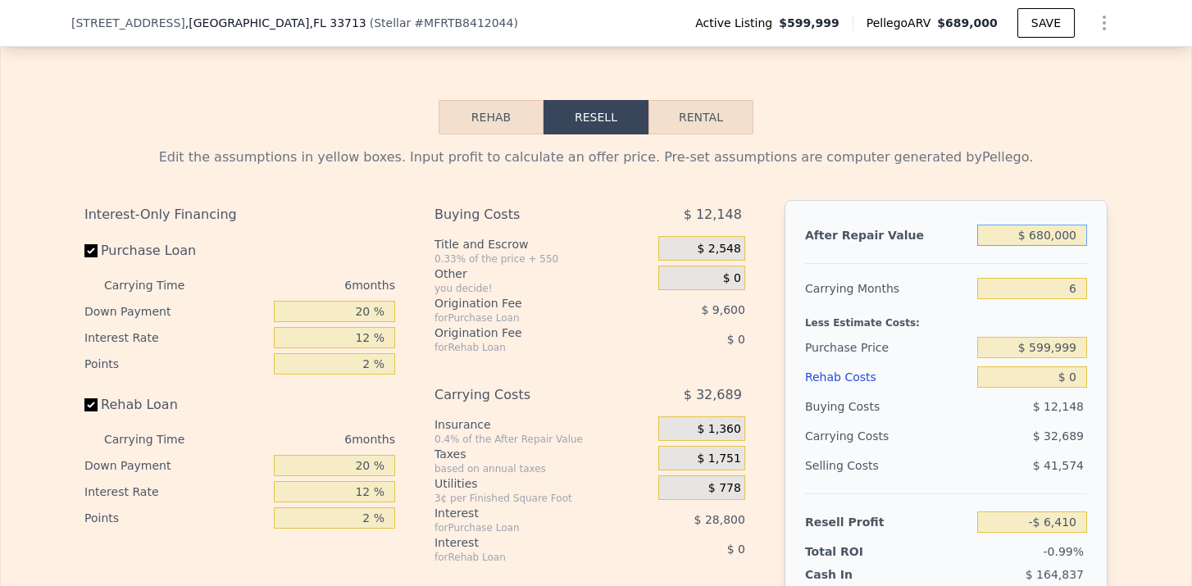
type input "$ 680,000"
click at [1095, 316] on div "After Repair Value $ 680,000 Carrying Months 6 Less Estimate Costs: Purchase Pr…" at bounding box center [946, 428] width 323 height 456
click at [1036, 358] on input "$ 599,999" at bounding box center [1032, 347] width 110 height 21
type input "$ 500,000"
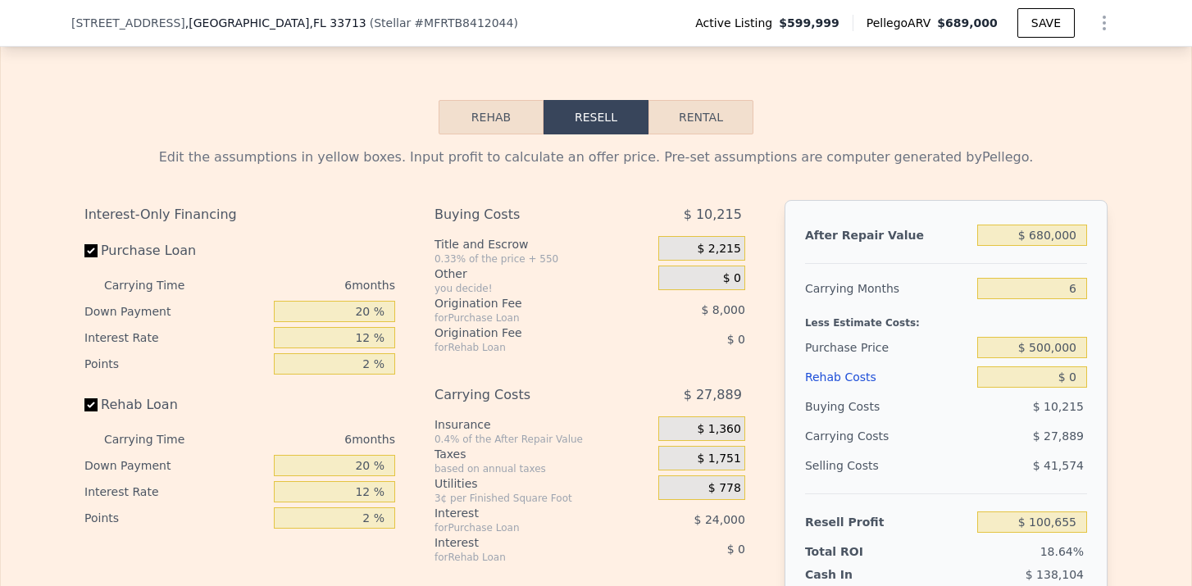
type input "$ 100,322"
click at [1114, 387] on div "Edit the assumptions in yellow boxes. Input profit to calculate an offer price.…" at bounding box center [596, 439] width 1050 height 610
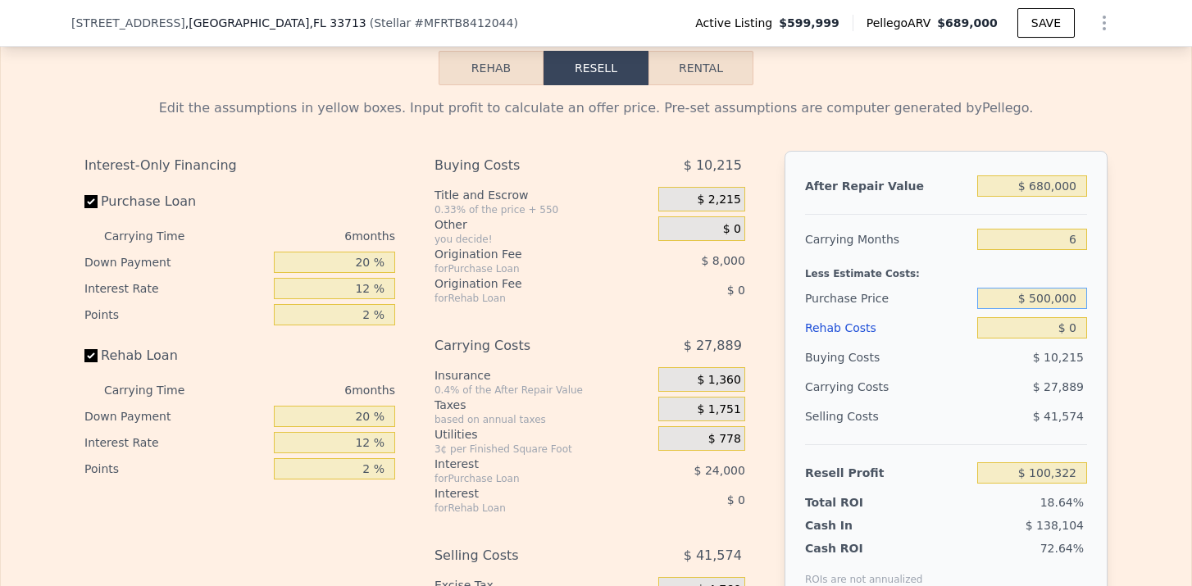
drag, startPoint x: 1029, startPoint y: 311, endPoint x: 1085, endPoint y: 311, distance: 55.8
click at [1085, 309] on input "$ 500,000" at bounding box center [1032, 298] width 110 height 21
type input "$ 417,000"
type input "$ 188,910"
click at [1084, 339] on input "$ 0" at bounding box center [1032, 327] width 110 height 21
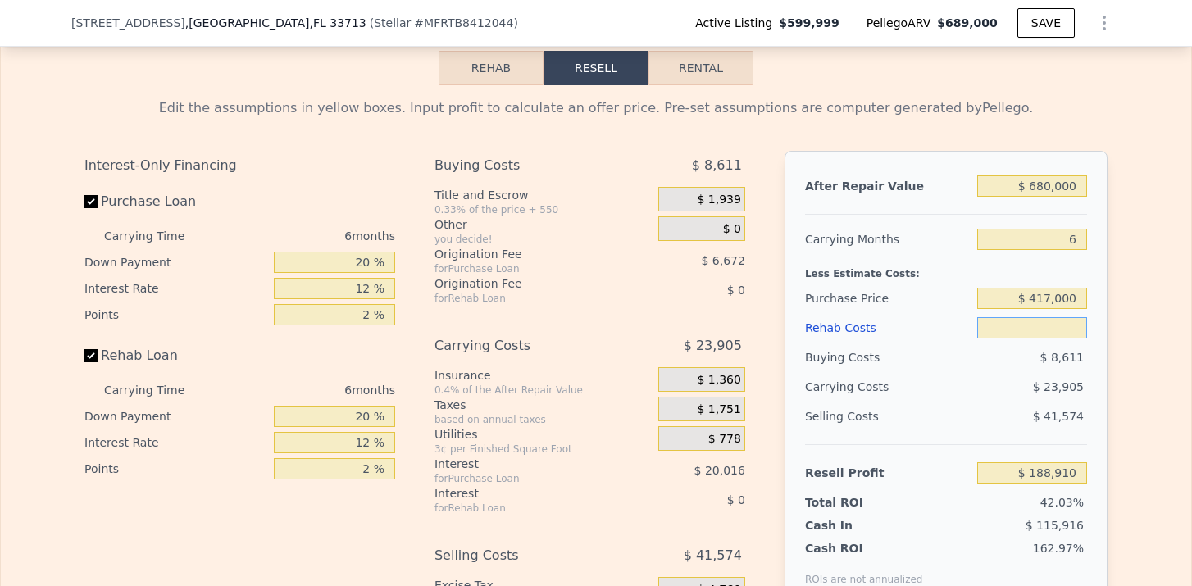
type input "$ 8"
type input "$ 188,902"
type input "$ 80"
type input "$ 188,823"
type input "$ 800"
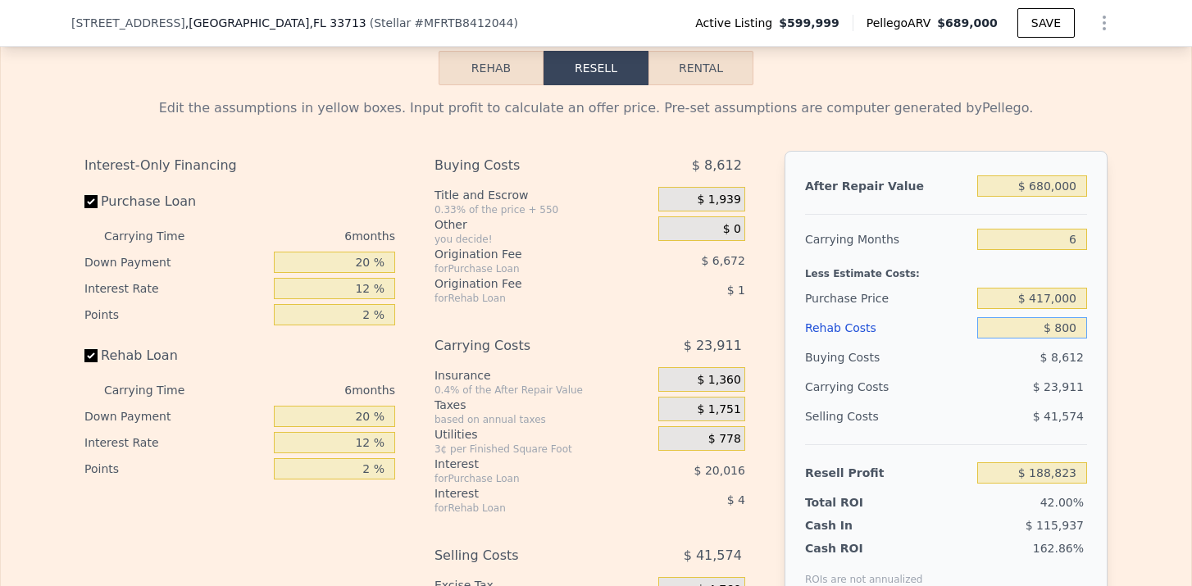
type input "$ 188,061"
type input "$ 8,000"
type input "$ 180,398"
type input "$ 80,000"
type input "$ 103,790"
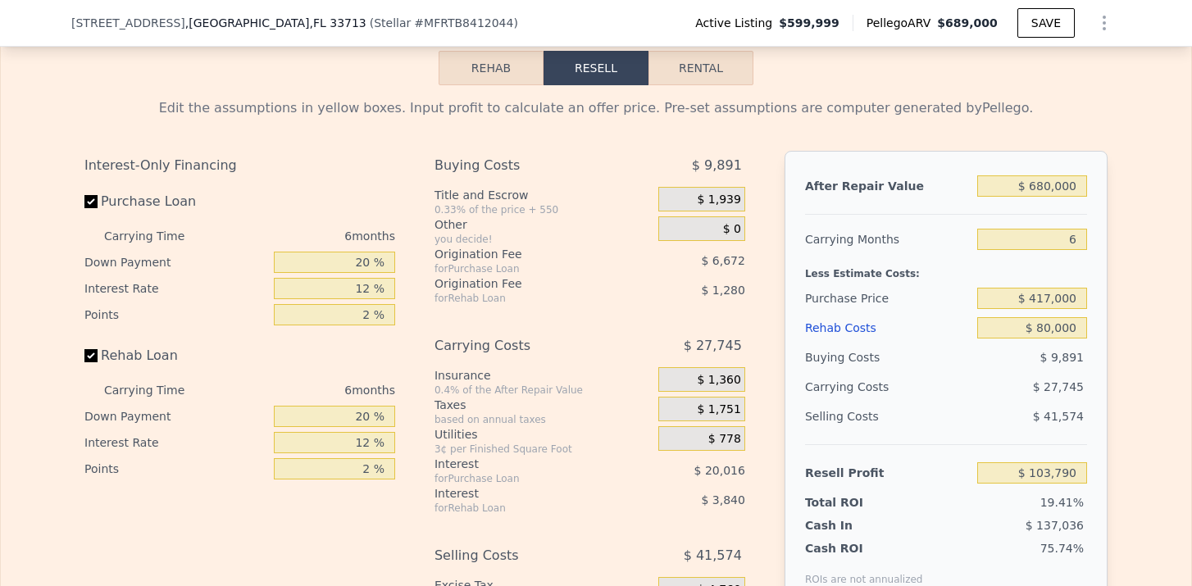
click at [1102, 393] on div "After Repair Value $ 680,000 Carrying Months 6 Less Estimate Costs: Purchase Pr…" at bounding box center [946, 379] width 323 height 456
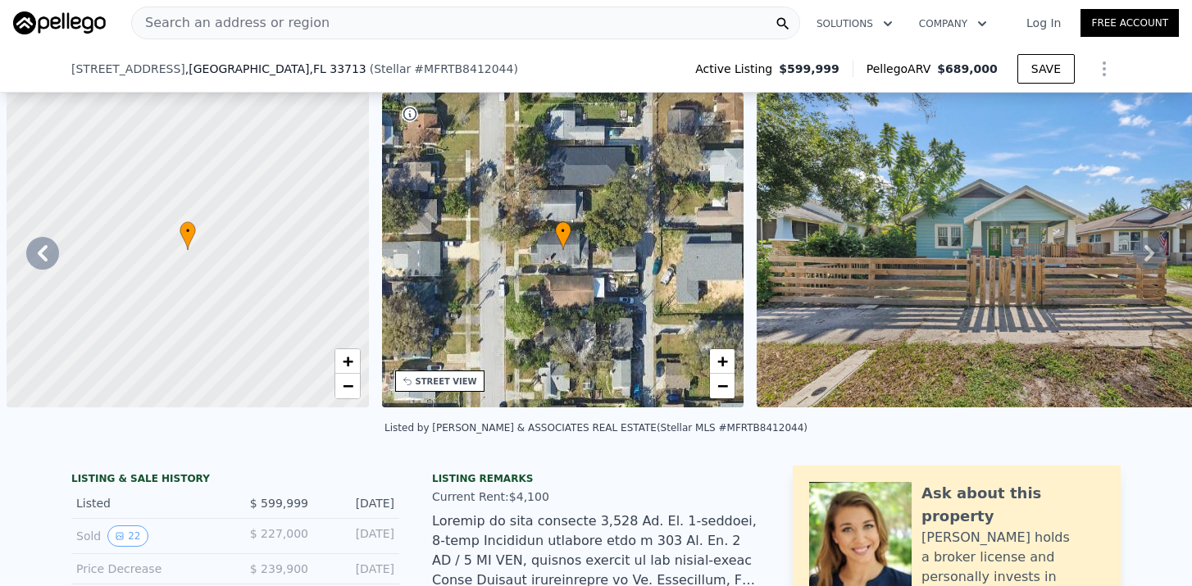
scroll to position [0, 382]
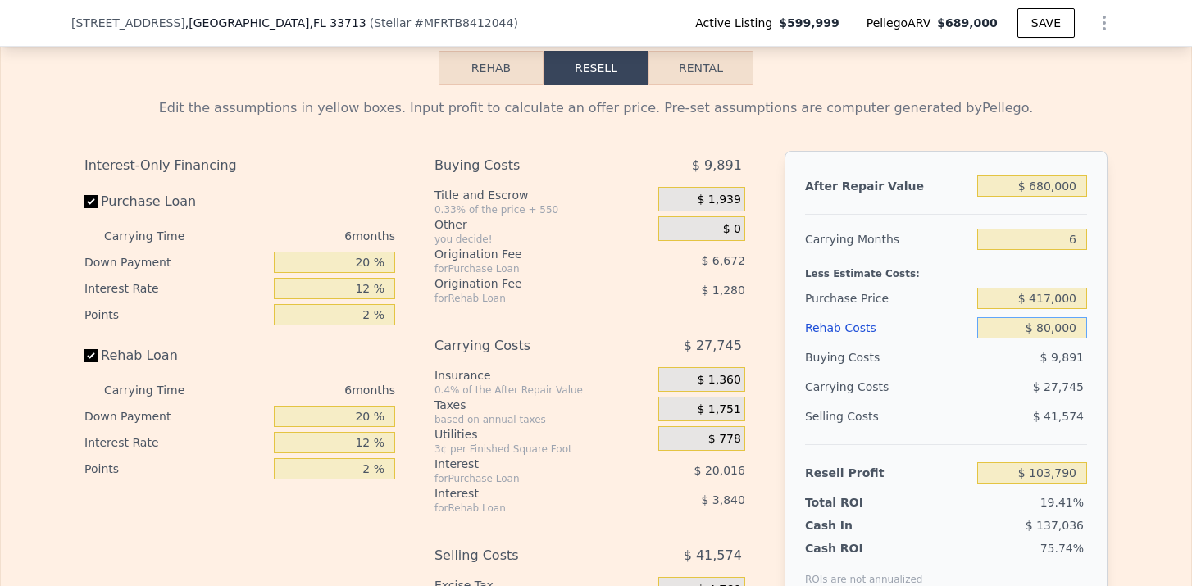
click at [1045, 339] on input "$ 80,000" at bounding box center [1032, 327] width 110 height 21
type input "$ 0000"
type input "$ 188,910"
type input "$ 90,000"
type input "$ 93,150"
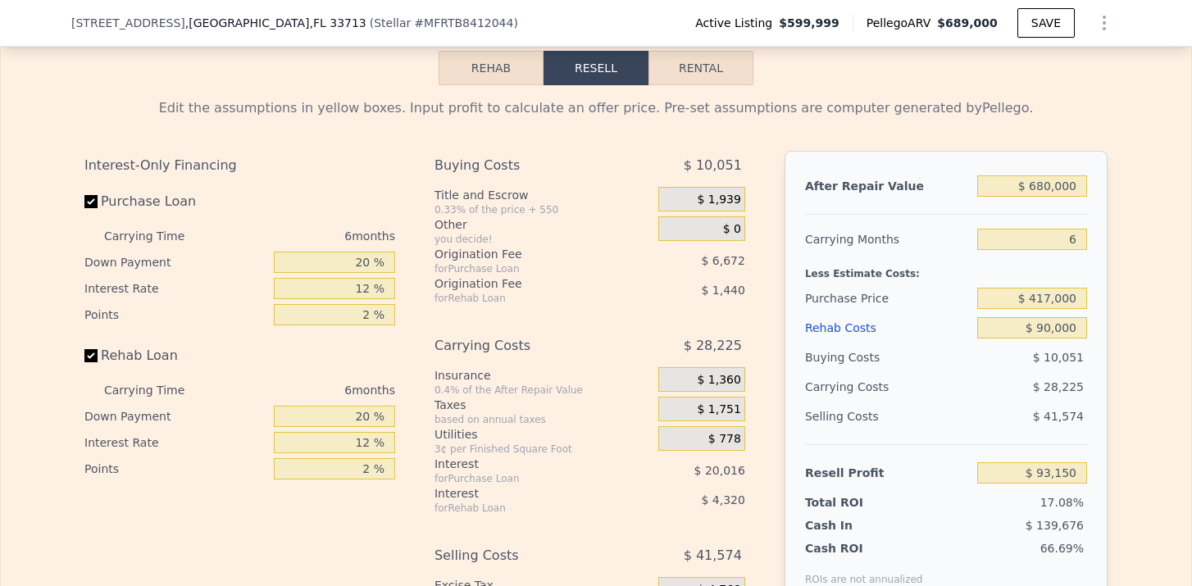
click at [1065, 423] on span "$ 41,574" at bounding box center [1058, 416] width 51 height 13
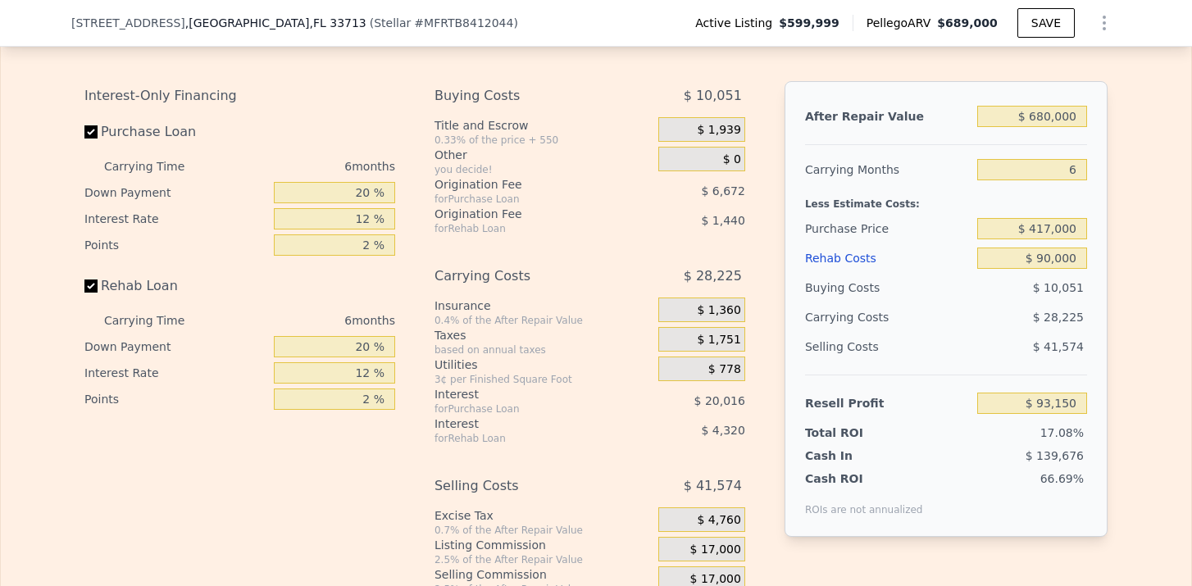
scroll to position [2661, 0]
click at [754, 297] on div "Buying Costs $ 10,051 Title and Escrow 0.33% of the price + 550 $ 1,939 Other y…" at bounding box center [597, 352] width 324 height 544
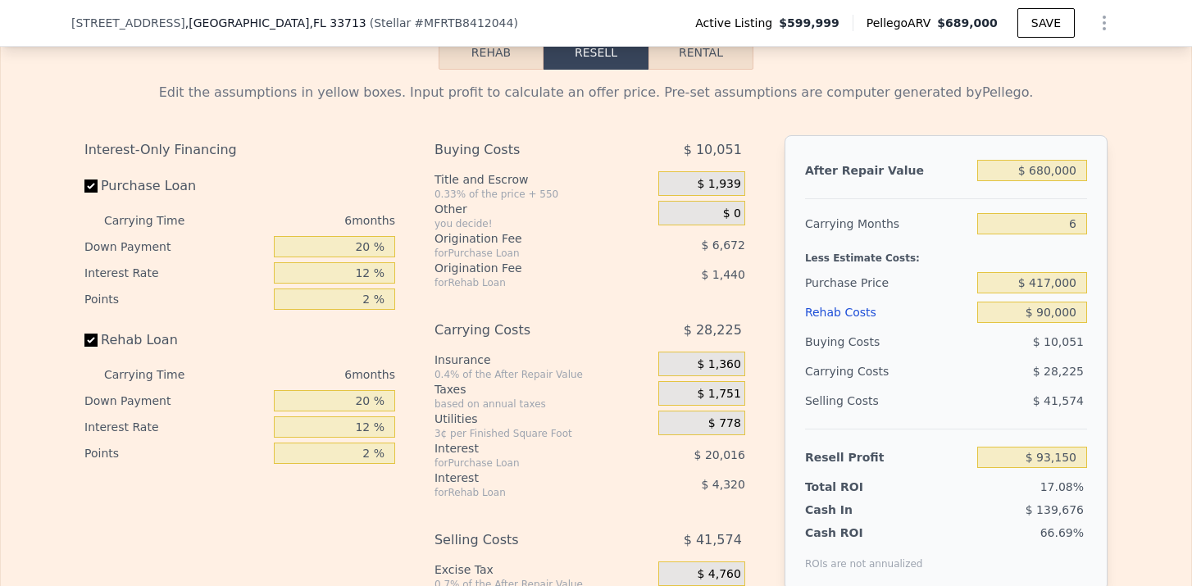
scroll to position [2600, 0]
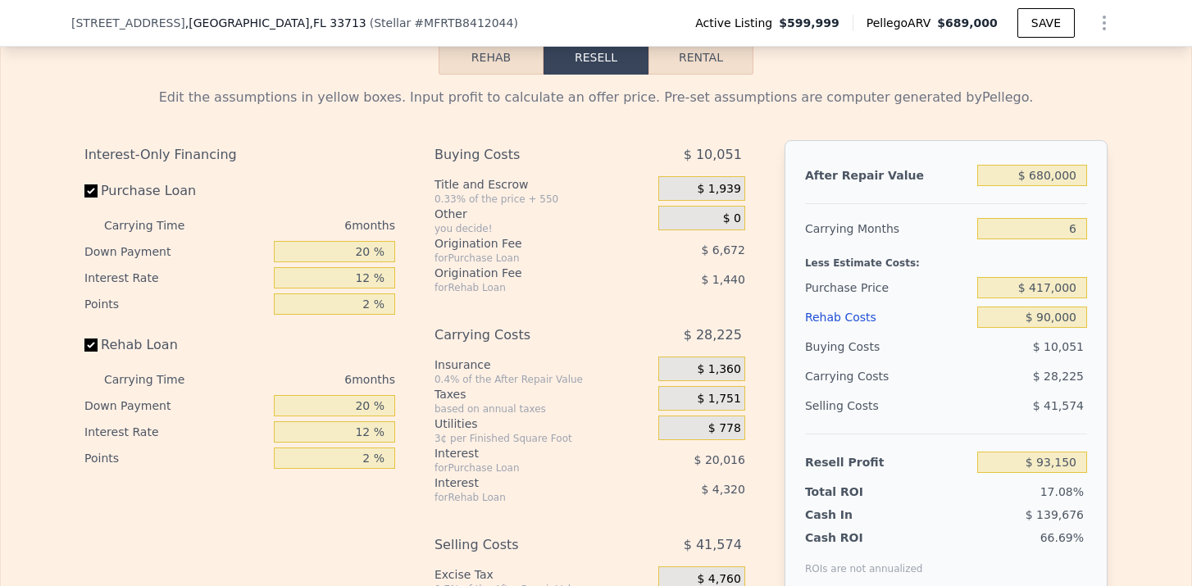
click at [693, 75] on button "Rental" at bounding box center [701, 57] width 105 height 34
select select "30"
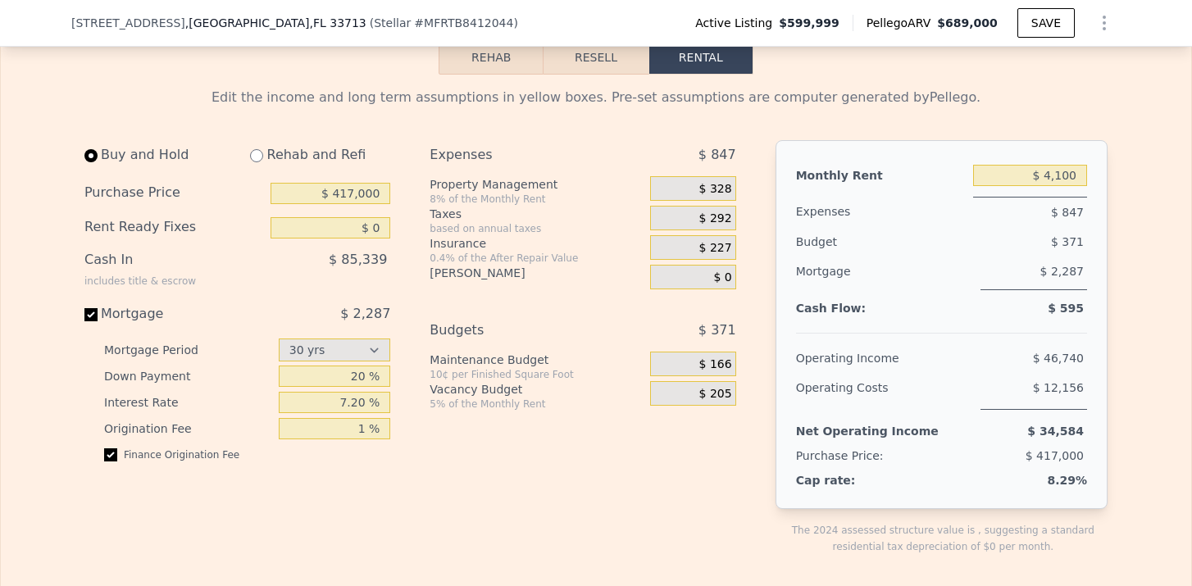
click at [255, 162] on input "radio" at bounding box center [256, 155] width 13 height 13
radio input "true"
type input "$ 90,000"
select select "30"
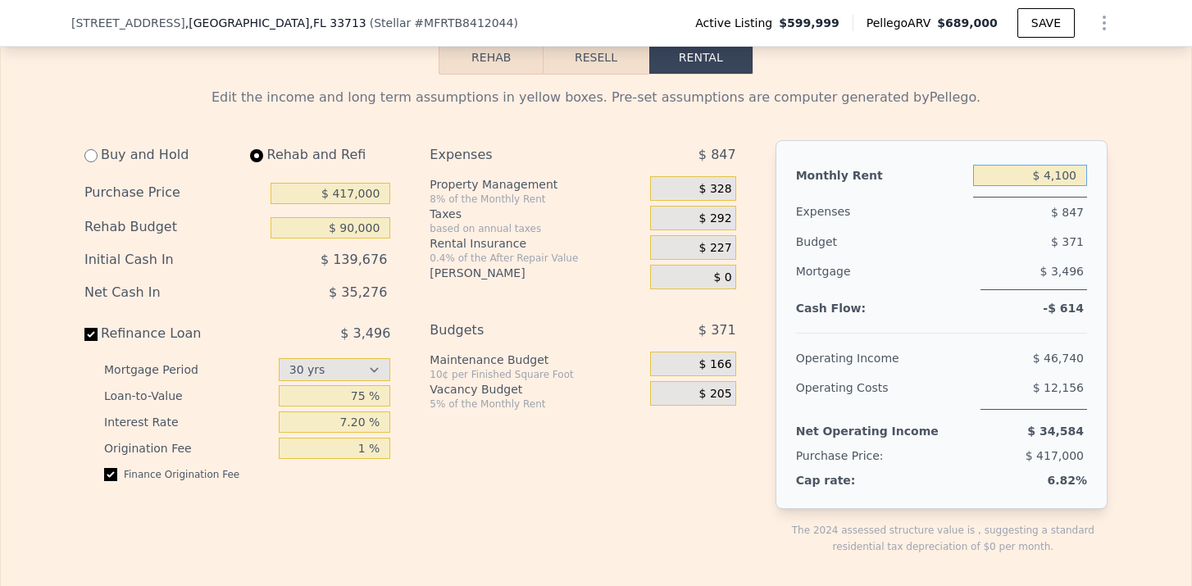
click at [1060, 186] on input "$ 4,100" at bounding box center [1030, 175] width 114 height 21
type input "$ 4,400"
click at [1106, 268] on div "Monthly Rent $ 4,400 Expenses $ 871 Budget $ 386 Mortgage $ 3,496 Cash Flow: -$…" at bounding box center [942, 324] width 332 height 369
click at [716, 197] on span "$ 352" at bounding box center [715, 189] width 33 height 15
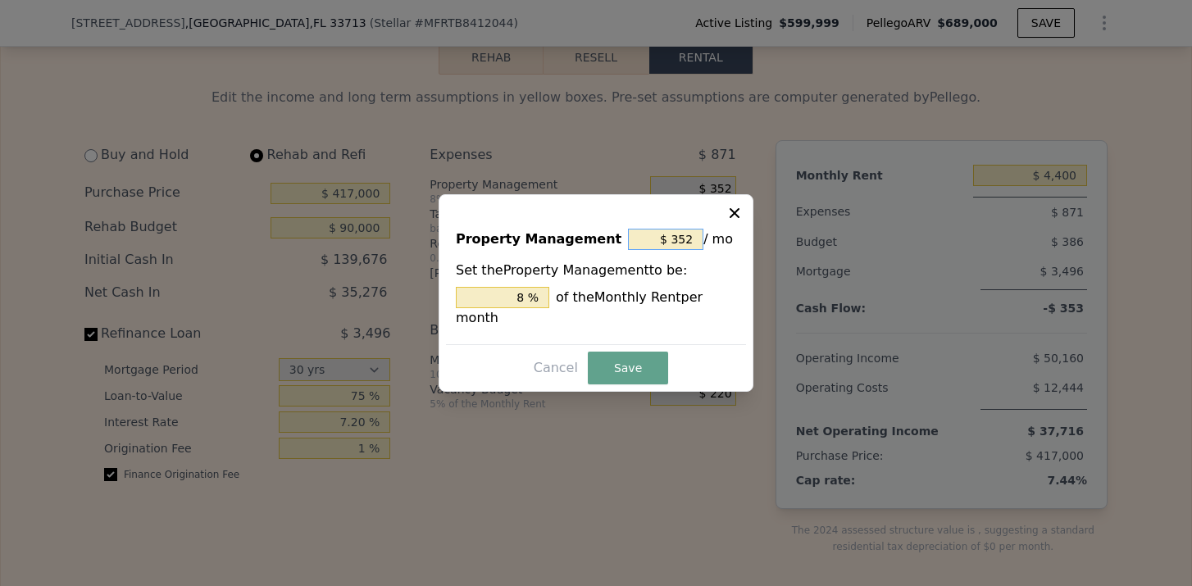
drag, startPoint x: 690, startPoint y: 235, endPoint x: 671, endPoint y: 235, distance: 19.7
click at [671, 235] on input "$ 352" at bounding box center [665, 239] width 75 height 21
type input "$ 0"
type input "0 %"
type input "$ 0"
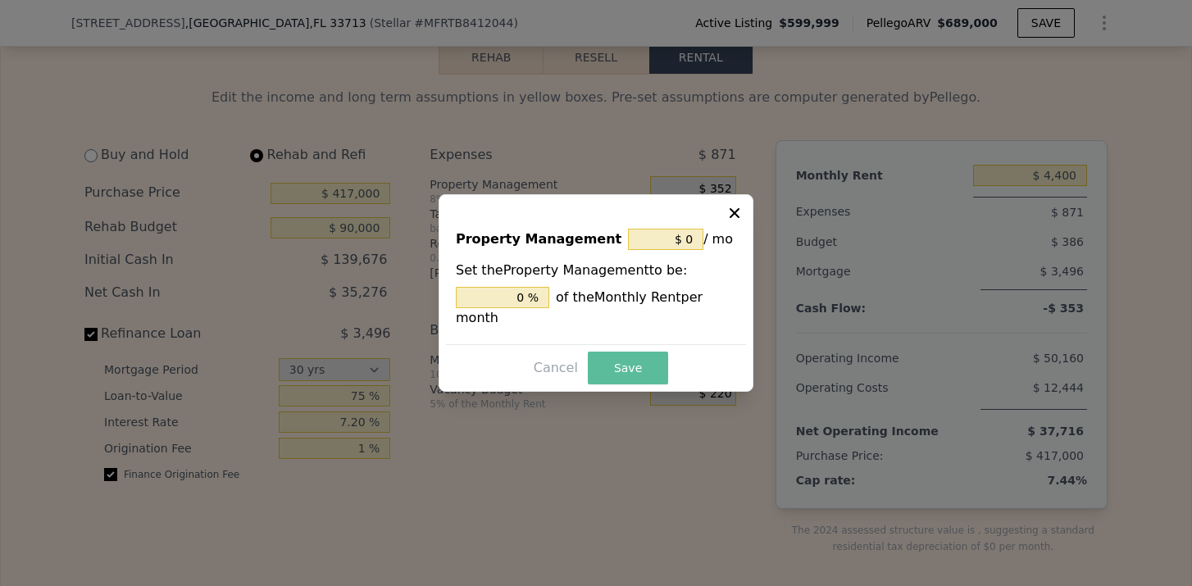
click at [631, 355] on button "Save" at bounding box center [628, 368] width 80 height 33
